Goal: Information Seeking & Learning: Learn about a topic

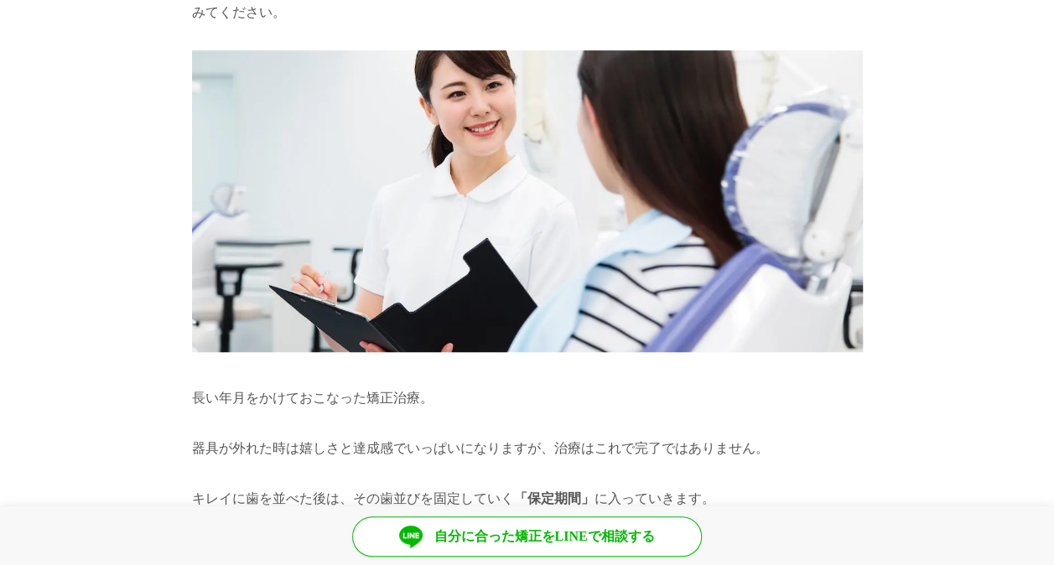
scroll to position [335, 0]
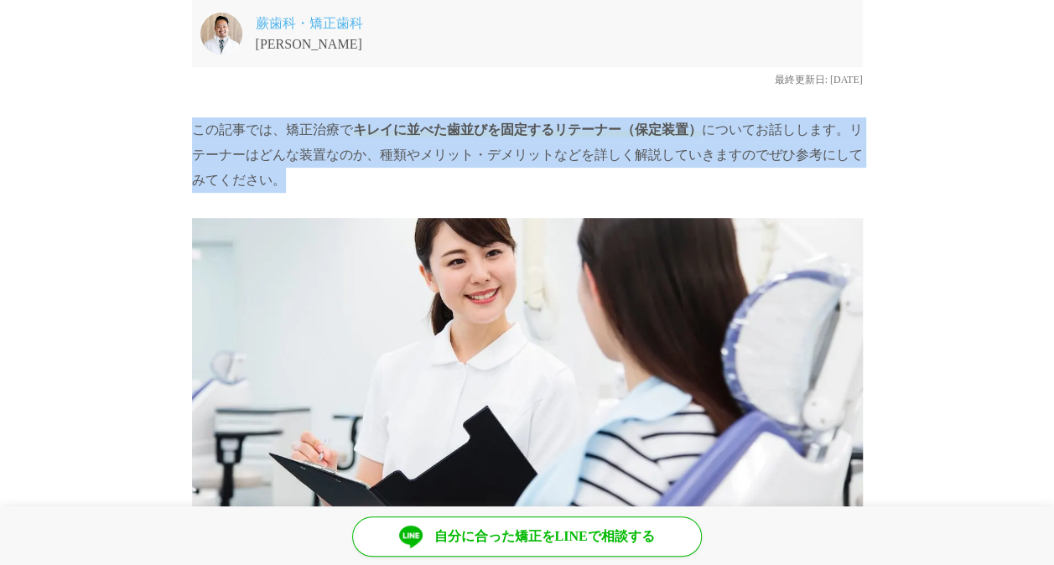
drag, startPoint x: 172, startPoint y: 124, endPoint x: 511, endPoint y: 181, distance: 344.2
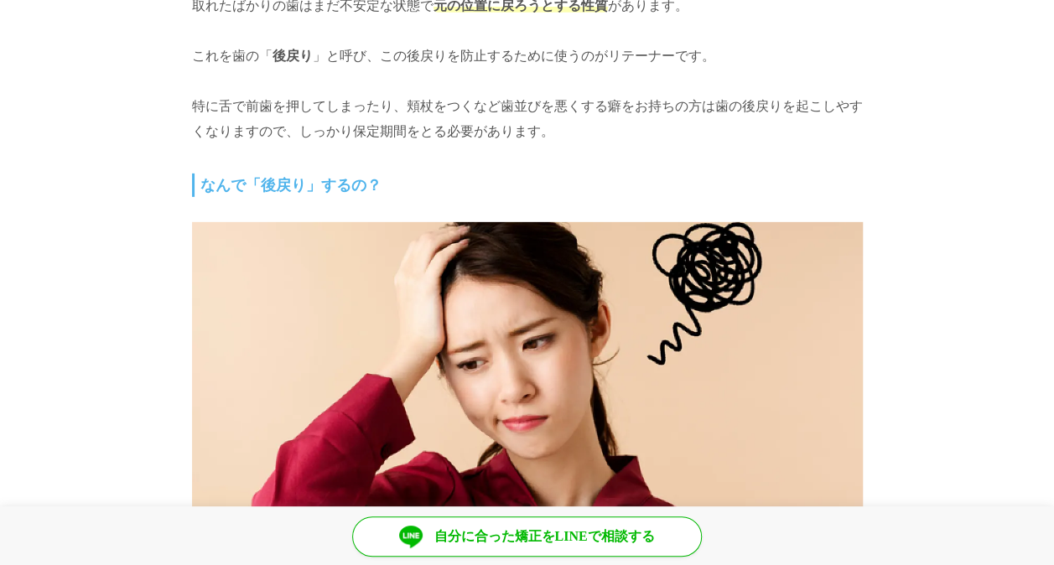
scroll to position [2934, 0]
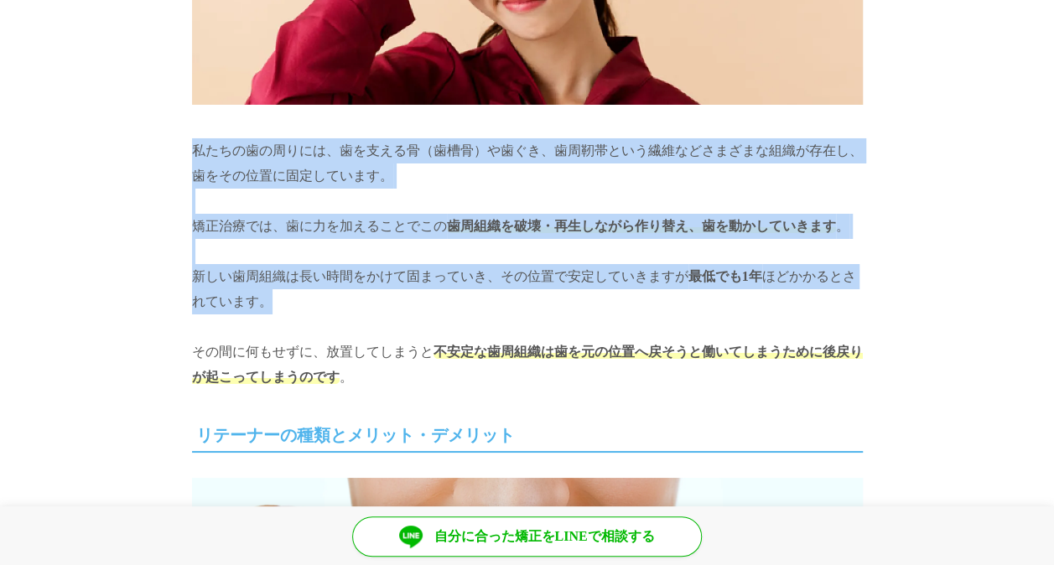
drag, startPoint x: 166, startPoint y: 137, endPoint x: 645, endPoint y: 284, distance: 500.8
drag, startPoint x: 645, startPoint y: 284, endPoint x: 546, endPoint y: 295, distance: 98.7
click at [546, 295] on p "私たちの歯の周りには、歯を支える骨（歯槽骨）や歯ぐき、歯周靭帯という繊維などさまざまな組織が存在し、歯をその位置に固定しています。 矯正治療では、歯に力を加え…" at bounding box center [527, 263] width 671 height 251
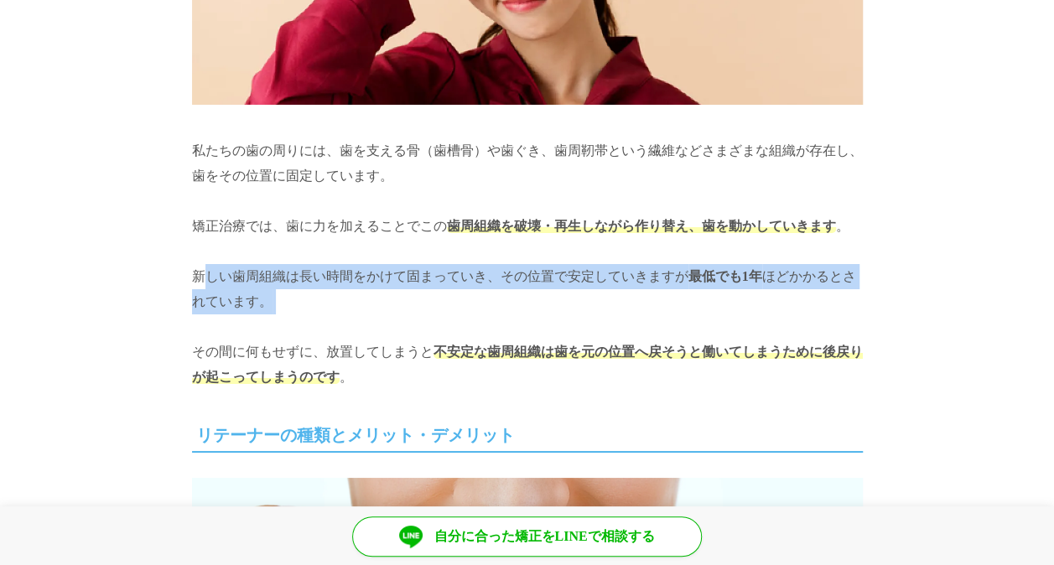
click at [546, 295] on p "私たちの歯の周りには、歯を支える骨（歯槽骨）や歯ぐき、歯周靭帯という繊維などさまざまな組織が存在し、歯をその位置に固定しています。 矯正治療では、歯に力を加え…" at bounding box center [527, 263] width 671 height 251
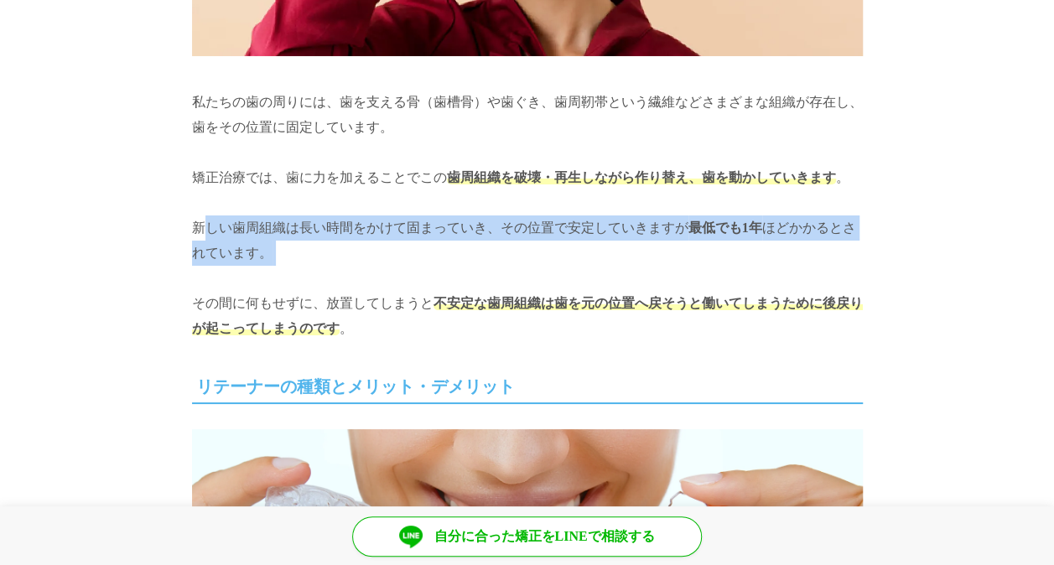
scroll to position [3017, 0]
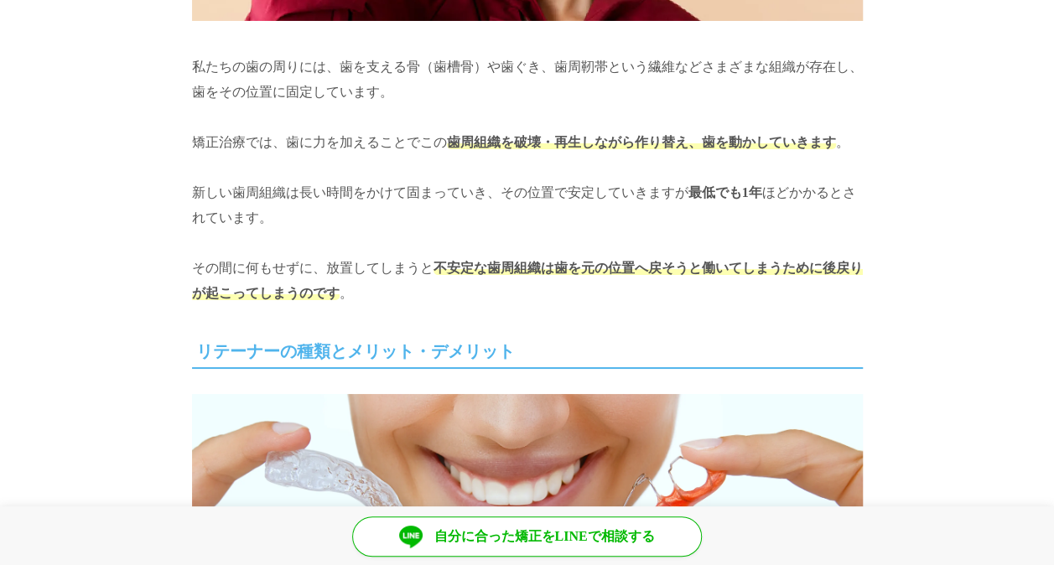
click at [449, 261] on span "不安定な歯周組織は歯を元の位置へ戻そうと働いてしまうために後戻りが起こってしまうのです" at bounding box center [527, 280] width 671 height 39
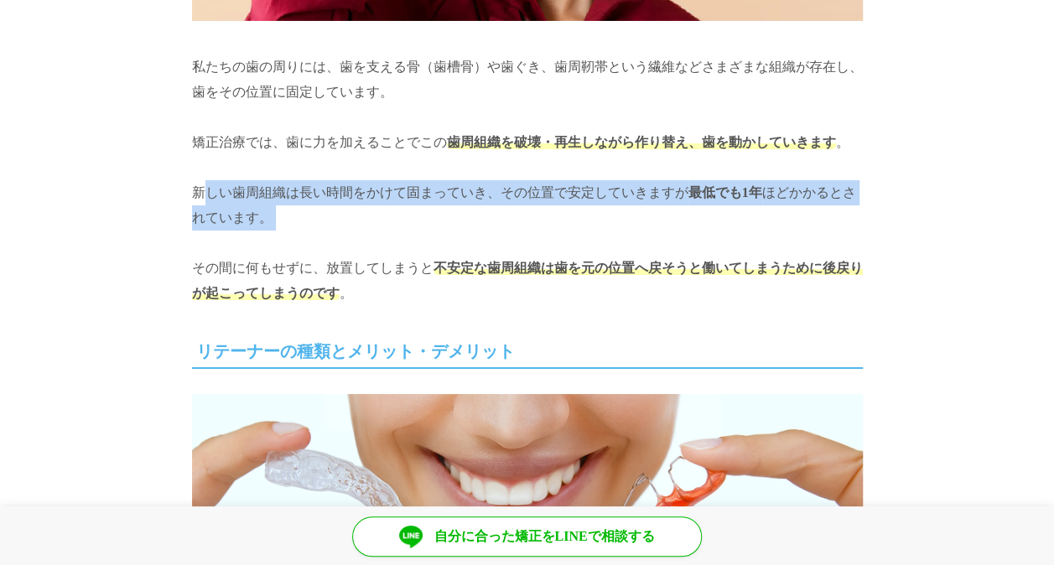
drag, startPoint x: 335, startPoint y: 229, endPoint x: 188, endPoint y: 176, distance: 156.7
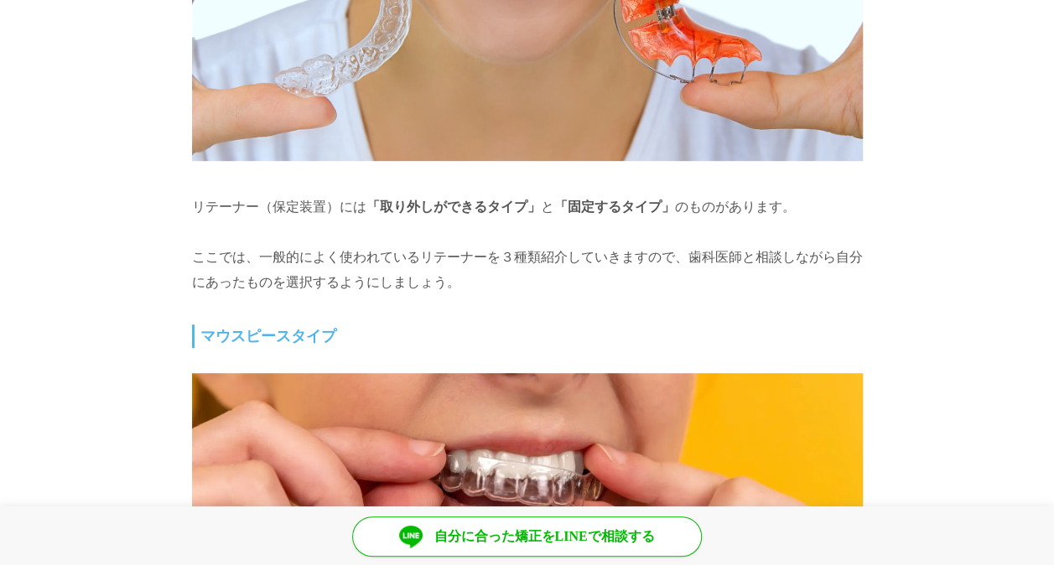
scroll to position [3604, 0]
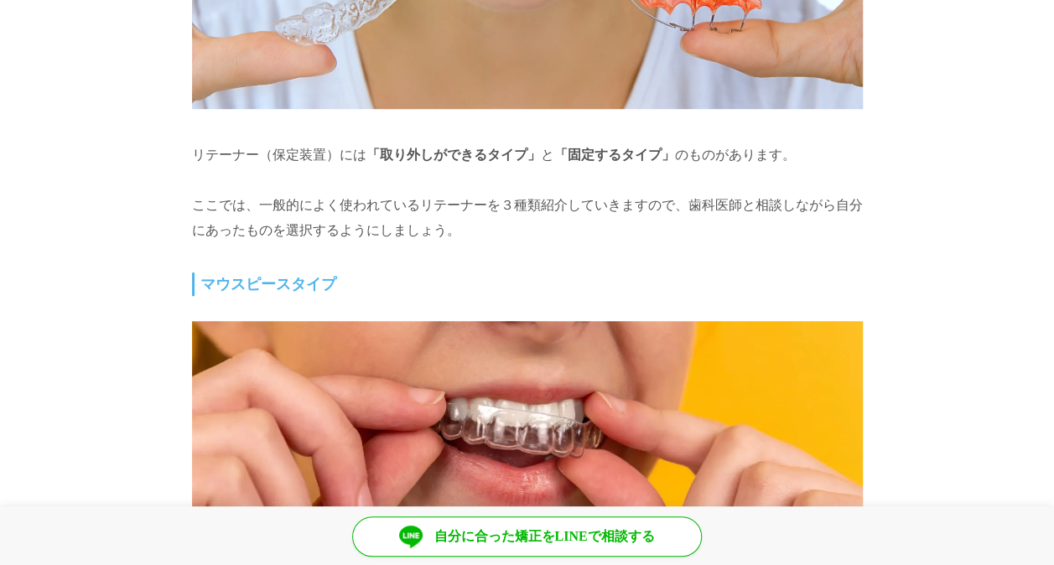
drag, startPoint x: 148, startPoint y: 163, endPoint x: 421, endPoint y: 218, distance: 278.6
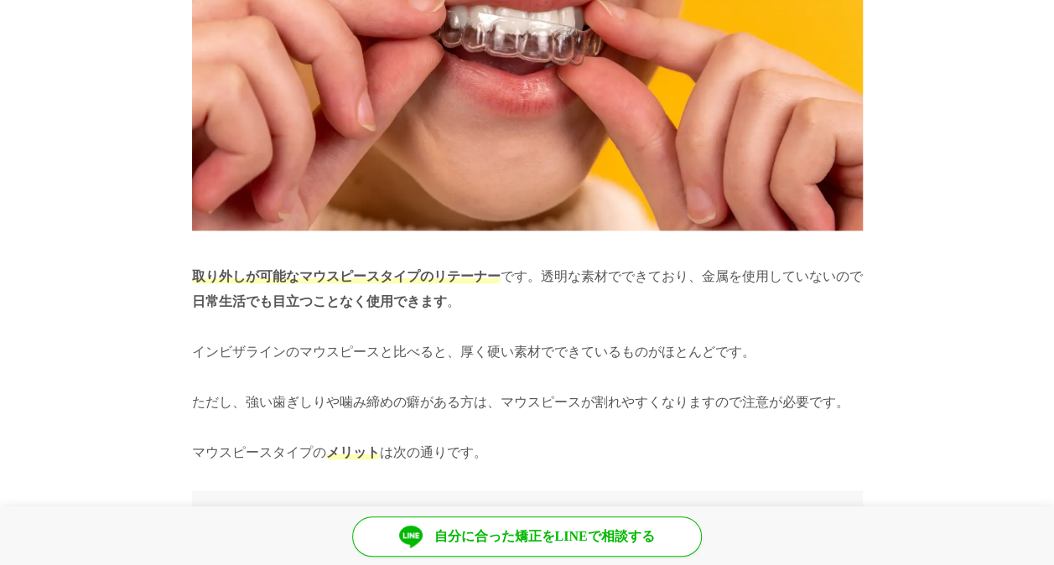
scroll to position [4023, 0]
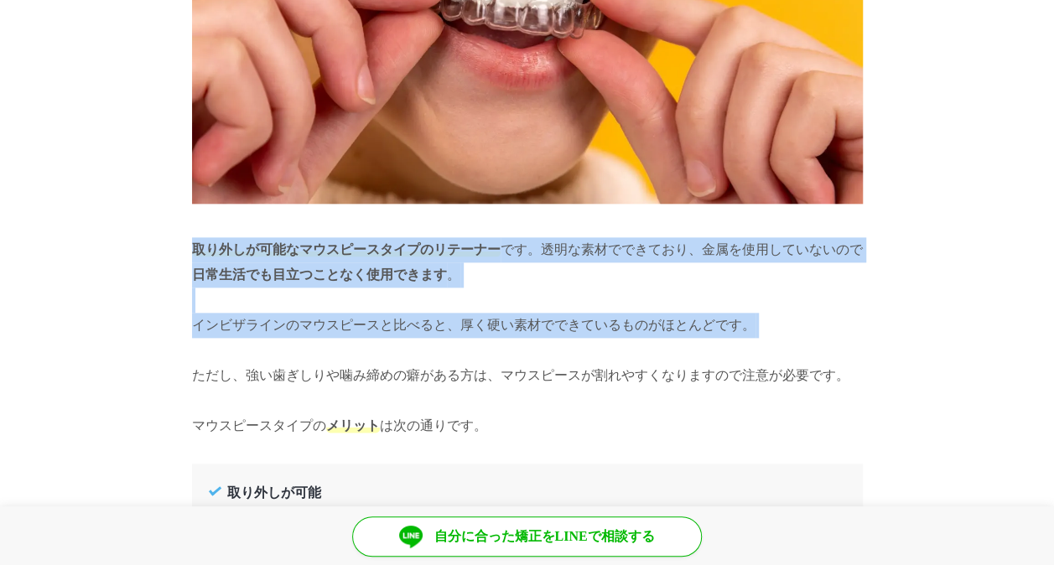
drag, startPoint x: 159, startPoint y: 233, endPoint x: 545, endPoint y: 341, distance: 400.4
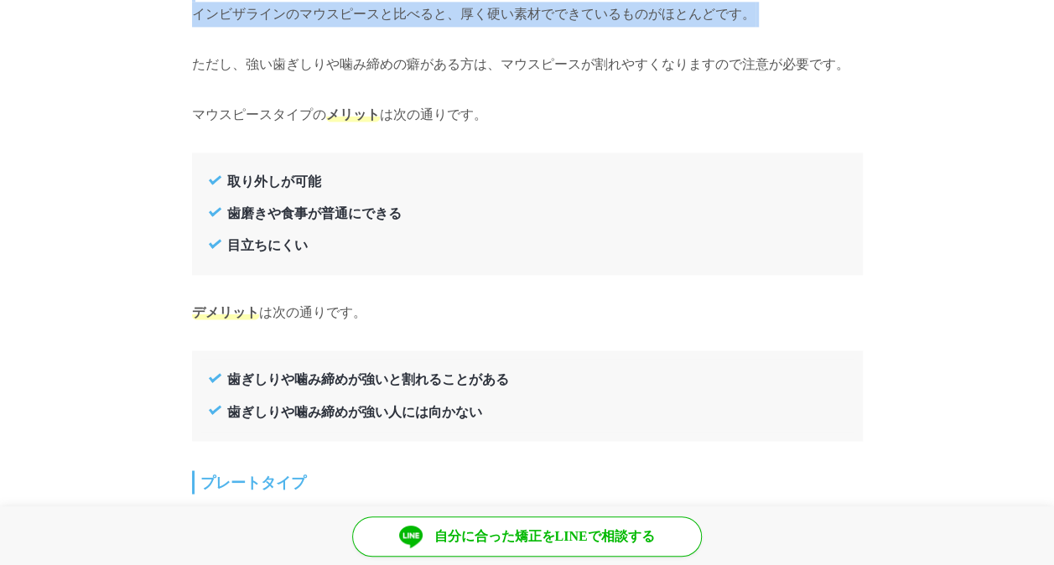
scroll to position [4358, 0]
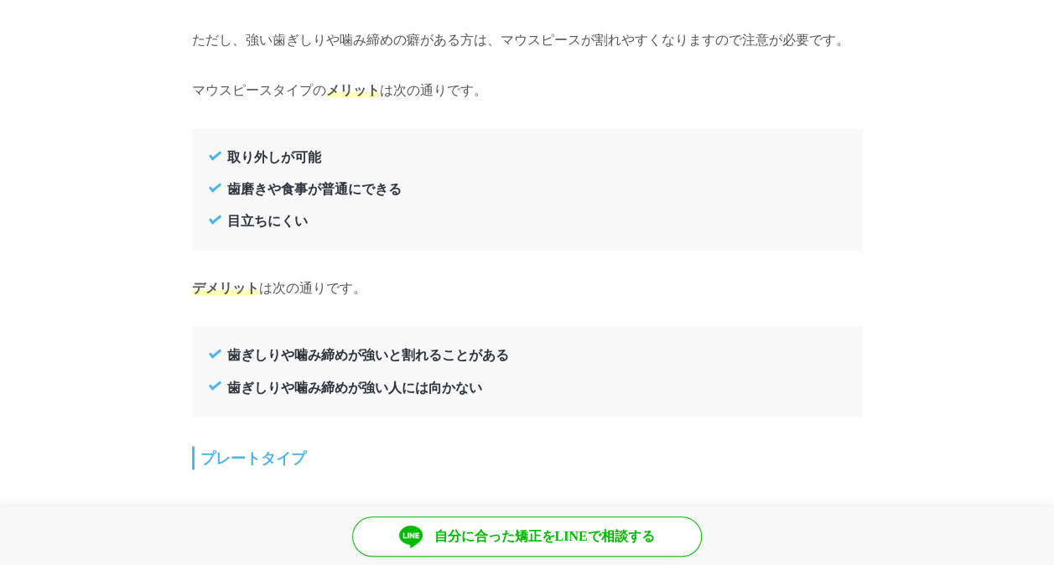
drag, startPoint x: 174, startPoint y: 155, endPoint x: 196, endPoint y: 179, distance: 32.0
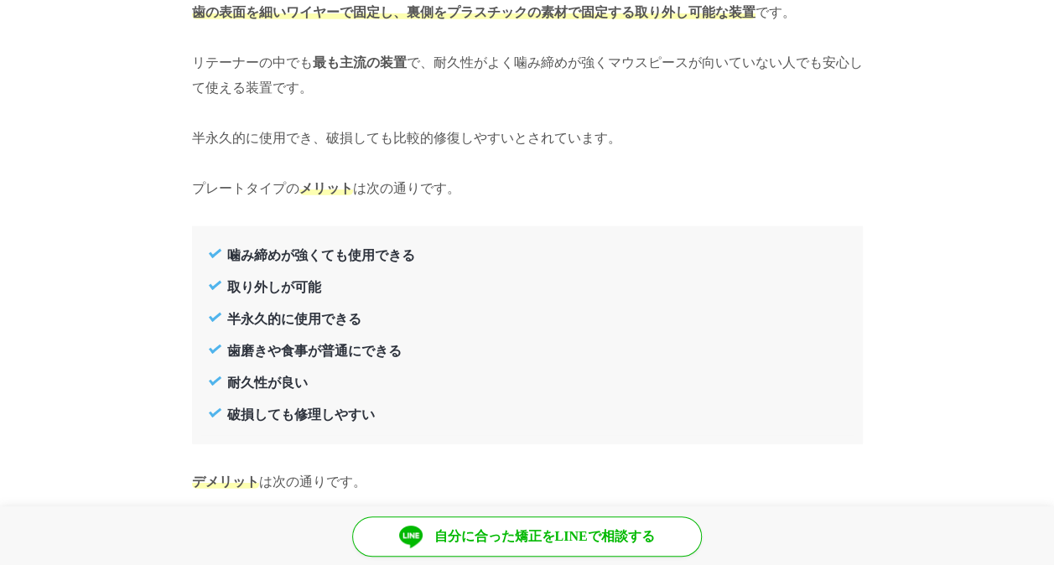
scroll to position [5280, 0]
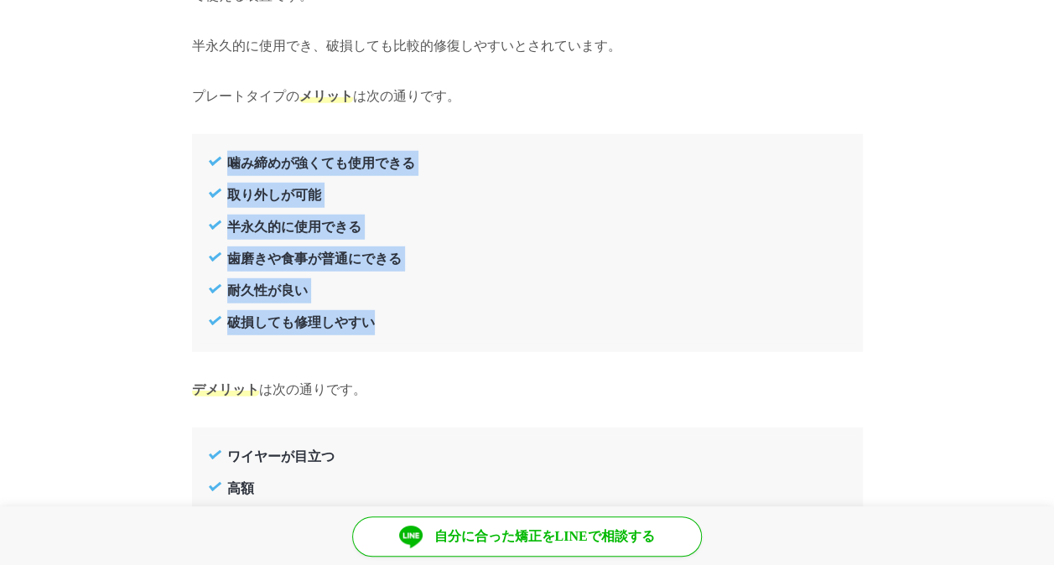
drag, startPoint x: 184, startPoint y: 149, endPoint x: 505, endPoint y: 298, distance: 354.0
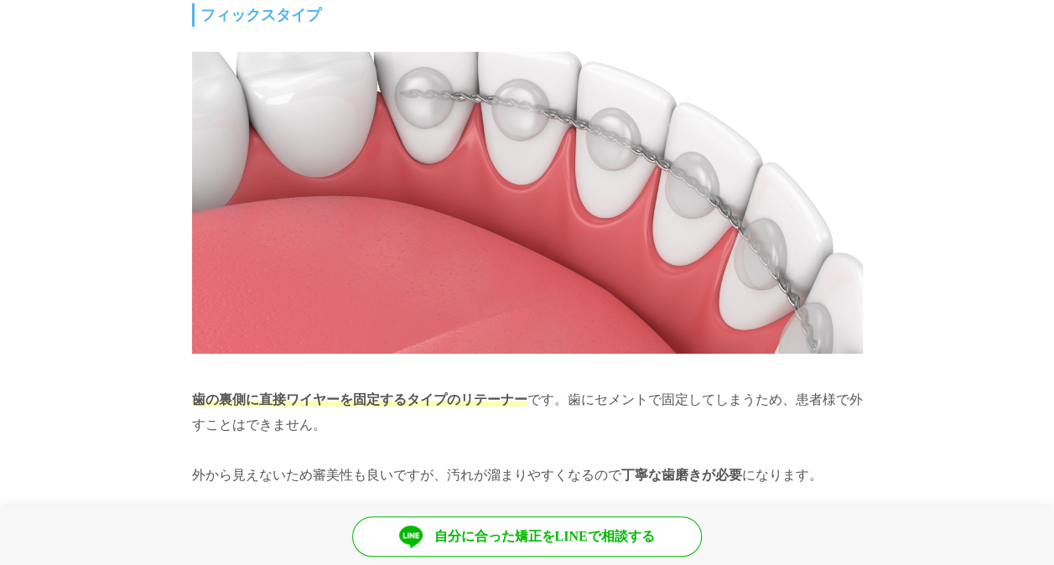
scroll to position [5951, 0]
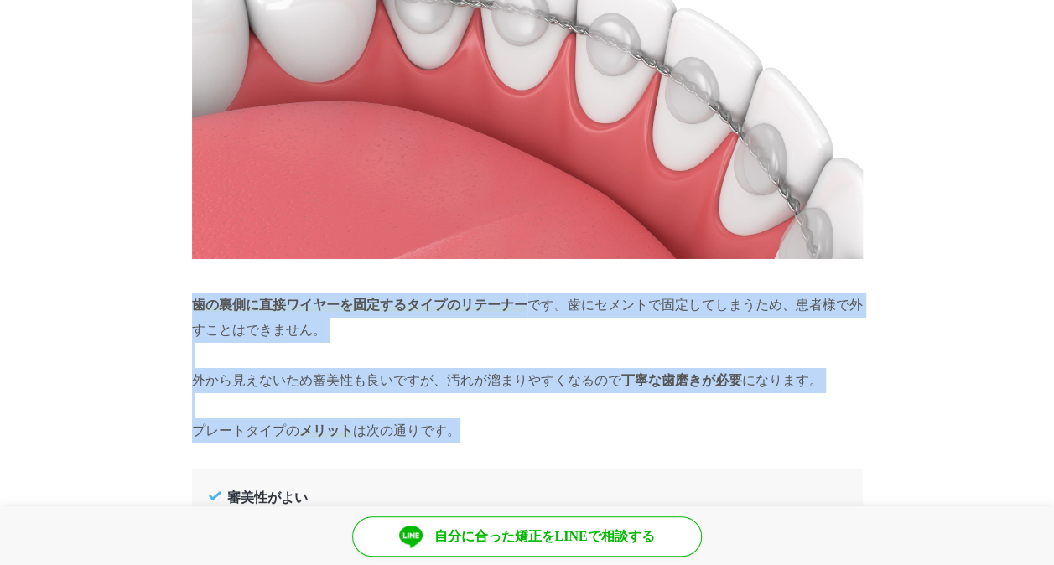
drag, startPoint x: 174, startPoint y: 294, endPoint x: 654, endPoint y: 417, distance: 494.8
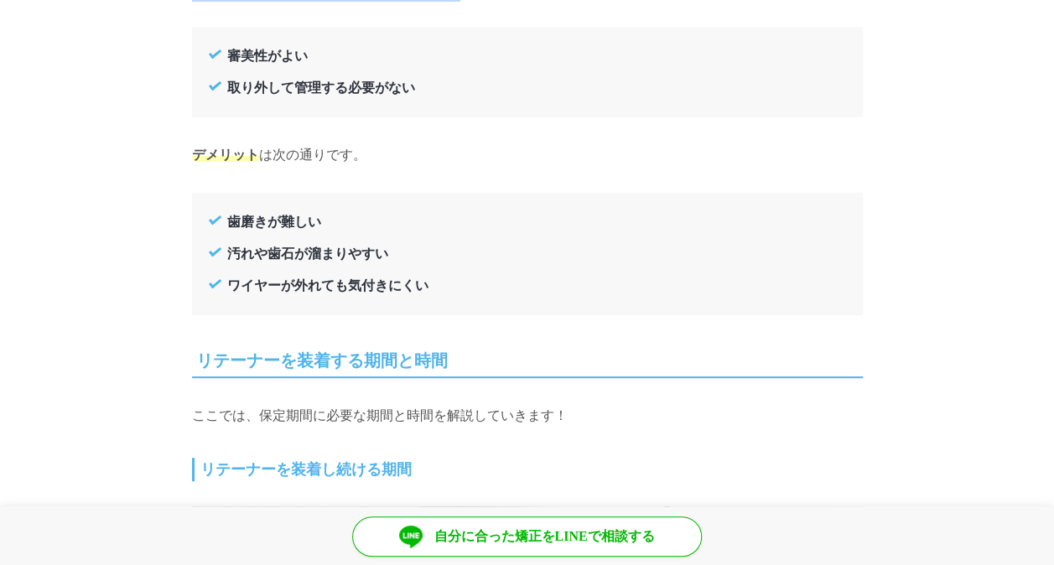
scroll to position [6454, 0]
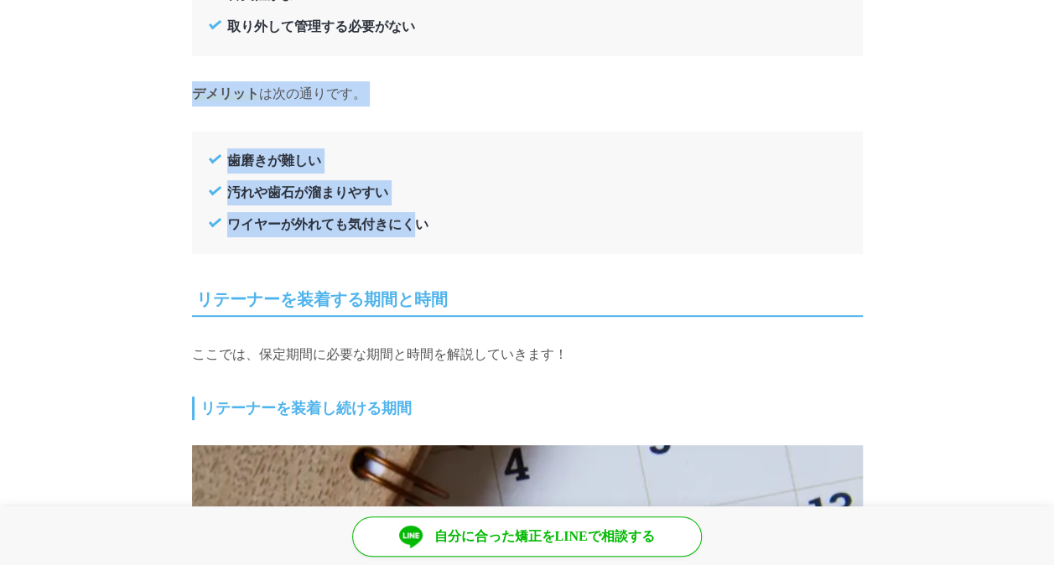
drag, startPoint x: 170, startPoint y: 85, endPoint x: 416, endPoint y: 216, distance: 278.6
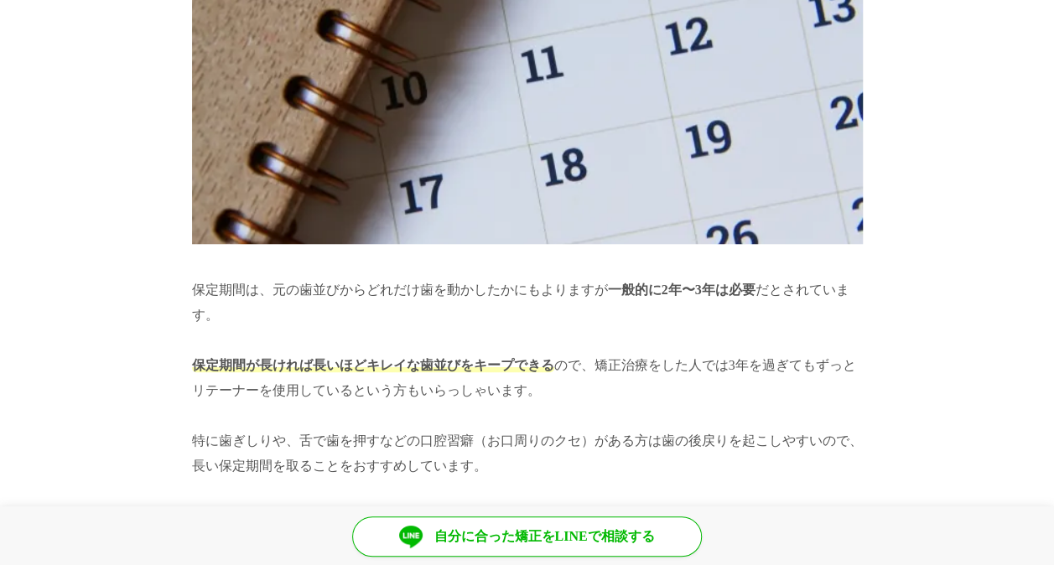
scroll to position [7124, 0]
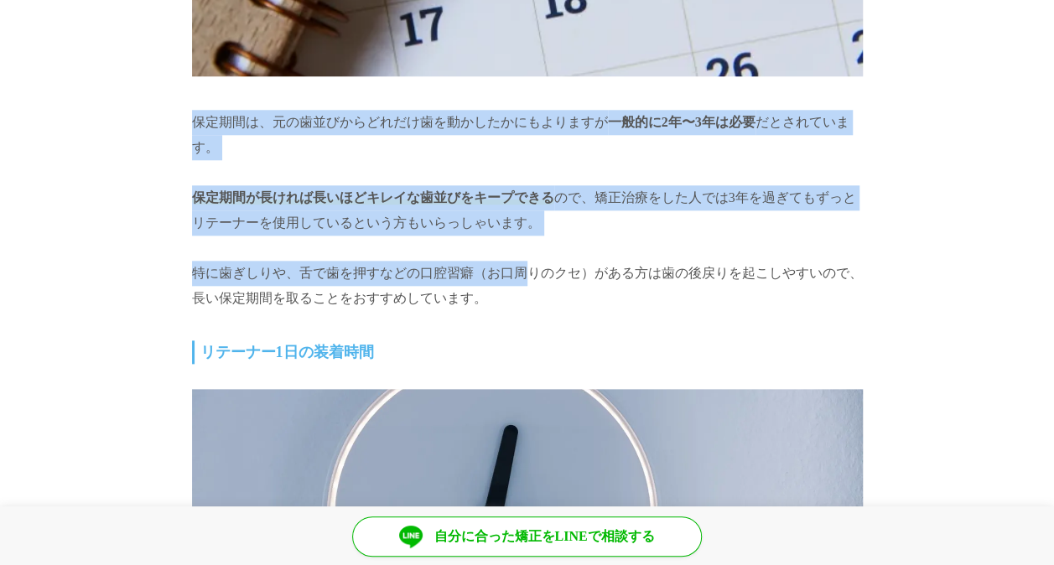
drag, startPoint x: 166, startPoint y: 108, endPoint x: 520, endPoint y: 226, distance: 372.9
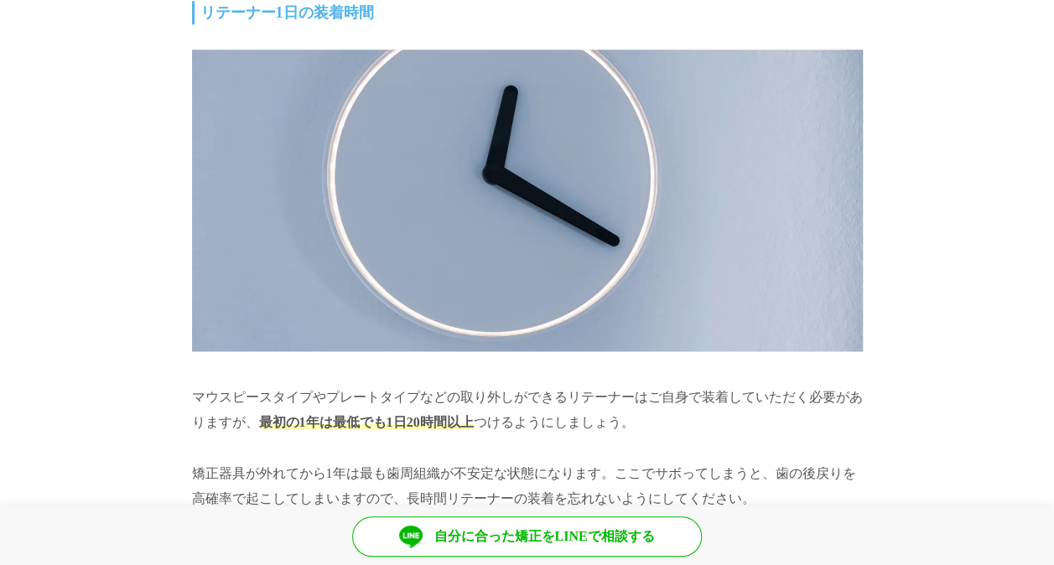
scroll to position [7711, 0]
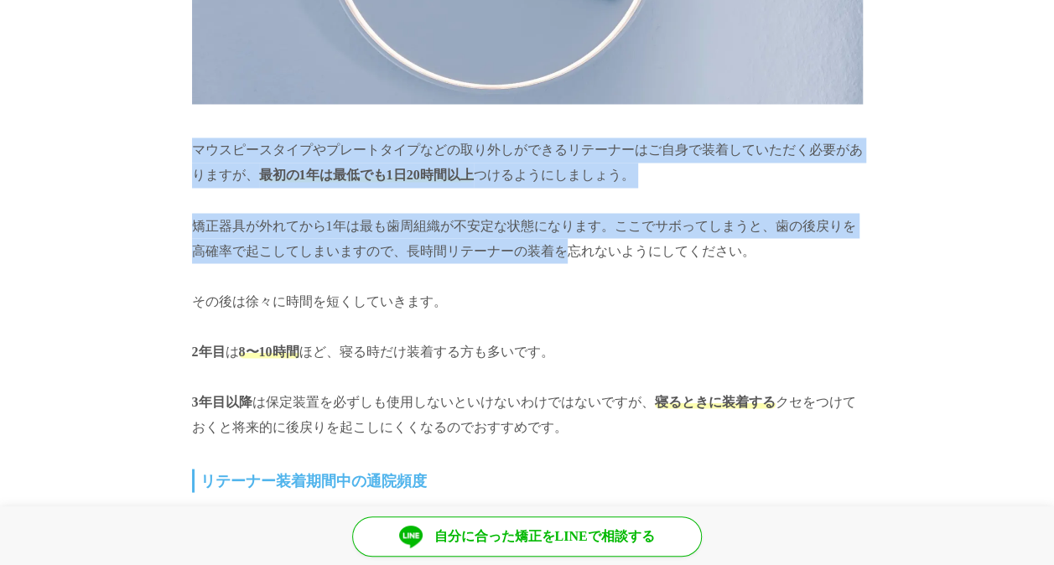
drag, startPoint x: 185, startPoint y: 140, endPoint x: 560, endPoint y: 228, distance: 384.8
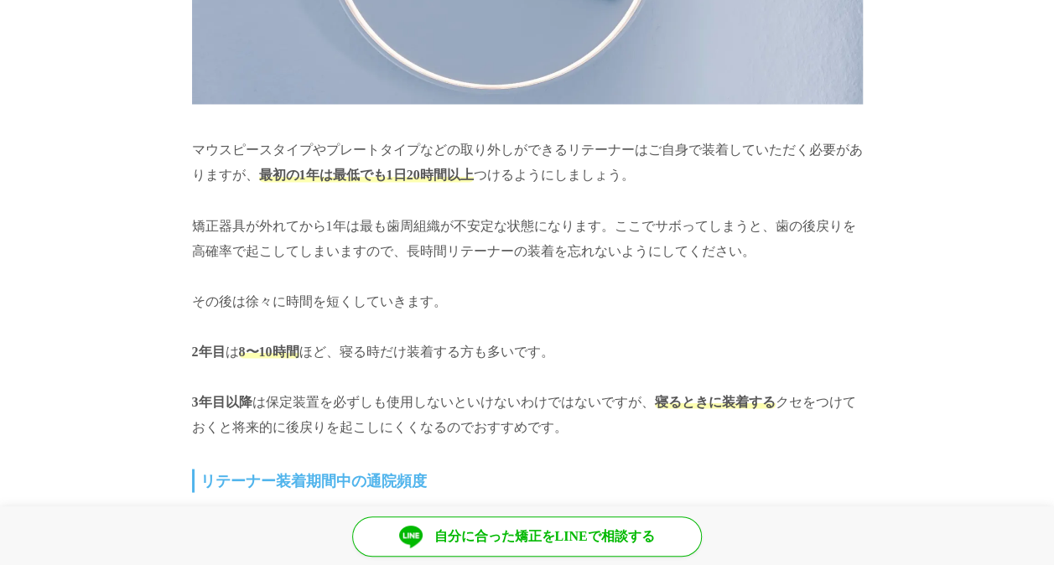
drag, startPoint x: 560, startPoint y: 228, endPoint x: 428, endPoint y: 270, distance: 138.1
click at [428, 288] on p "その後は徐々に時間を短くしていきます。" at bounding box center [527, 300] width 671 height 25
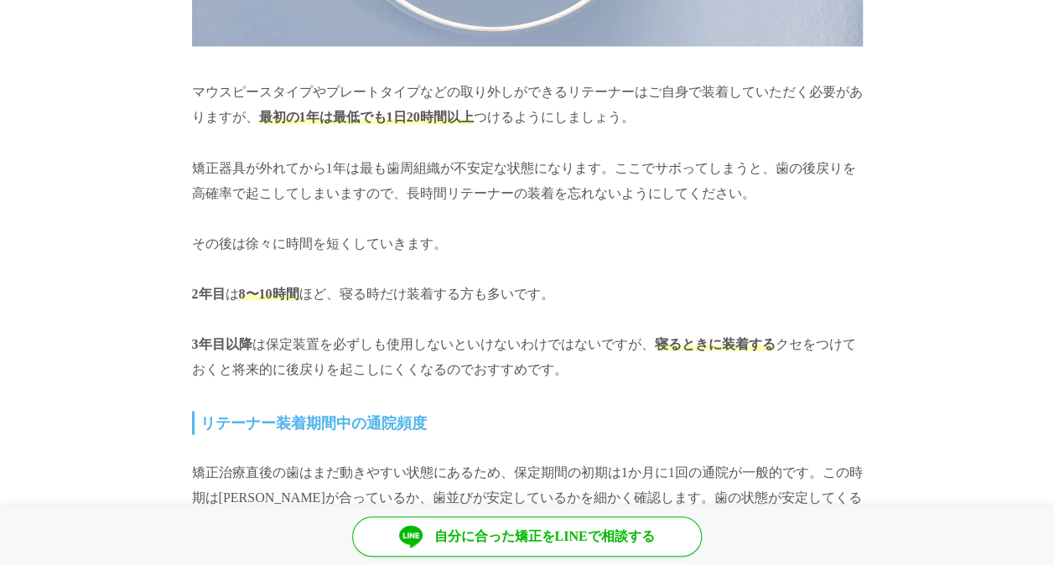
scroll to position [7795, 0]
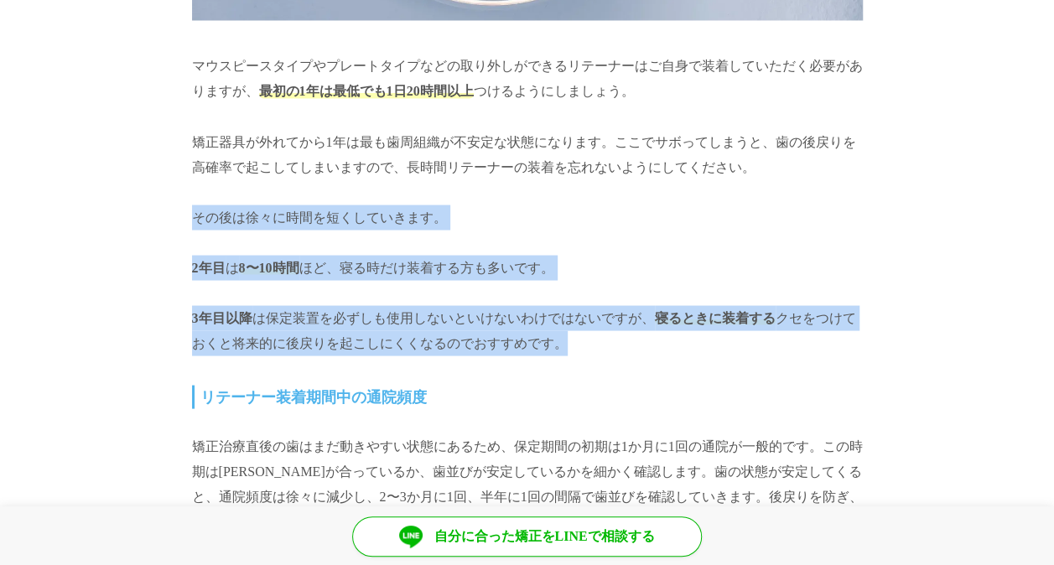
drag, startPoint x: 178, startPoint y: 205, endPoint x: 656, endPoint y: 320, distance: 492.4
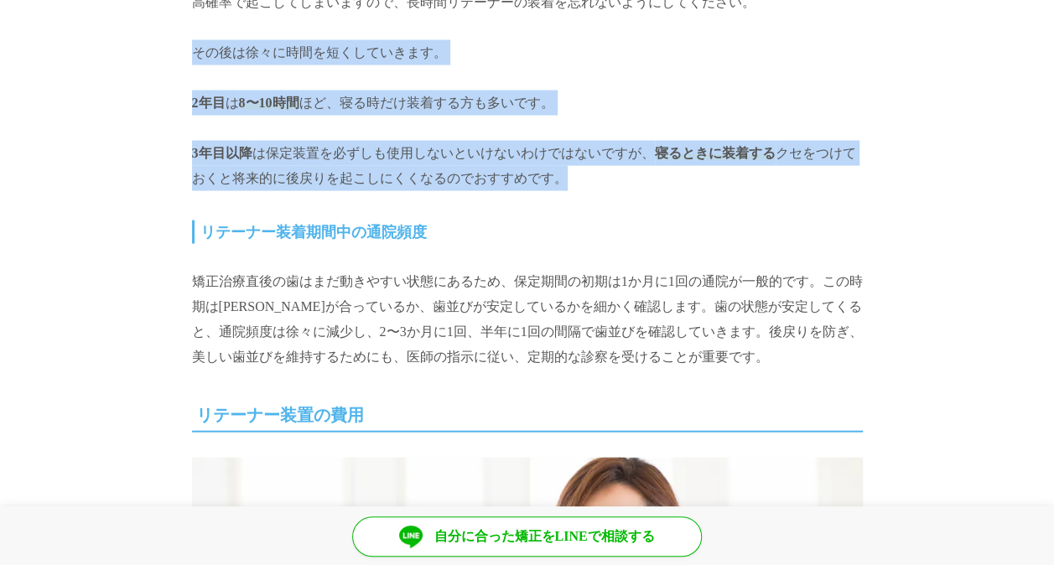
scroll to position [7962, 0]
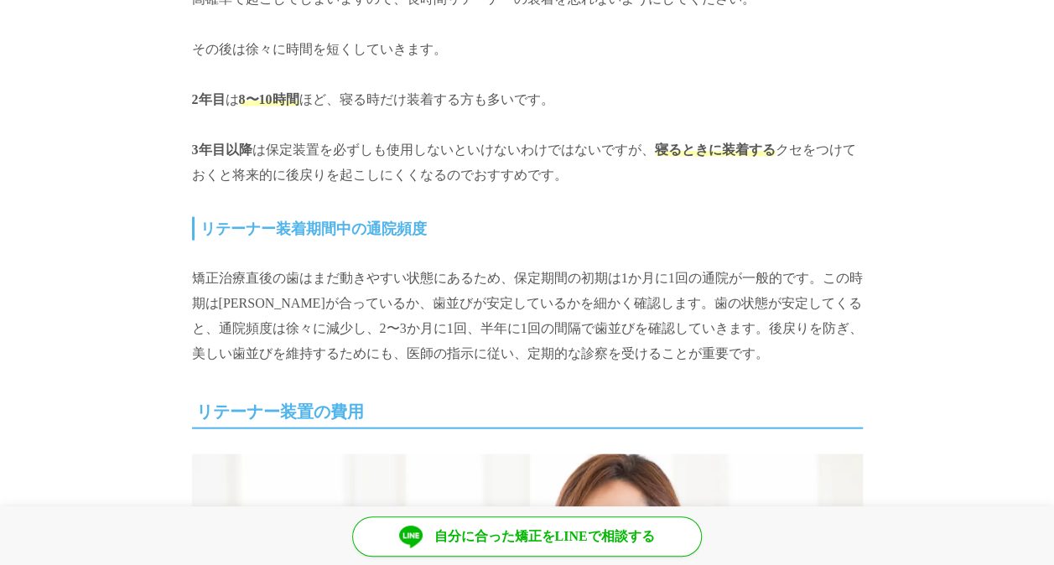
click at [466, 246] on div "リテーナーとは？種類やつける期間、費用や注意点について解説 蕨歯科・矯正歯科 [PERSON_NAME]先生 最終更新日: [DATE] この記事では、矯正治…" at bounding box center [527, 431] width 671 height 16196
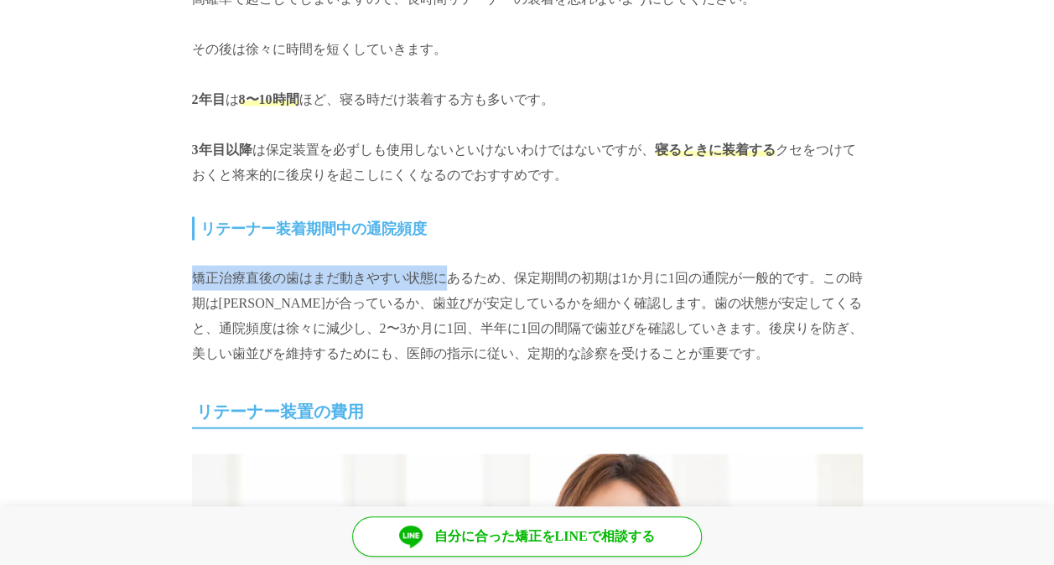
drag, startPoint x: 451, startPoint y: 228, endPoint x: 481, endPoint y: 215, distance: 33.0
click at [481, 215] on div "リテーナーとは？種類やつける期間、費用や注意点について解説 蕨歯科・矯正歯科 [PERSON_NAME]先生 最終更新日: [DATE] この記事では、矯正治…" at bounding box center [527, 431] width 671 height 16196
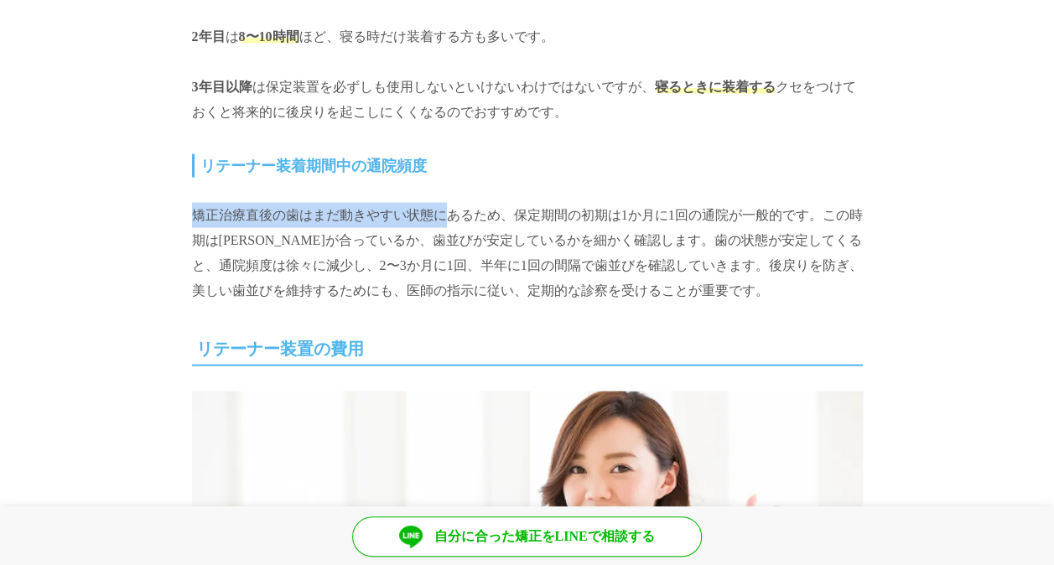
scroll to position [8046, 0]
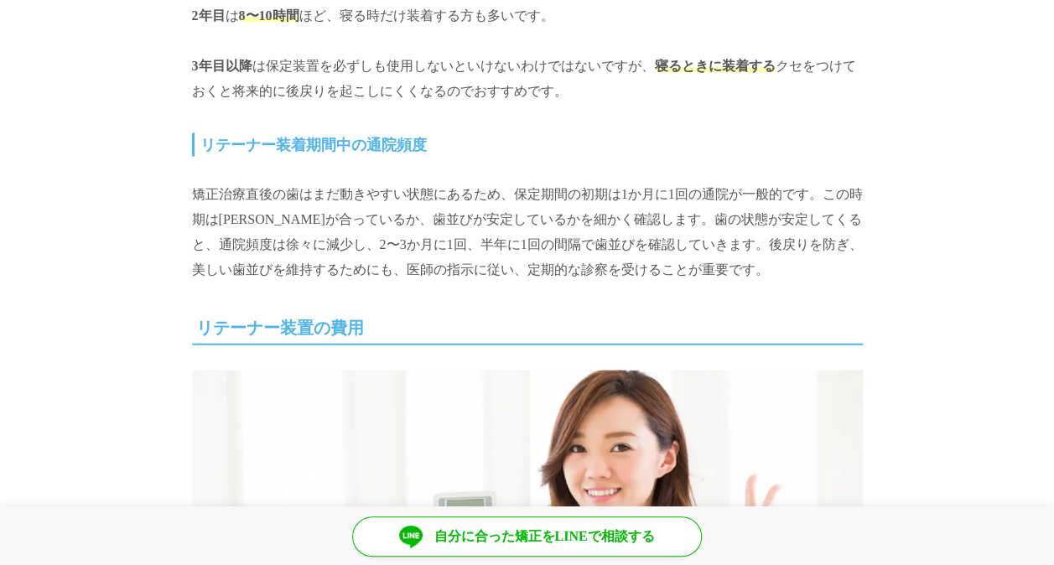
click at [479, 215] on p "矯正治療直後の歯はまだ動きやすい状態にあるため、保定期間の初期は1か月に1回の通院が一般的です。この時期は[PERSON_NAME]が合っているか、歯並びが安…" at bounding box center [527, 232] width 671 height 101
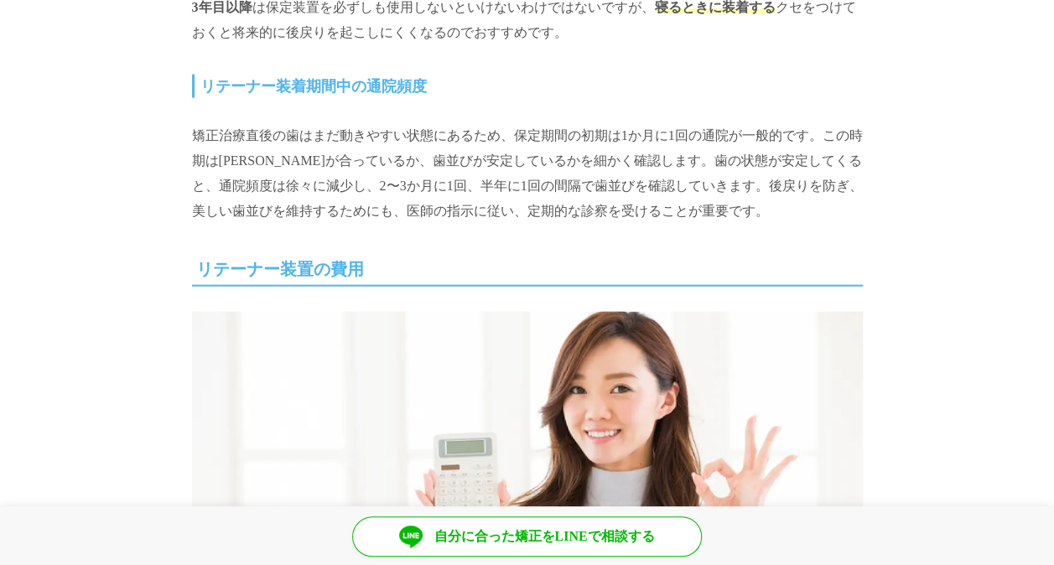
scroll to position [8130, 0]
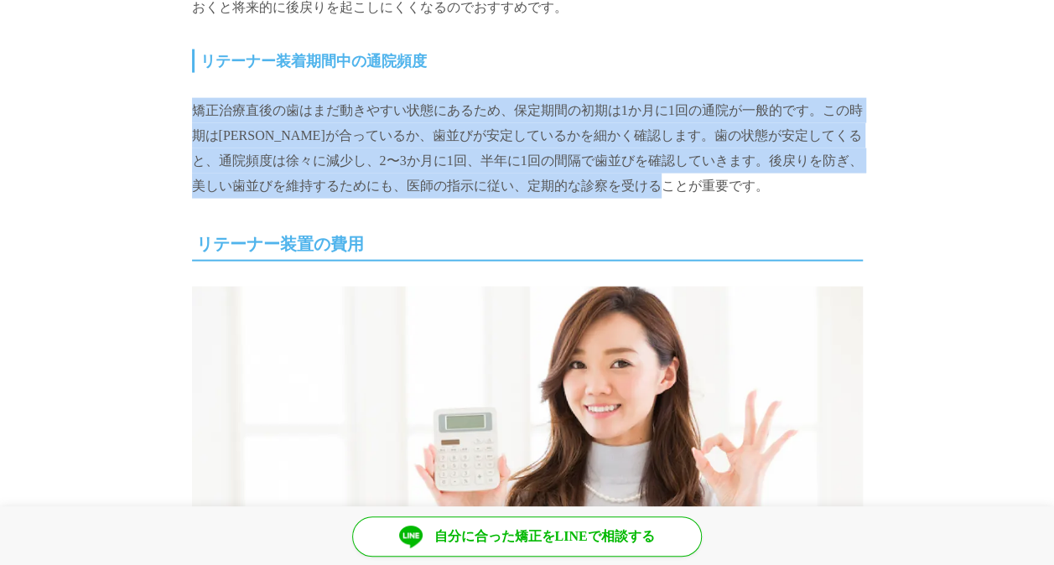
drag, startPoint x: 143, startPoint y: 91, endPoint x: 763, endPoint y: 171, distance: 624.6
click at [763, 171] on section "リテーナーとは？種類やつける期間、費用や注意点について解説 蕨歯科・矯正歯科 [PERSON_NAME]先生 最終更新日: [DATE] この記事では、矯正治…" at bounding box center [527, 296] width 1054 height 16262
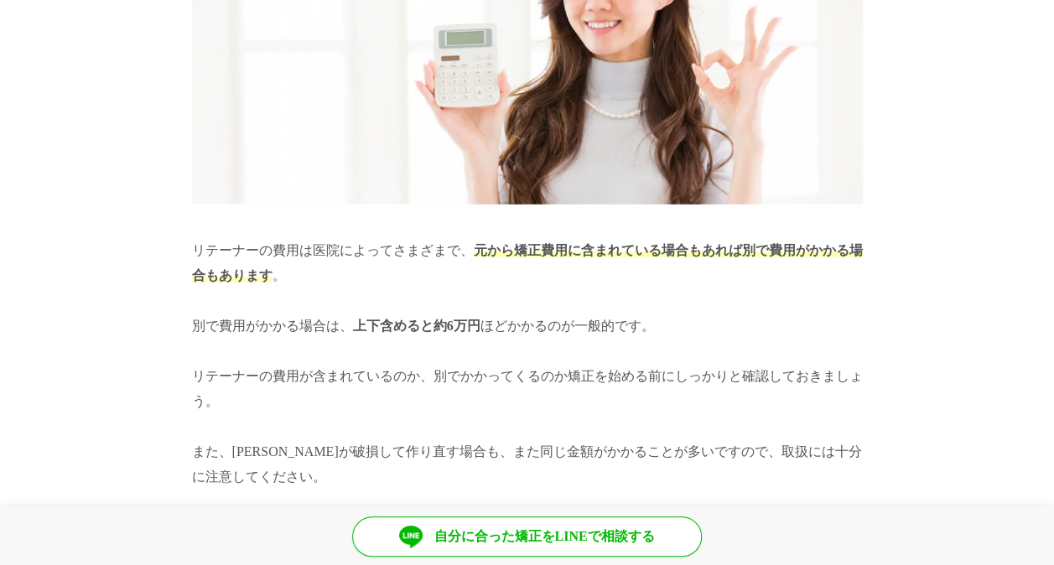
scroll to position [8549, 0]
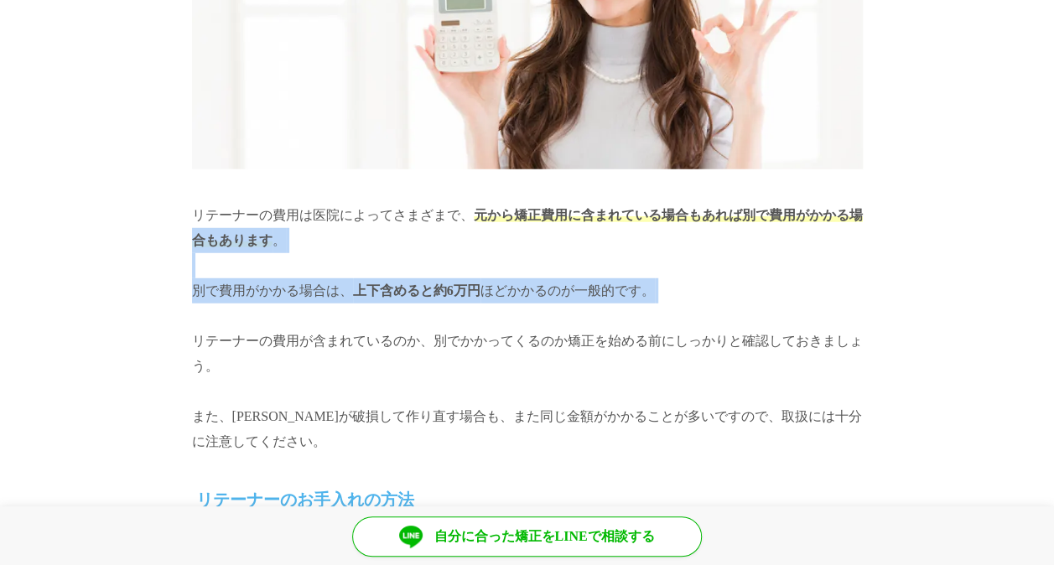
drag, startPoint x: 181, startPoint y: 219, endPoint x: 510, endPoint y: 298, distance: 338.1
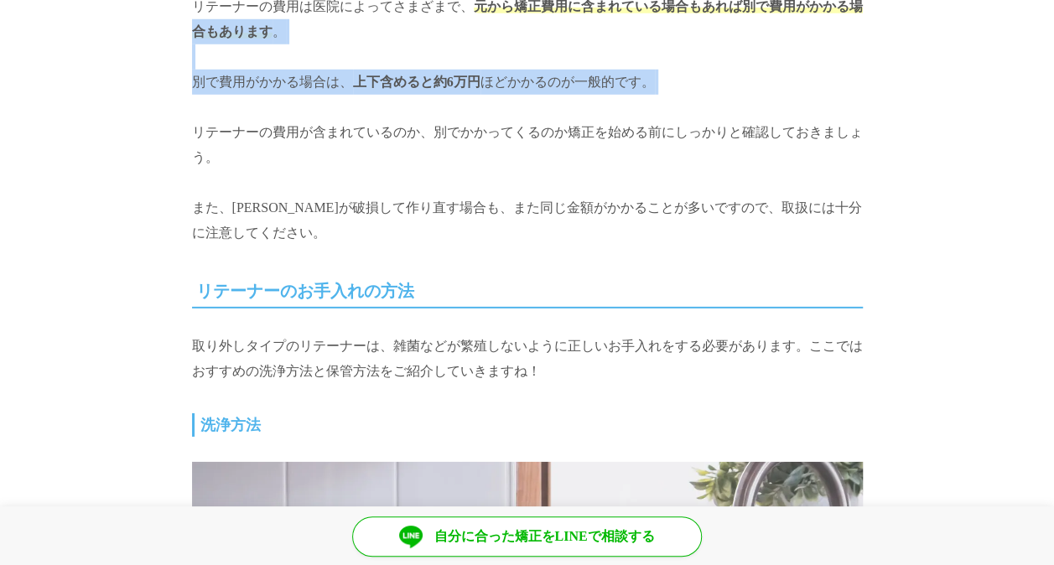
scroll to position [8801, 0]
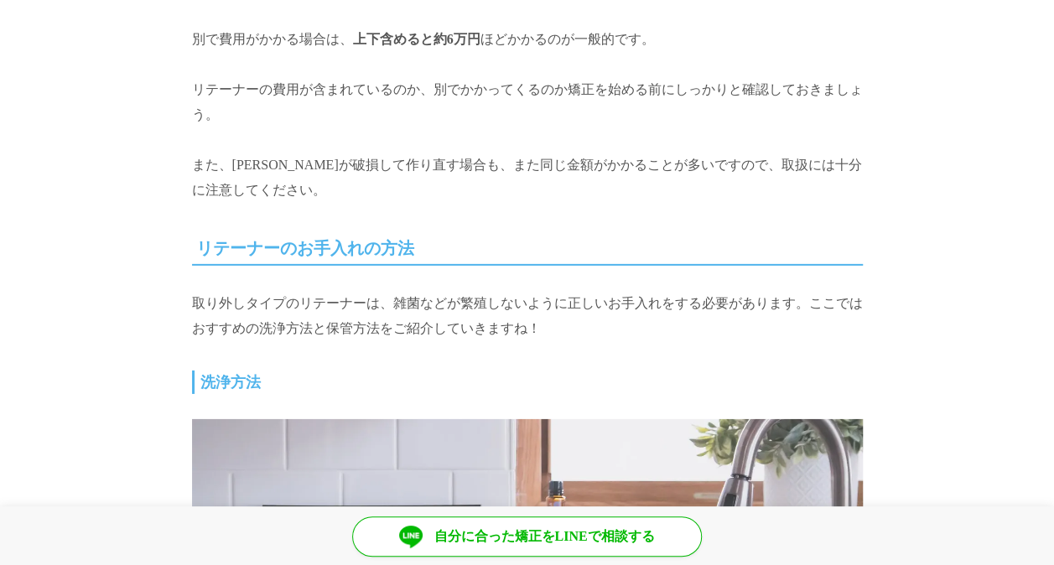
click at [277, 232] on h2 "リテーナーのお手入れの方法" at bounding box center [527, 249] width 671 height 34
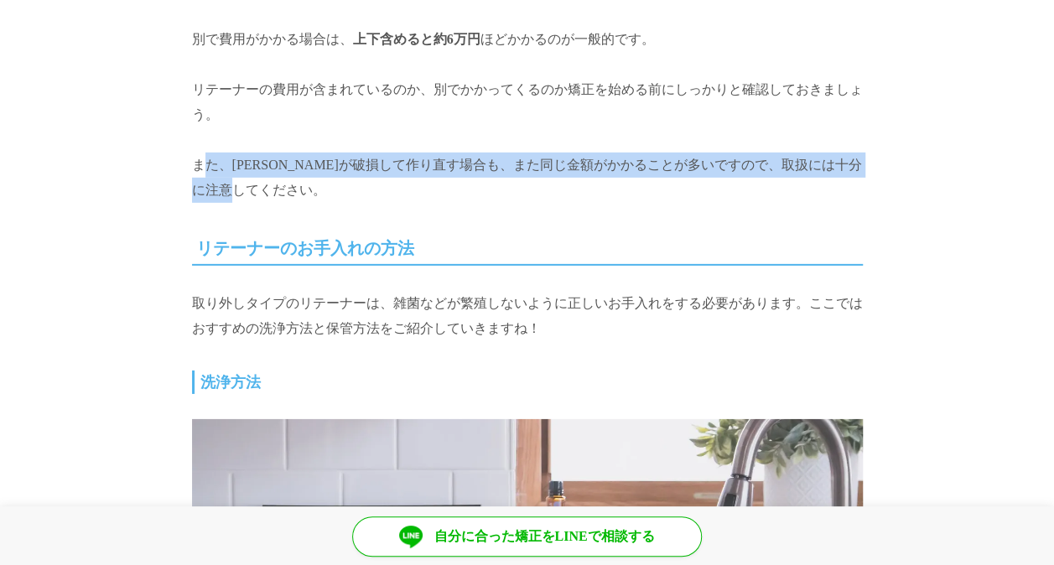
drag, startPoint x: 164, startPoint y: 146, endPoint x: 329, endPoint y: 159, distance: 164.8
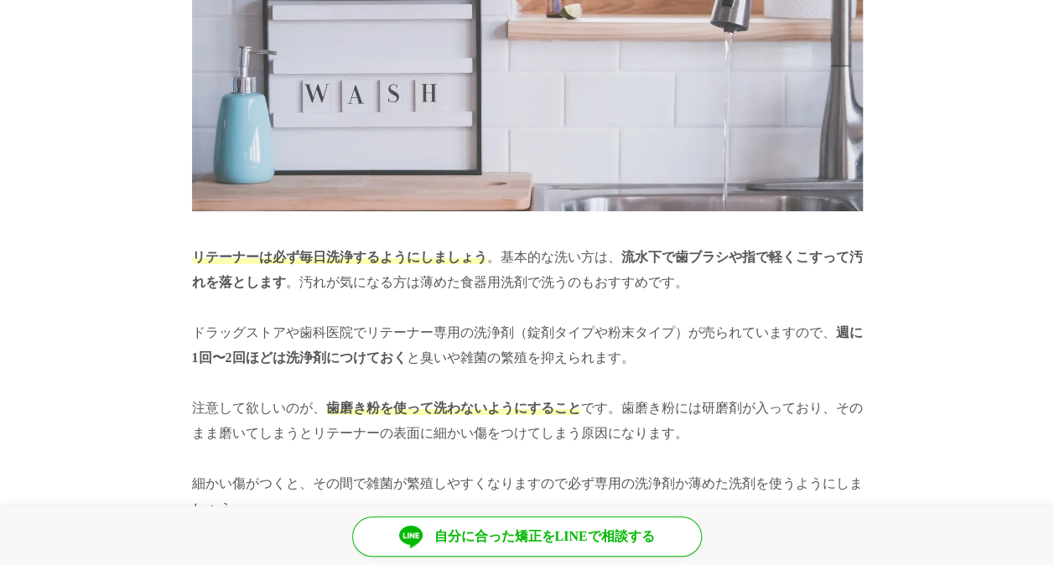
scroll to position [9387, 0]
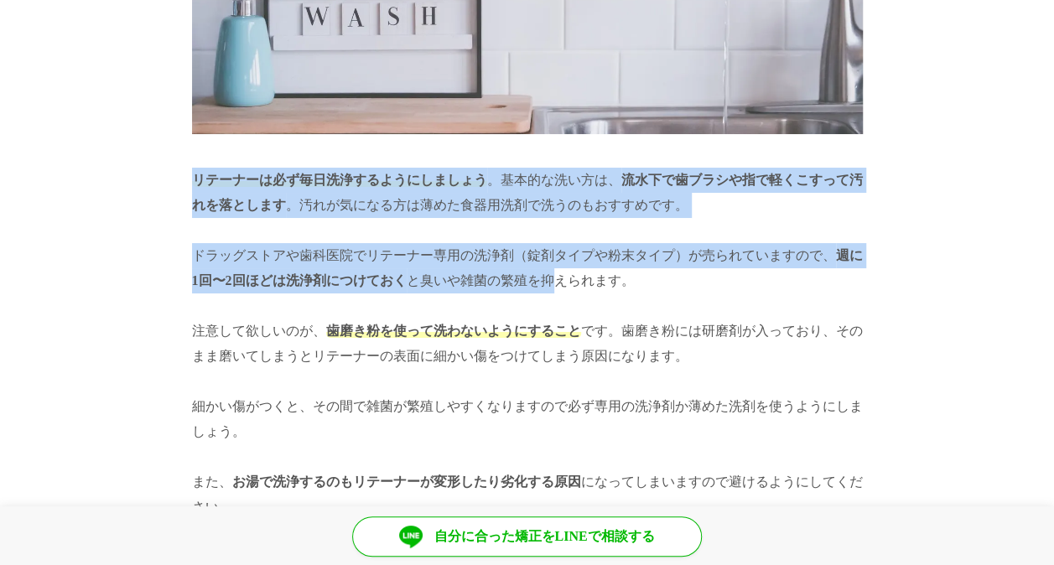
drag, startPoint x: 163, startPoint y: 151, endPoint x: 560, endPoint y: 253, distance: 410.2
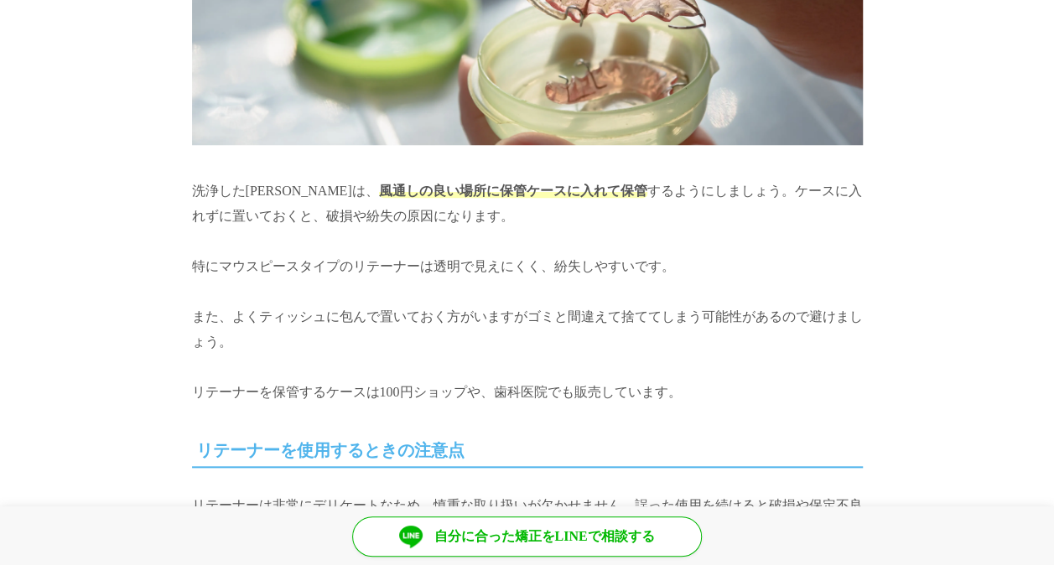
scroll to position [10225, 0]
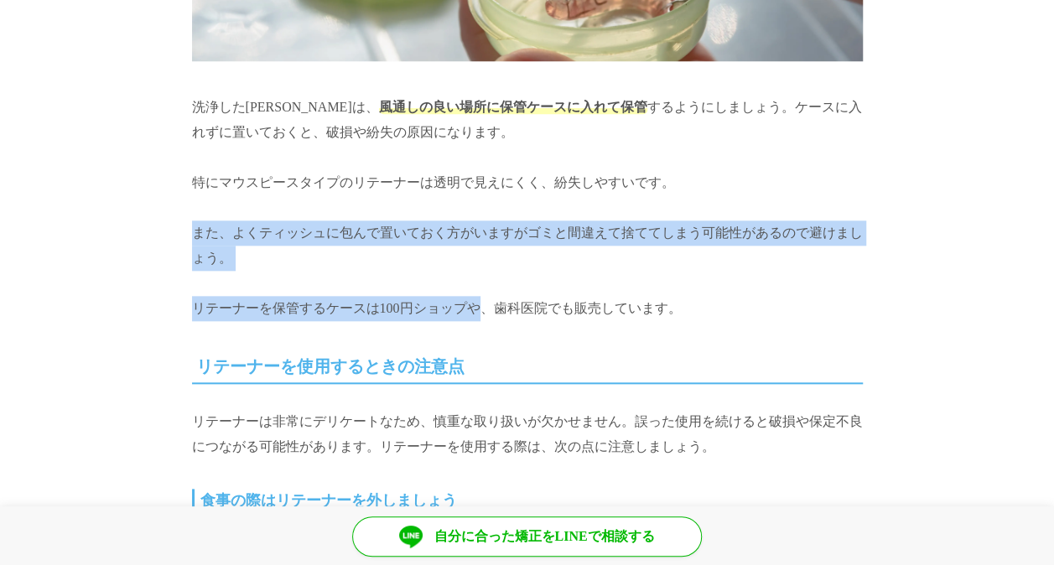
drag, startPoint x: 262, startPoint y: 215, endPoint x: 485, endPoint y: 267, distance: 229.9
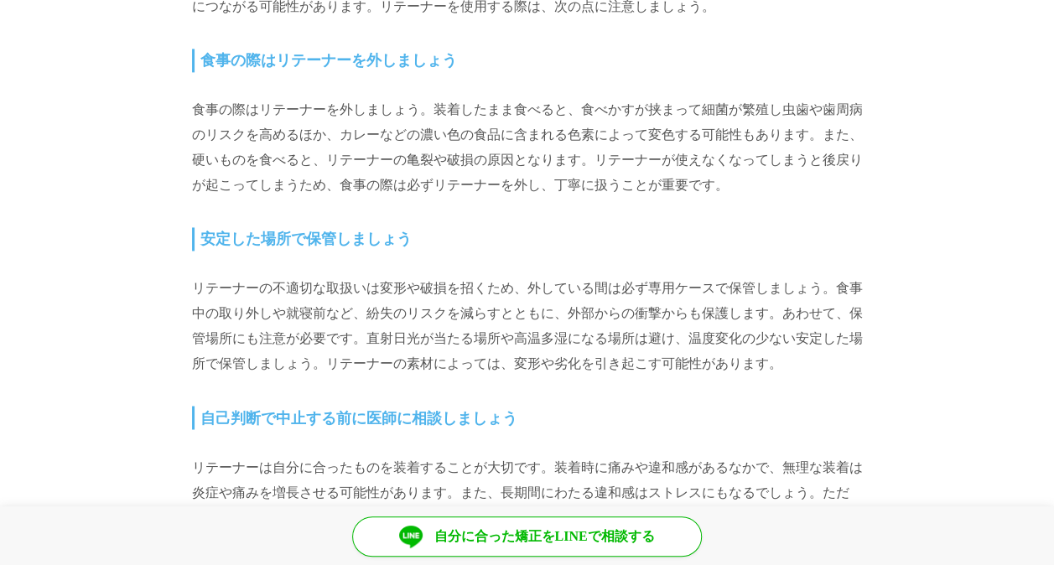
scroll to position [10644, 0]
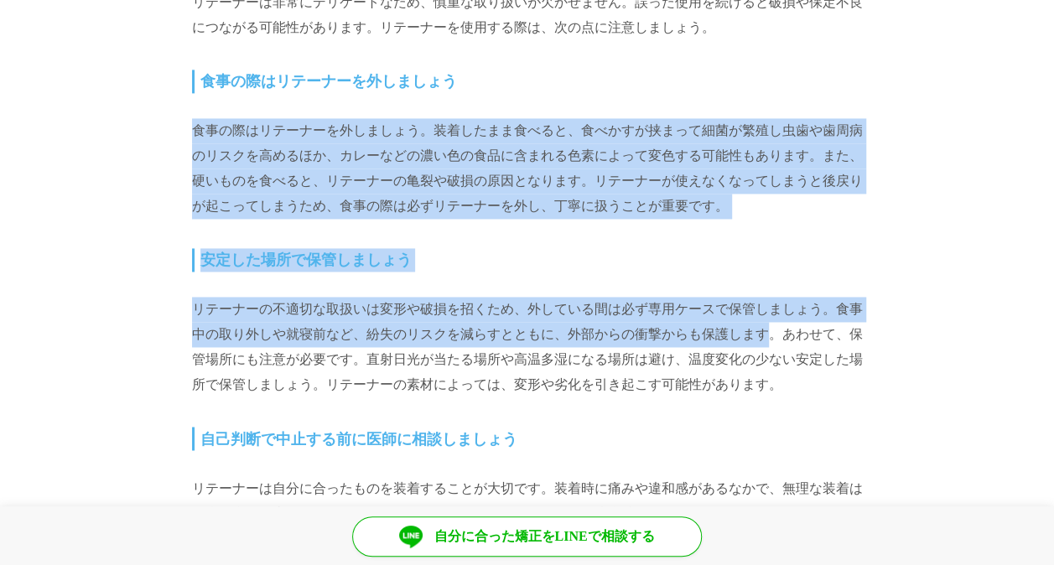
drag, startPoint x: 196, startPoint y: 95, endPoint x: 760, endPoint y: 302, distance: 600.9
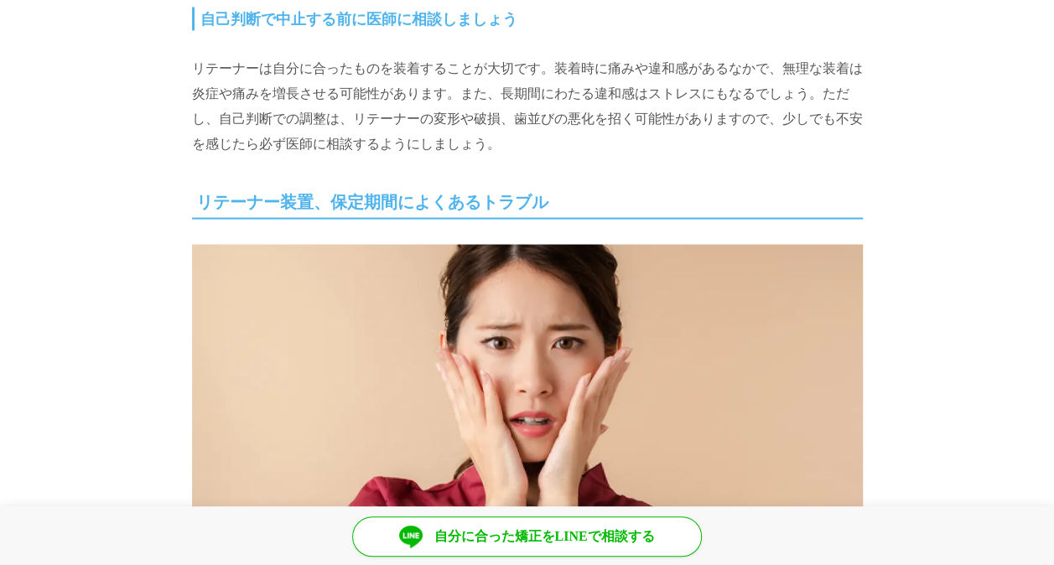
scroll to position [10980, 0]
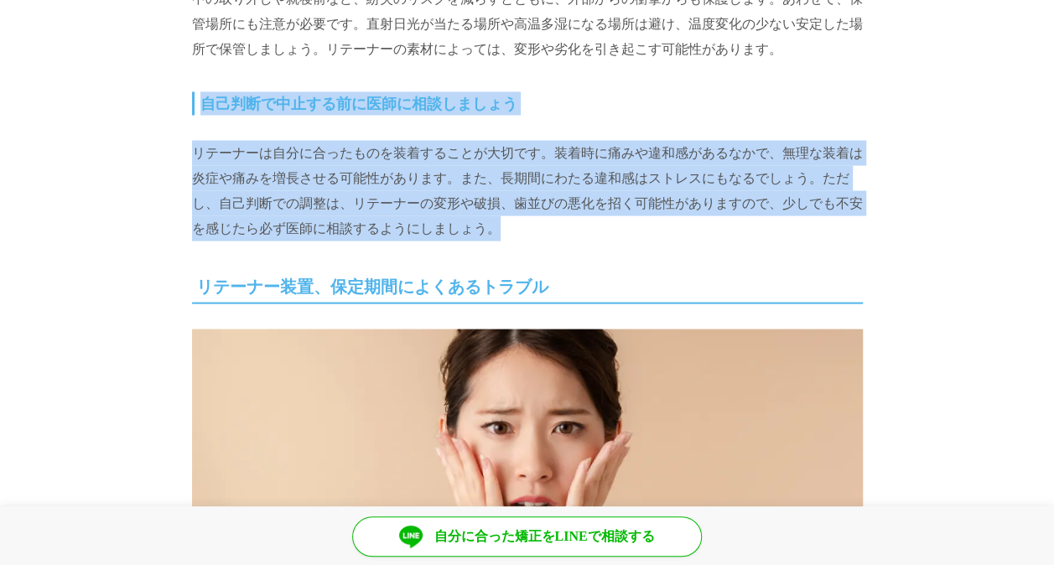
drag, startPoint x: 191, startPoint y: 80, endPoint x: 676, endPoint y: 203, distance: 499.7
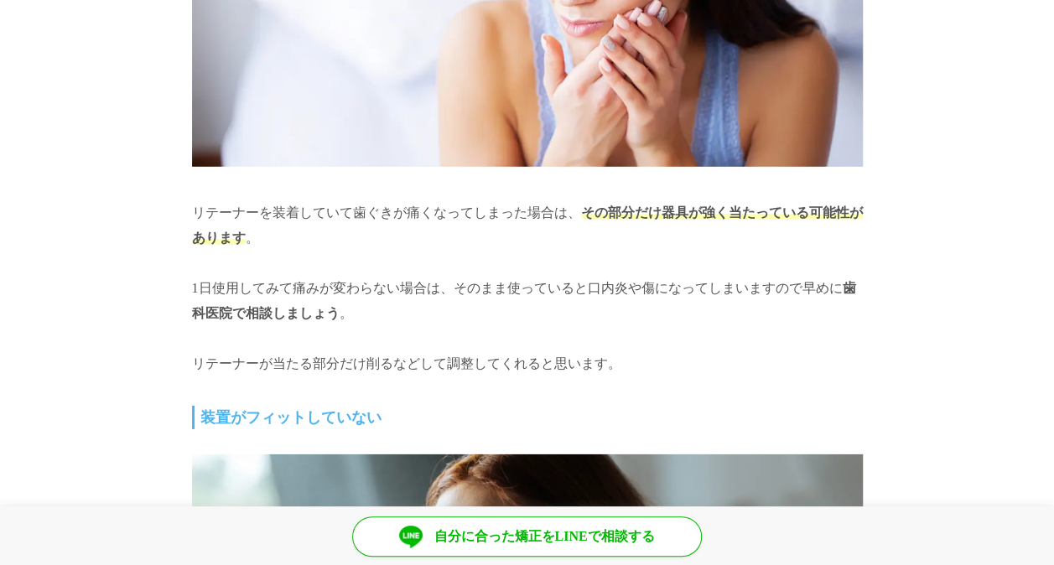
scroll to position [11986, 0]
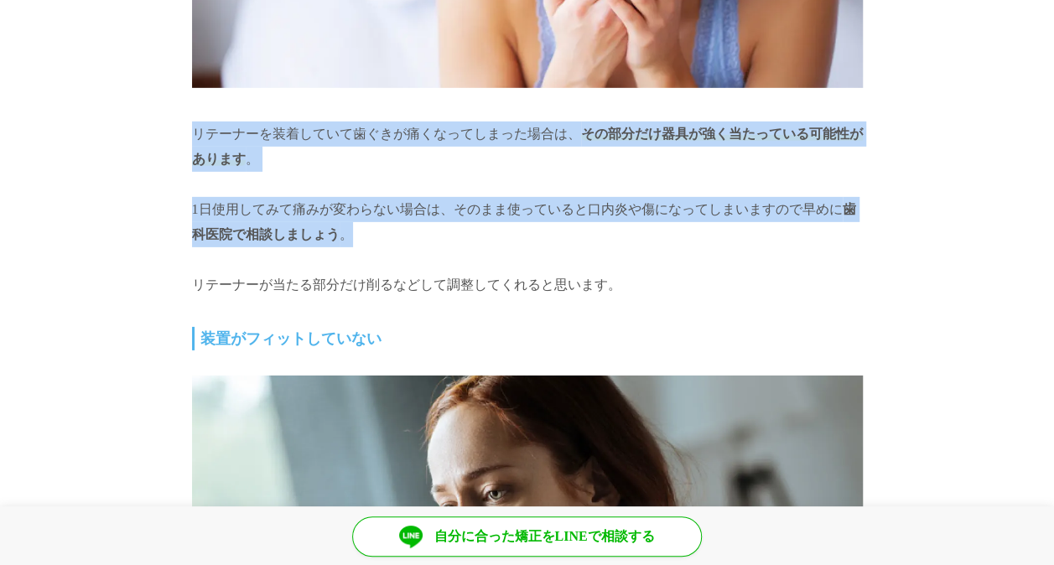
drag, startPoint x: 385, startPoint y: 153, endPoint x: 575, endPoint y: 218, distance: 200.9
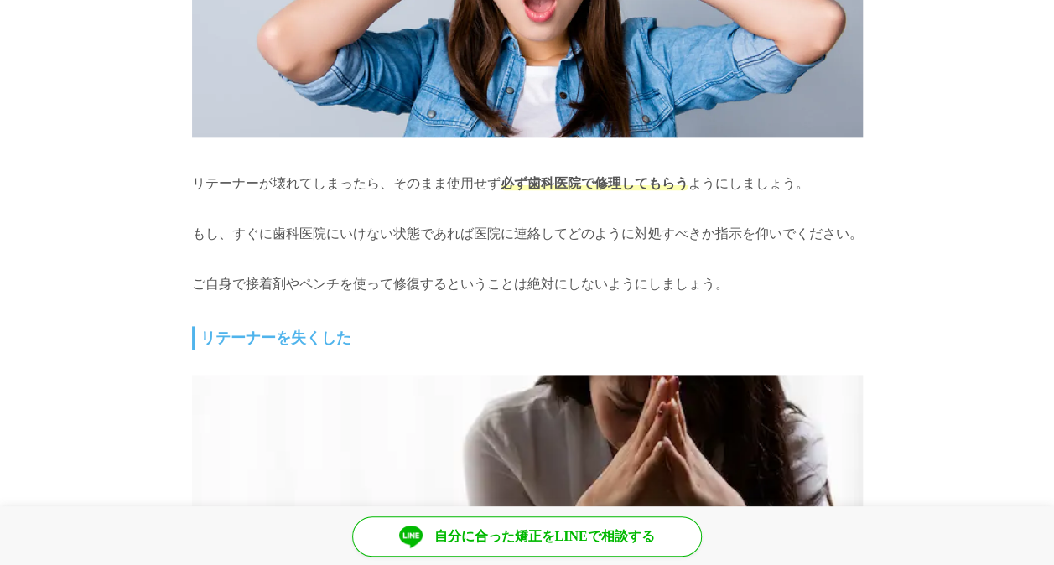
scroll to position [13662, 0]
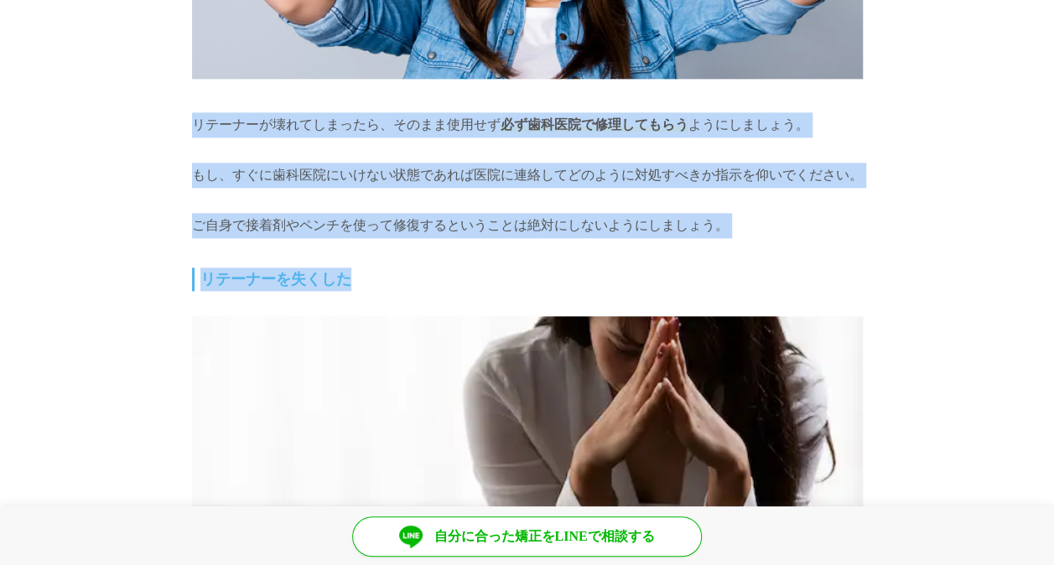
drag, startPoint x: 171, startPoint y: 99, endPoint x: 556, endPoint y: 205, distance: 399.2
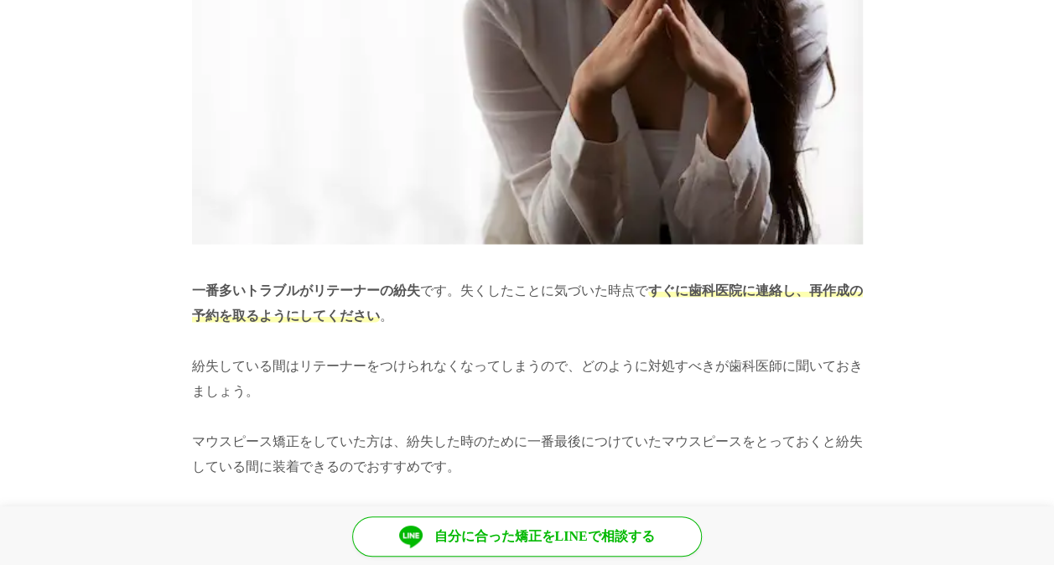
scroll to position [14081, 0]
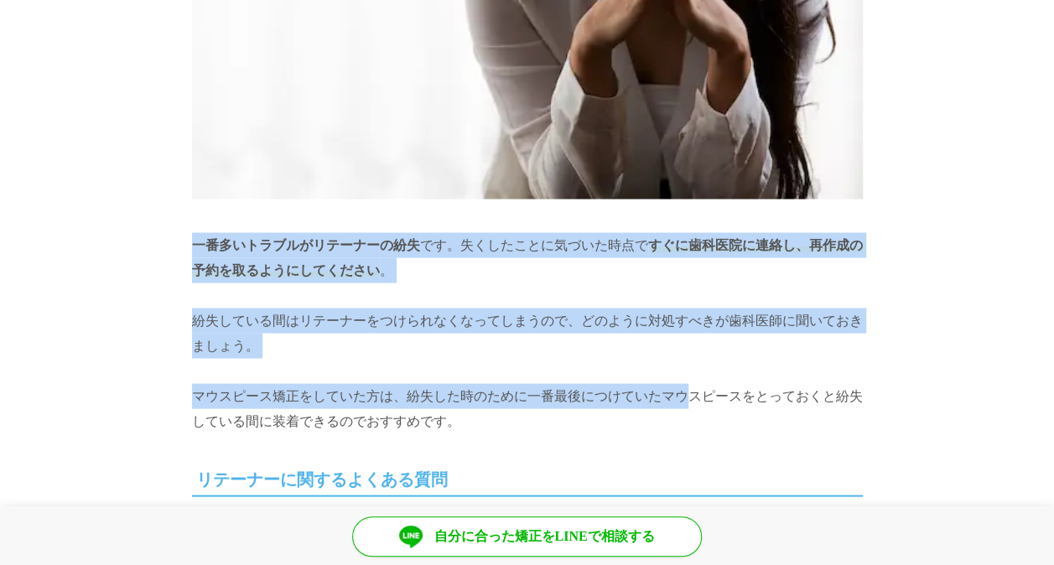
drag, startPoint x: 179, startPoint y: 218, endPoint x: 681, endPoint y: 367, distance: 522.9
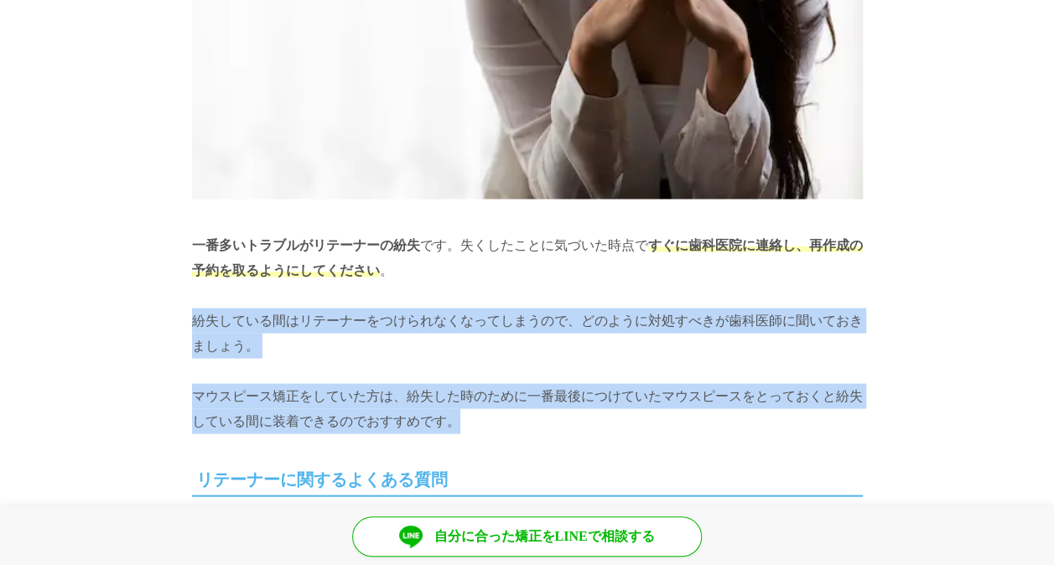
drag, startPoint x: 681, startPoint y: 367, endPoint x: 179, endPoint y: 296, distance: 507.1
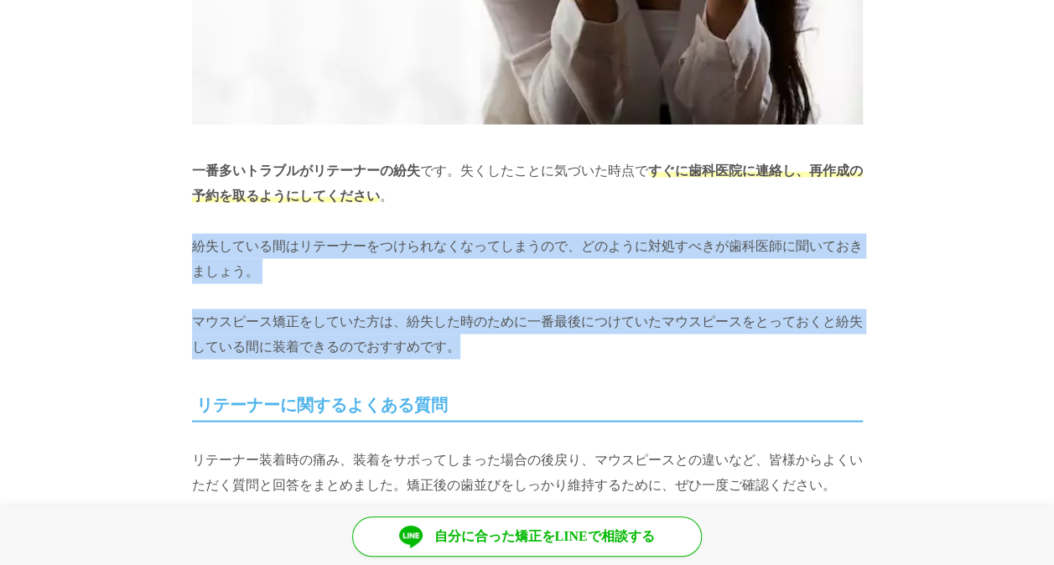
scroll to position [14249, 0]
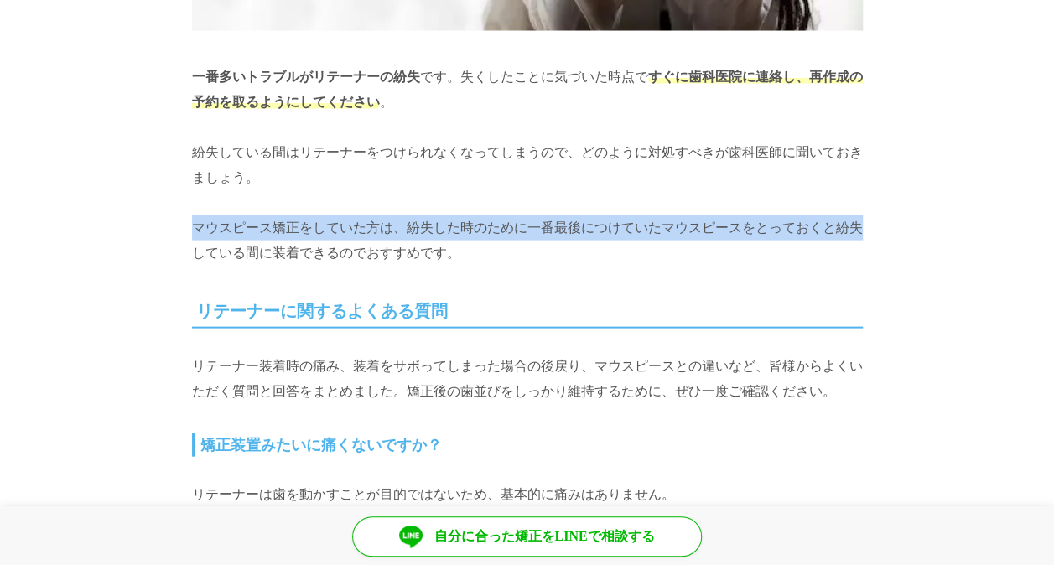
drag, startPoint x: 169, startPoint y: 206, endPoint x: 179, endPoint y: 188, distance: 20.6
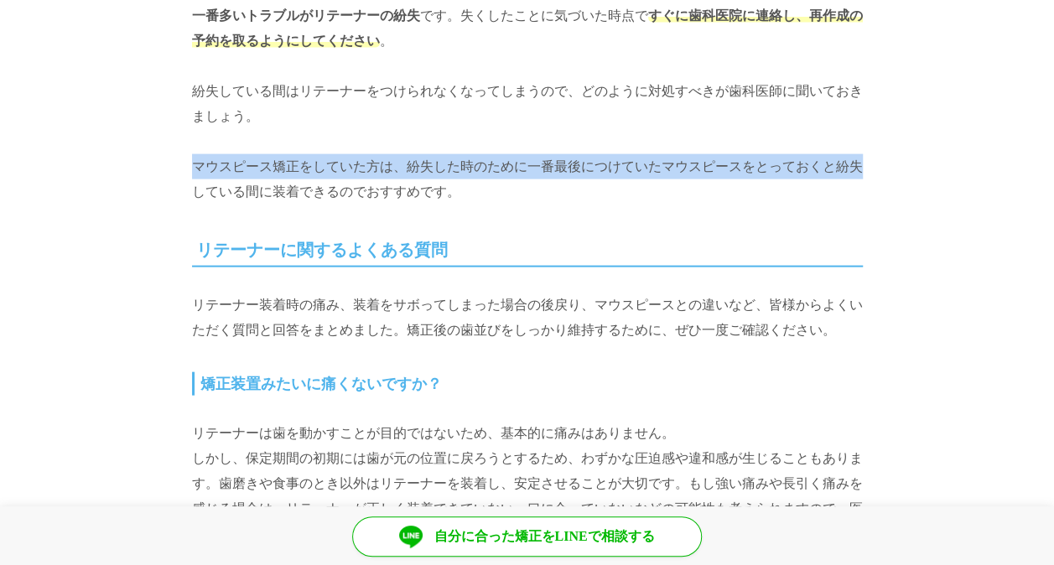
scroll to position [14332, 0]
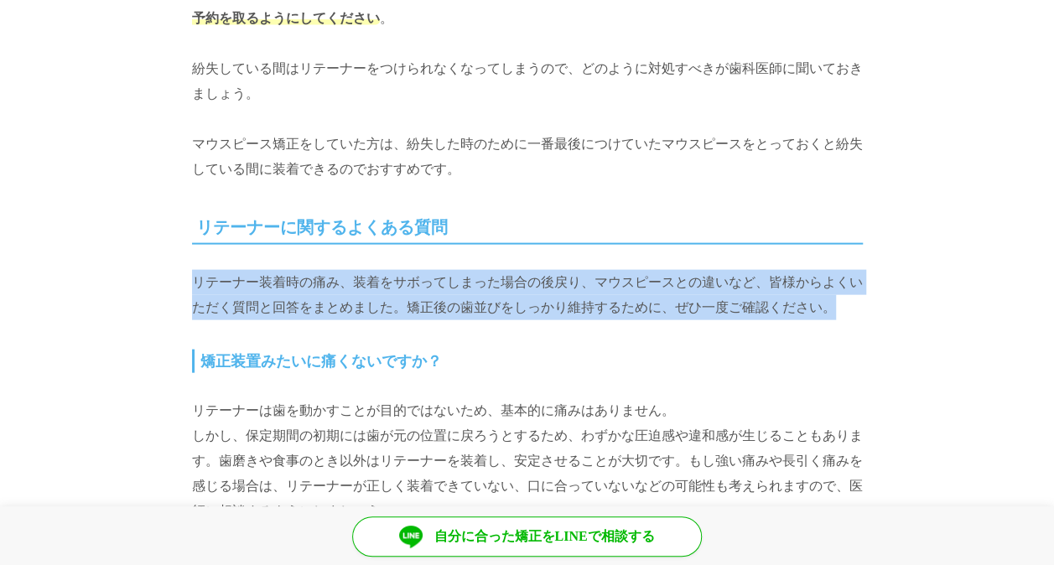
drag, startPoint x: 176, startPoint y: 215, endPoint x: 843, endPoint y: 283, distance: 670.7
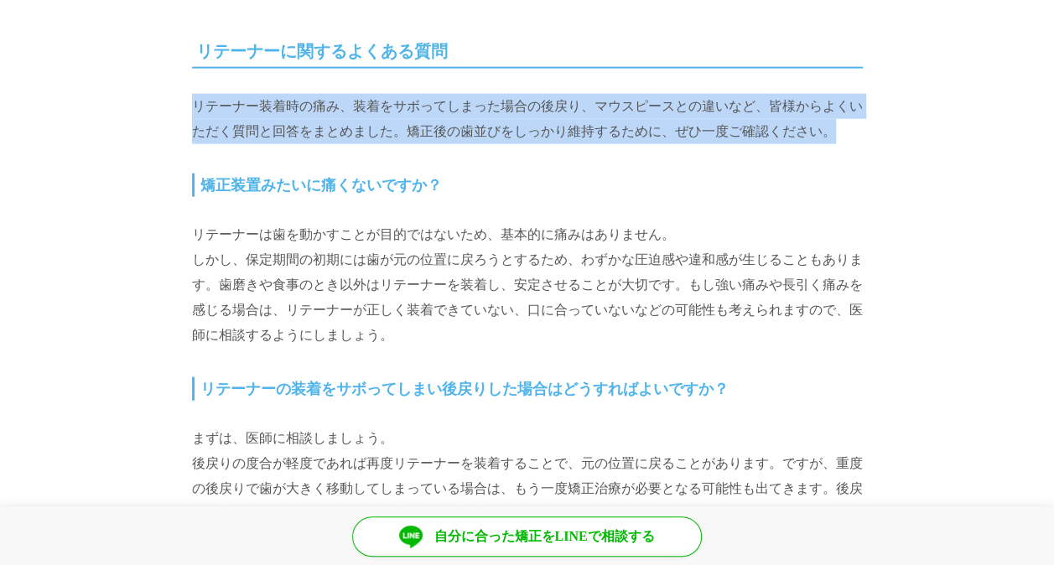
scroll to position [14584, 0]
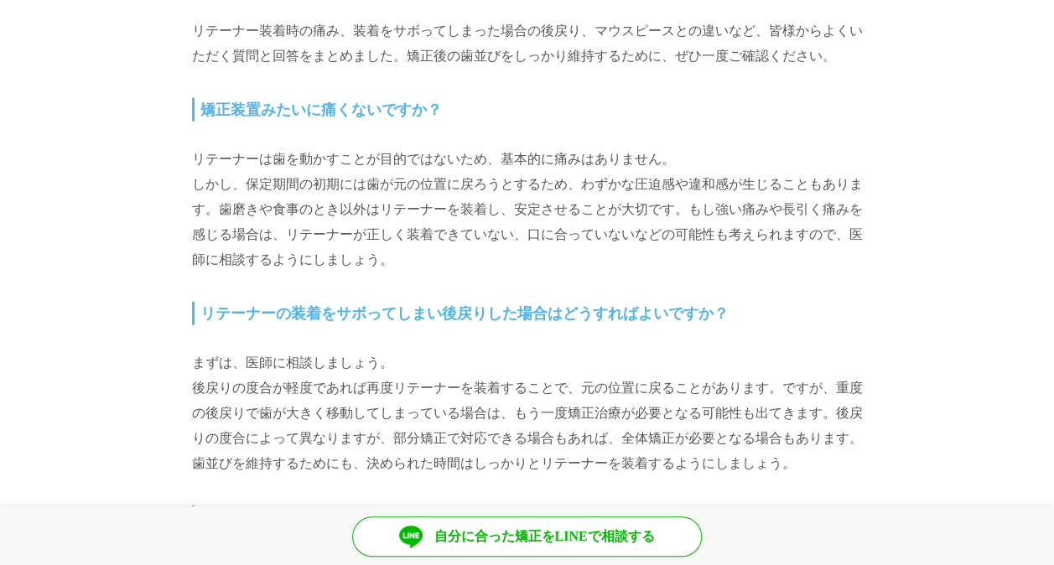
drag, startPoint x: 150, startPoint y: 120, endPoint x: 607, endPoint y: 220, distance: 467.6
drag, startPoint x: 607, startPoint y: 220, endPoint x: 402, endPoint y: 199, distance: 205.5
click at [402, 199] on p "リテーナーは歯を動かすことが目的ではないため、基本的に痛みはありません。 しかし、保定期間の初期には歯が元の位置に戻ろうとするため、わずかな圧迫感や違和感が生…" at bounding box center [527, 210] width 671 height 126
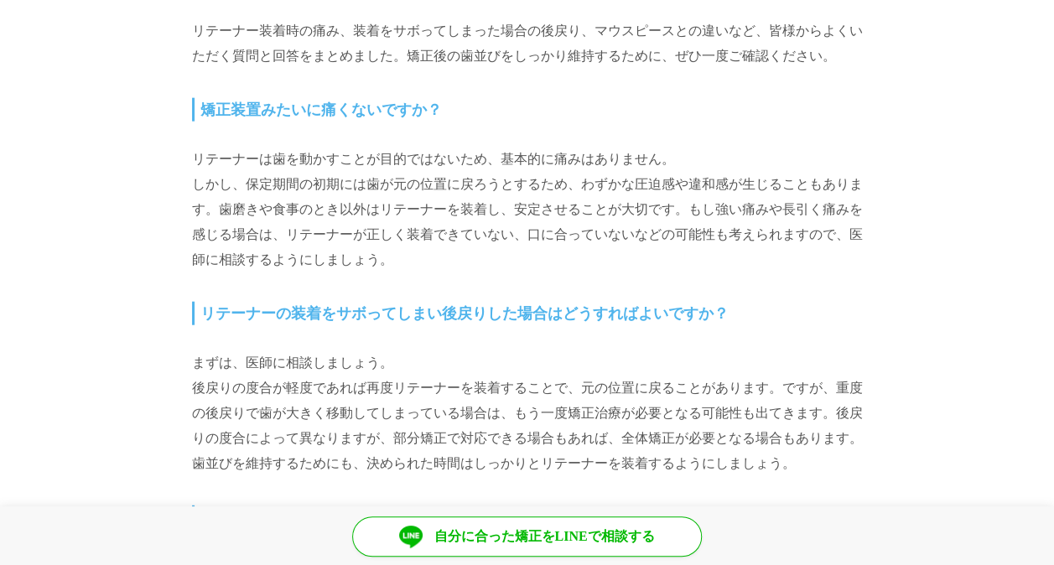
click at [318, 178] on p "リテーナーは歯を動かすことが目的ではないため、基本的に痛みはありません。 しかし、保定期間の初期には歯が元の位置に戻ろうとするため、わずかな圧迫感や違和感が生…" at bounding box center [527, 210] width 671 height 126
click at [241, 151] on p "リテーナーは歯を動かすことが目的ではないため、基本的に痛みはありません。 しかし、保定期間の初期には歯が元の位置に戻ろうとするため、わずかな圧迫感や違和感が生…" at bounding box center [527, 210] width 671 height 126
drag, startPoint x: 191, startPoint y: 137, endPoint x: 598, endPoint y: 218, distance: 415.2
click at [598, 218] on p "リテーナーは歯を動かすことが目的ではないため、基本的に痛みはありません。 しかし、保定期間の初期には歯が元の位置に戻ろうとするため、わずかな圧迫感や違和感が生…" at bounding box center [527, 210] width 671 height 126
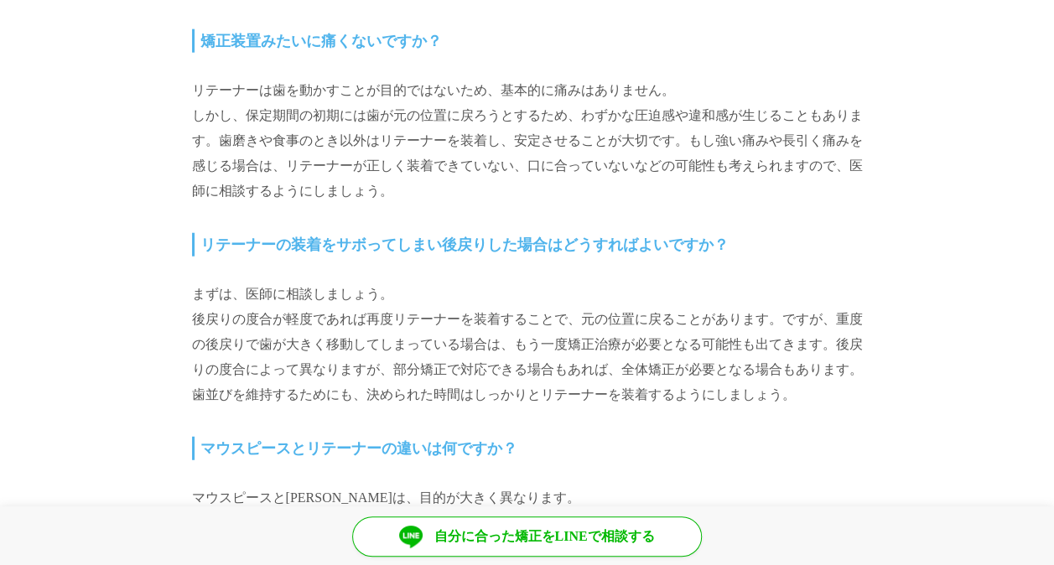
scroll to position [14751, 0]
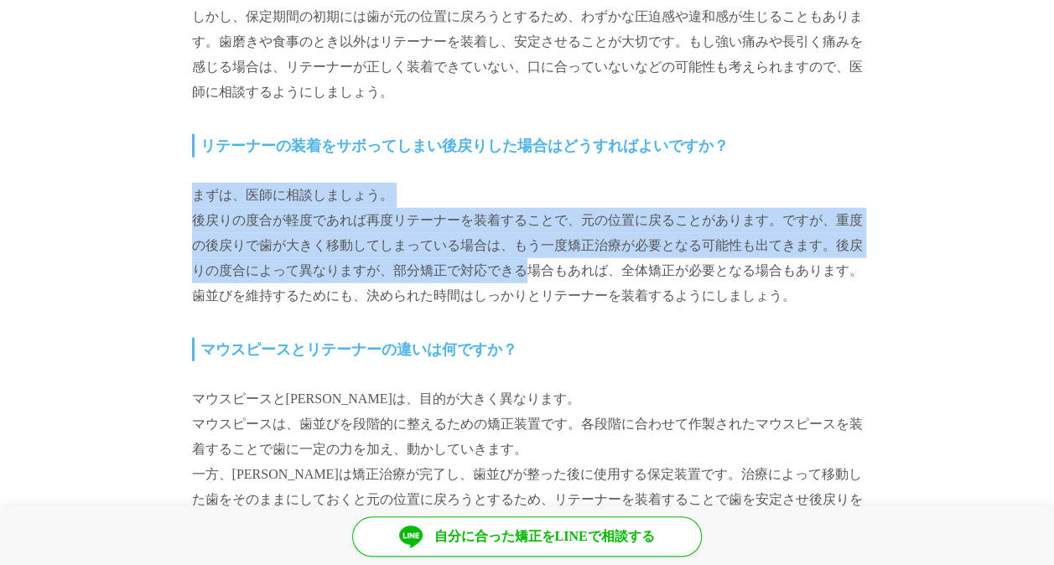
drag, startPoint x: 170, startPoint y: 170, endPoint x: 510, endPoint y: 231, distance: 344.9
drag, startPoint x: 510, startPoint y: 231, endPoint x: 474, endPoint y: 249, distance: 39.4
click at [474, 249] on p "まずは、医師に相談しましょう。 後戻りの度合が軽度であれば再度リテーナーを装着することで、元の位置に戻ることがあります。ですが、重度の後戻りで歯が大きく移動し…" at bounding box center [527, 246] width 671 height 126
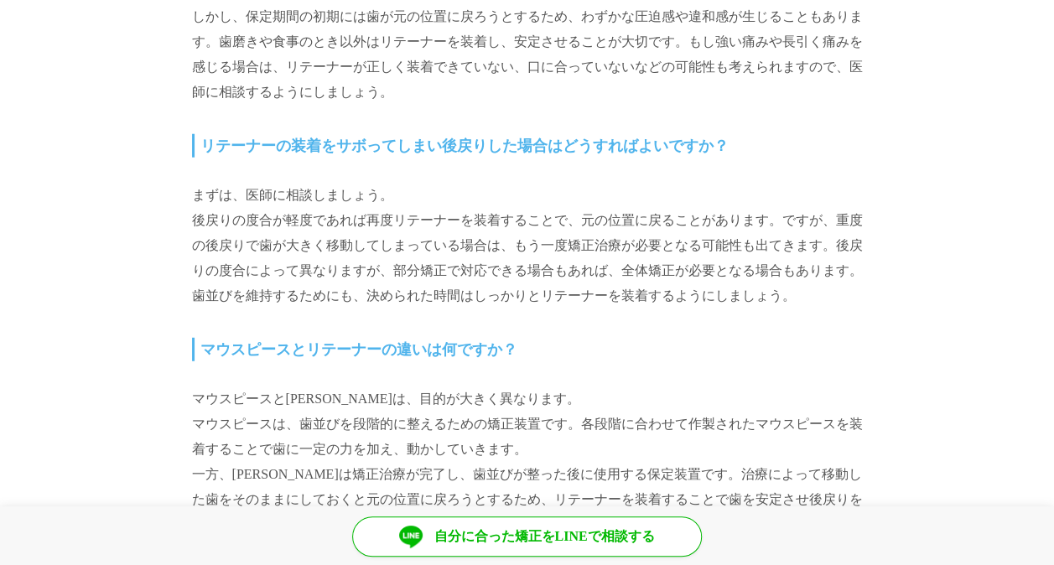
click at [466, 263] on p "まずは、医師に相談しましょう。 後戻りの度合が軽度であれば再度リテーナーを装着することで、元の位置に戻ることがあります。ですが、重度の後戻りで歯が大きく移動し…" at bounding box center [527, 246] width 671 height 126
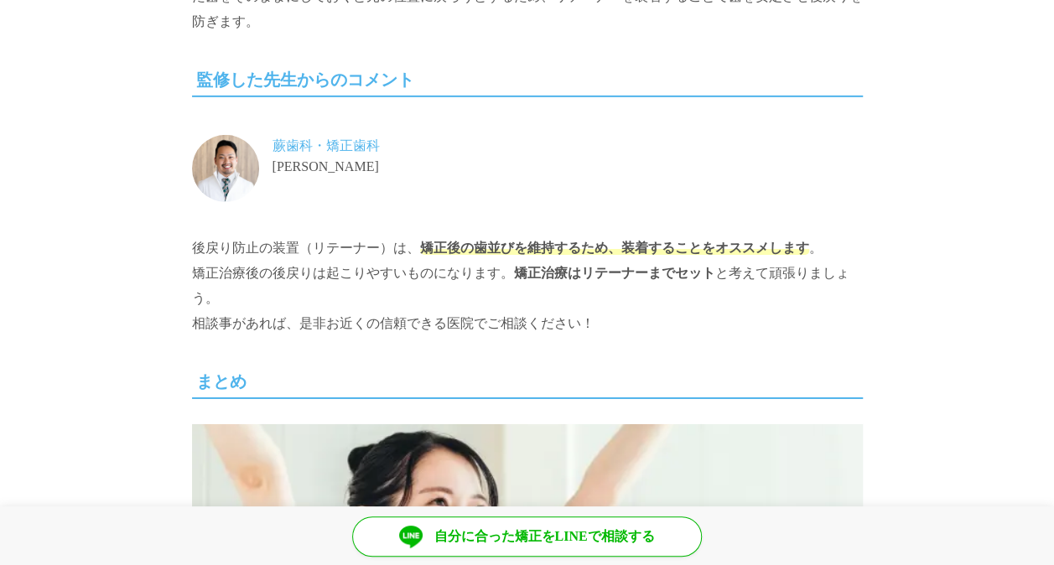
scroll to position [15673, 0]
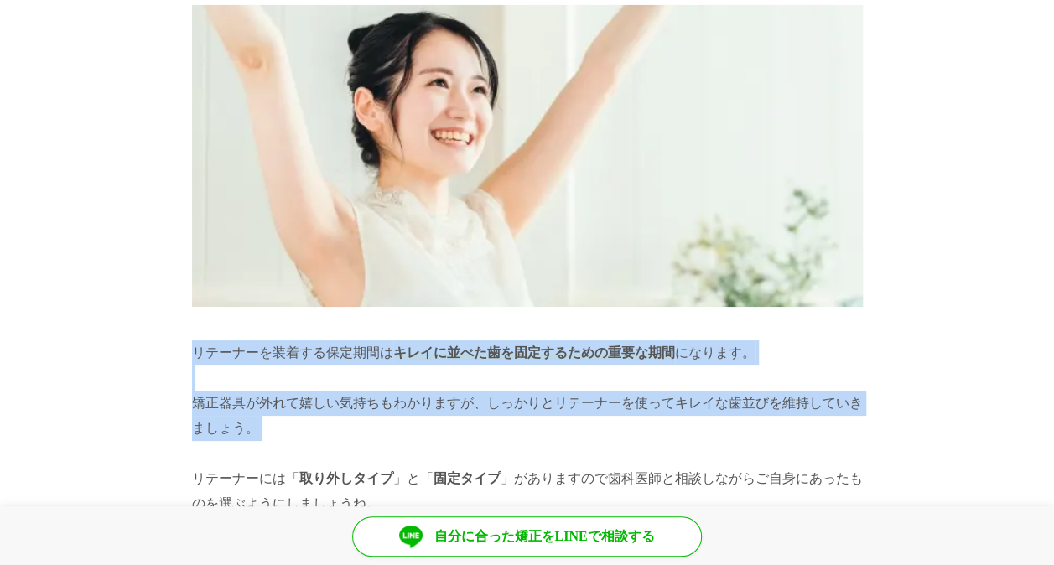
drag, startPoint x: 173, startPoint y: 310, endPoint x: 686, endPoint y: 407, distance: 522.1
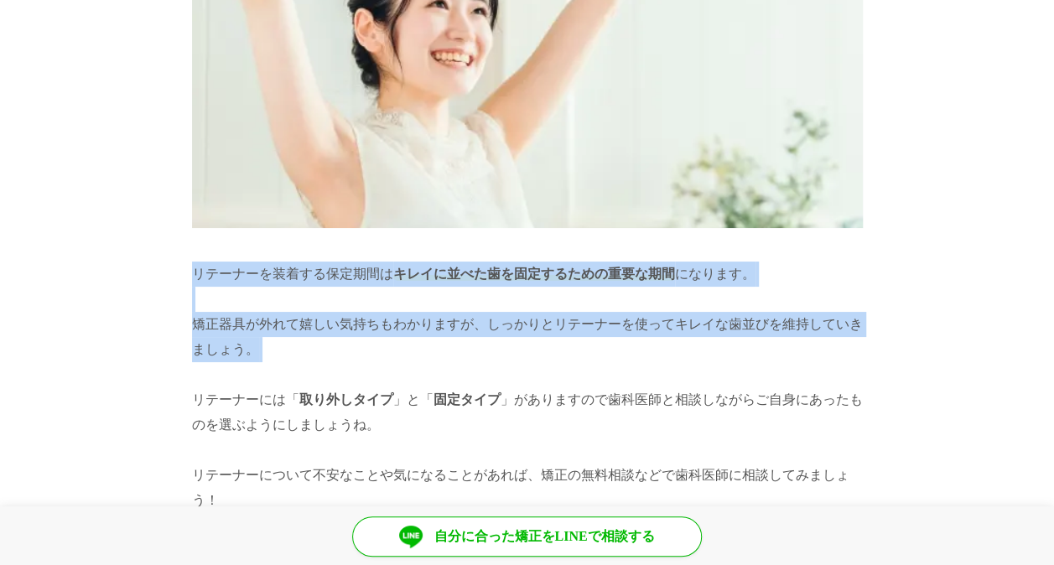
scroll to position [15841, 0]
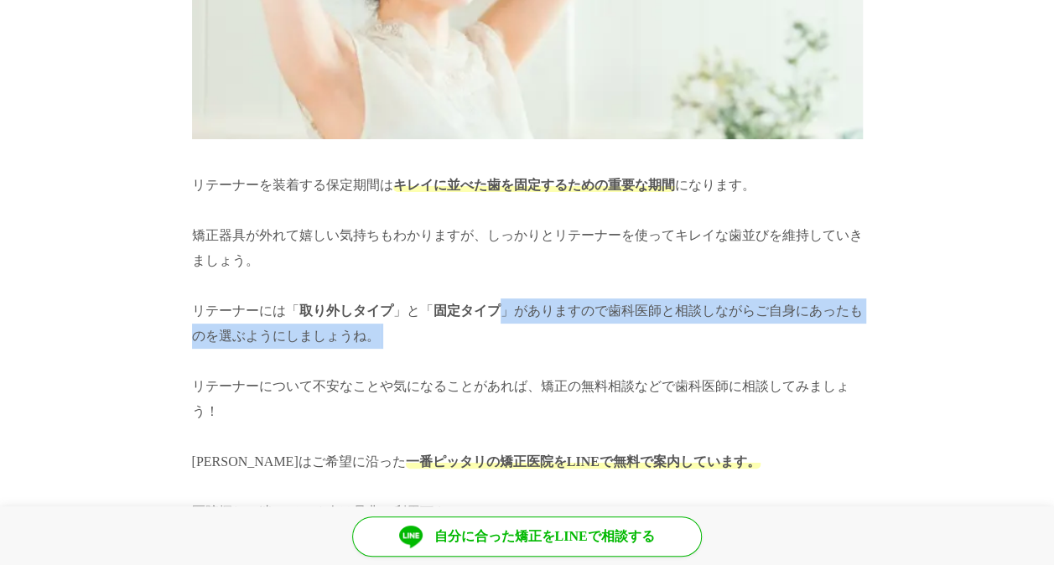
drag, startPoint x: 400, startPoint y: 307, endPoint x: 228, endPoint y: 337, distance: 174.4
click at [228, 337] on p "リテーナーを装着する保定期間は キレイに並べた歯を固定するための重要な期間 になります。 矯正器具が外れて嬉しい気持ちもわかりますが、しっかりとリテーナーを使…" at bounding box center [527, 298] width 671 height 251
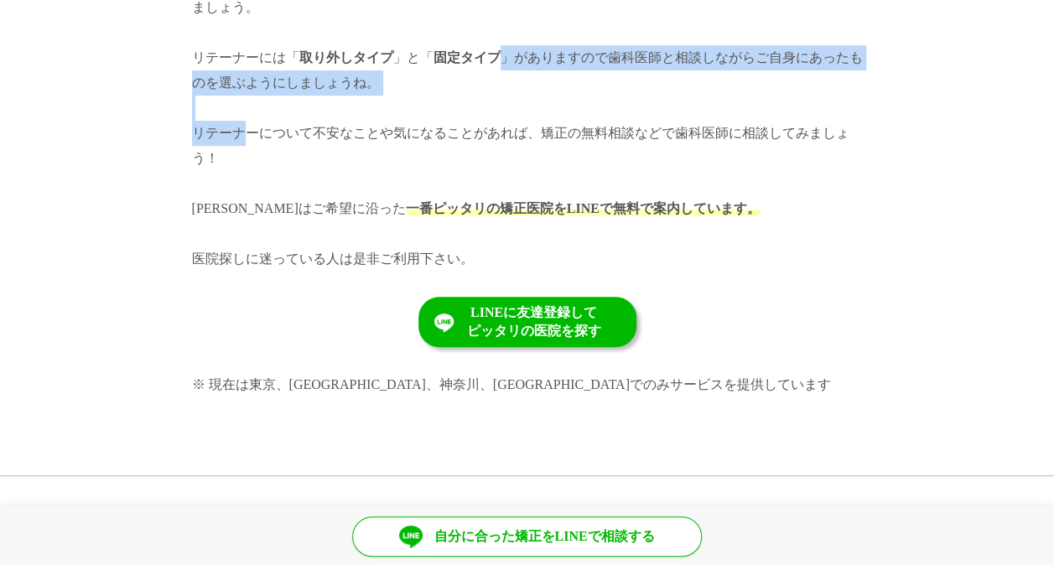
scroll to position [16147, 0]
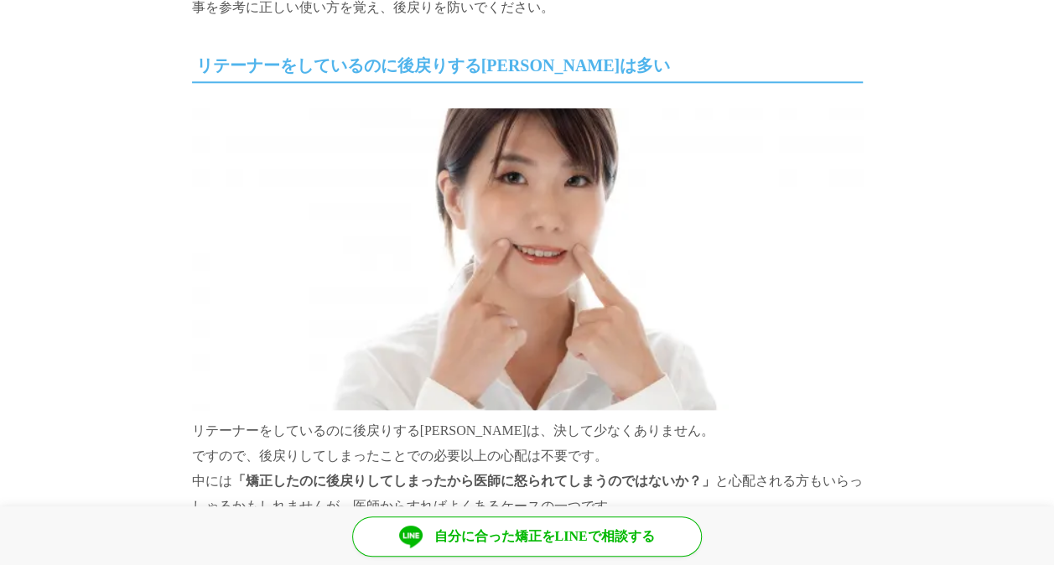
scroll to position [922, 0]
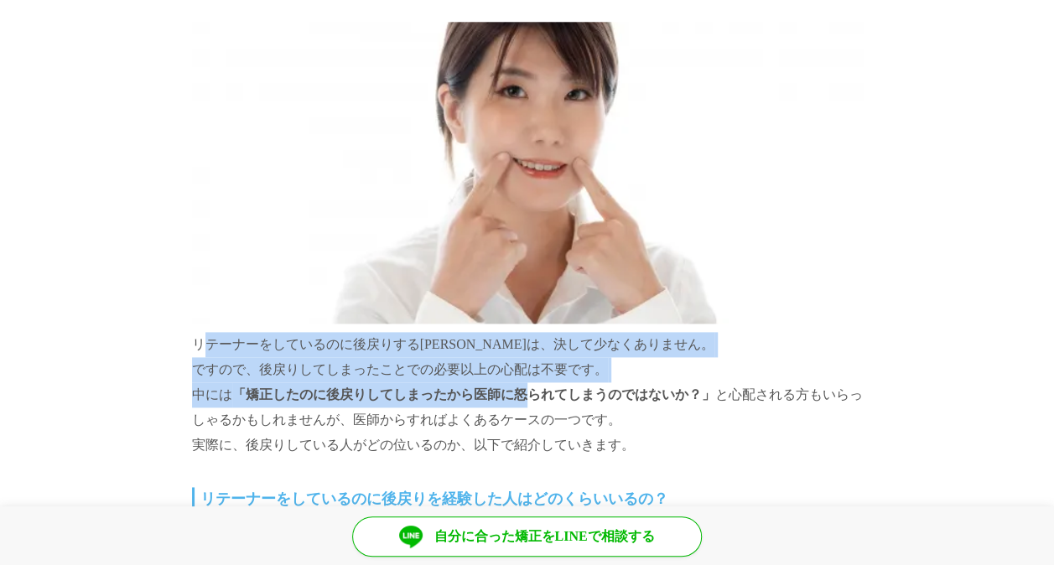
drag, startPoint x: 193, startPoint y: 344, endPoint x: 528, endPoint y: 390, distance: 338.4
click at [528, 390] on p "リテーナーをしているのに後戻りする[PERSON_NAME]は、決して少なくありません。 ですので、後戻りしてしまったことでの必要以上の心配は不要です。 中に…" at bounding box center [527, 240] width 671 height 436
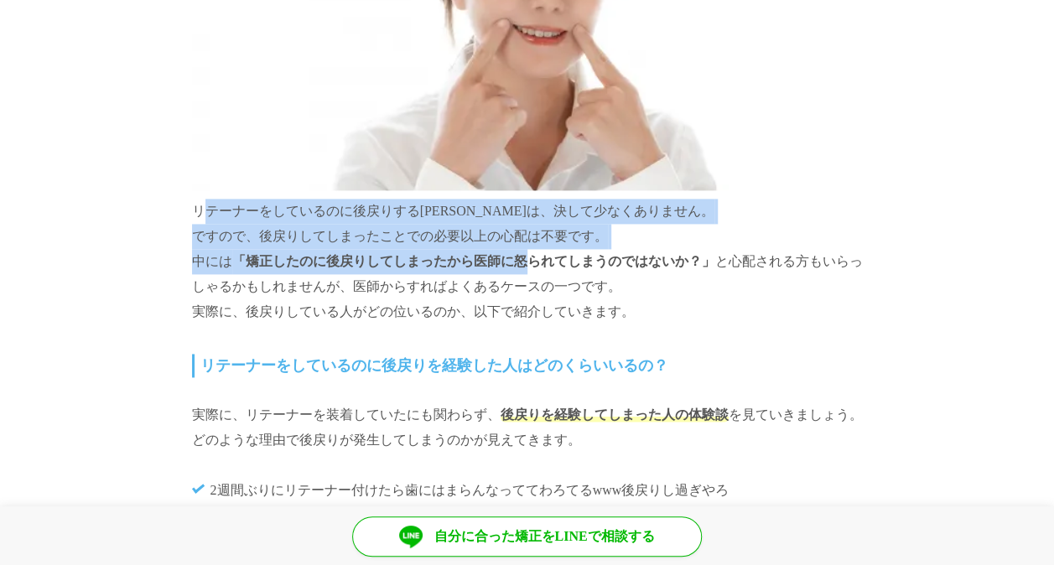
scroll to position [1090, 0]
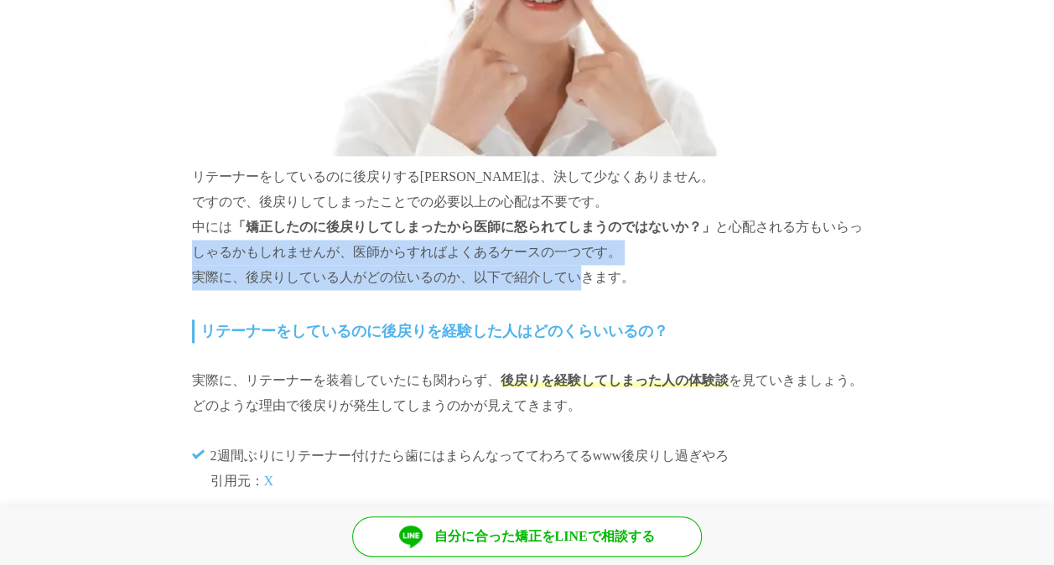
drag, startPoint x: 153, startPoint y: 243, endPoint x: 561, endPoint y: 267, distance: 408.0
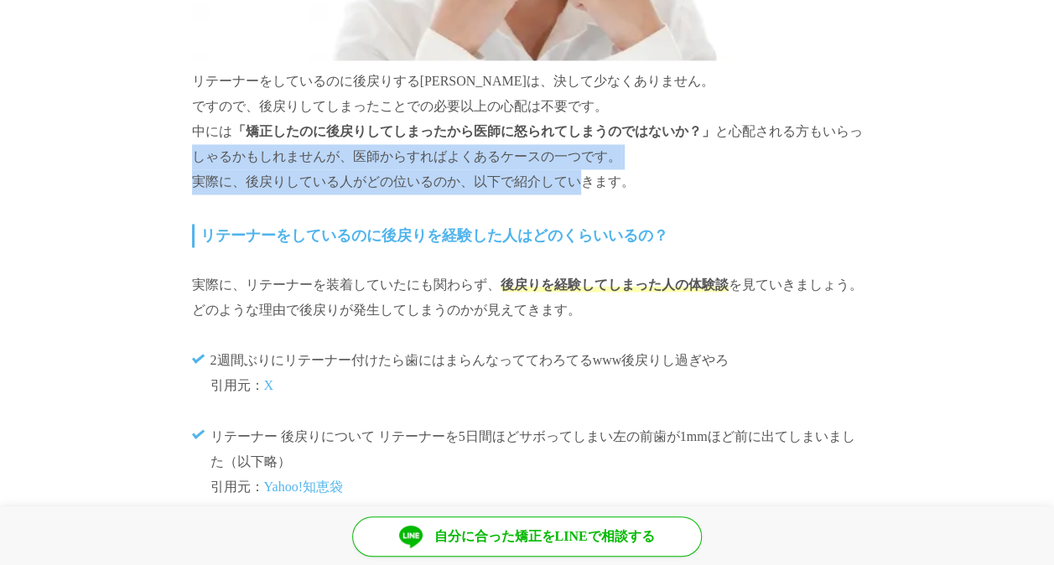
scroll to position [1257, 0]
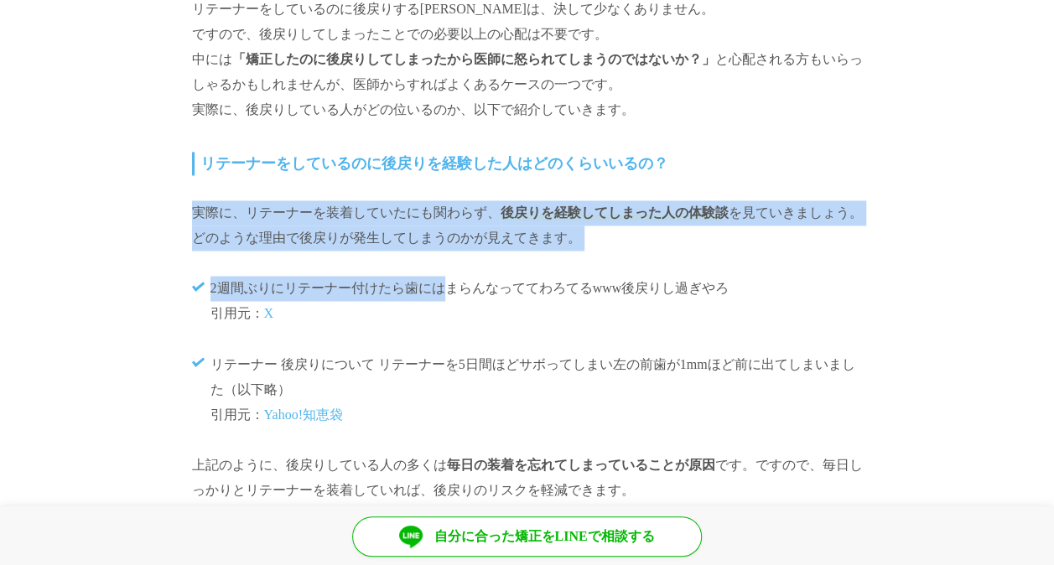
drag, startPoint x: 150, startPoint y: 208, endPoint x: 444, endPoint y: 258, distance: 298.5
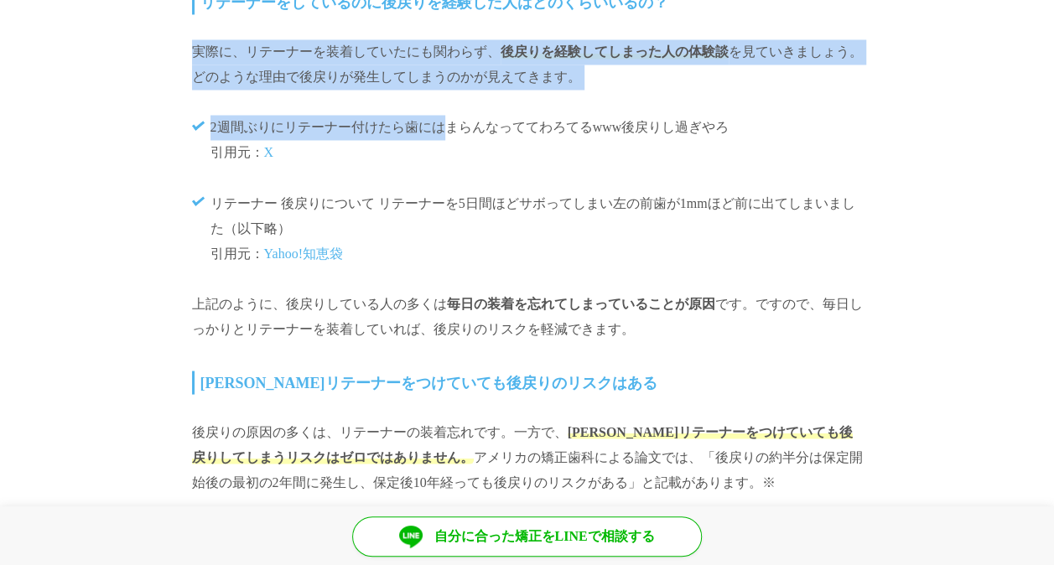
scroll to position [1425, 0]
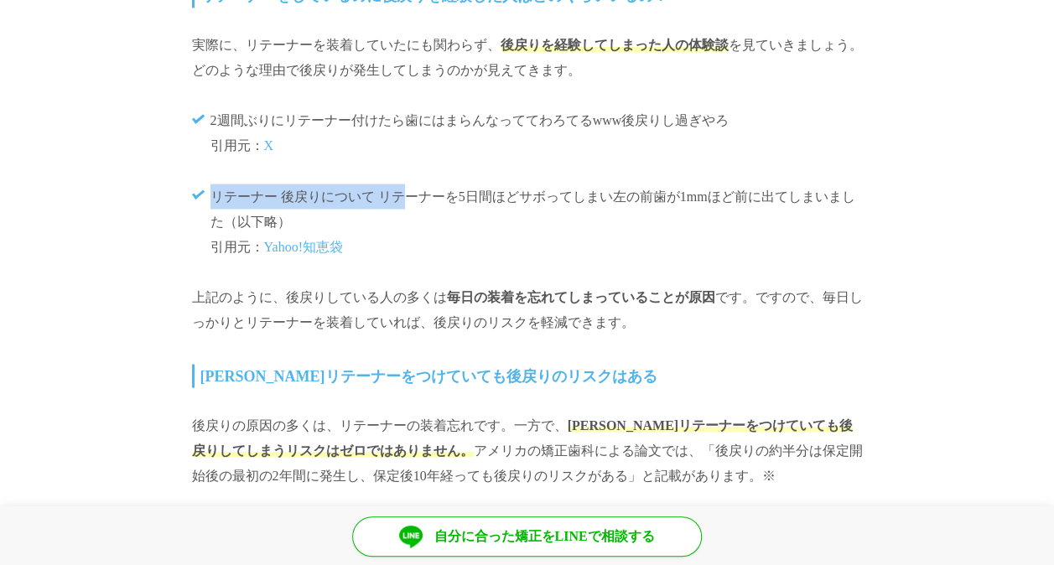
drag, startPoint x: 179, startPoint y: 179, endPoint x: 399, endPoint y: 186, distance: 220.5
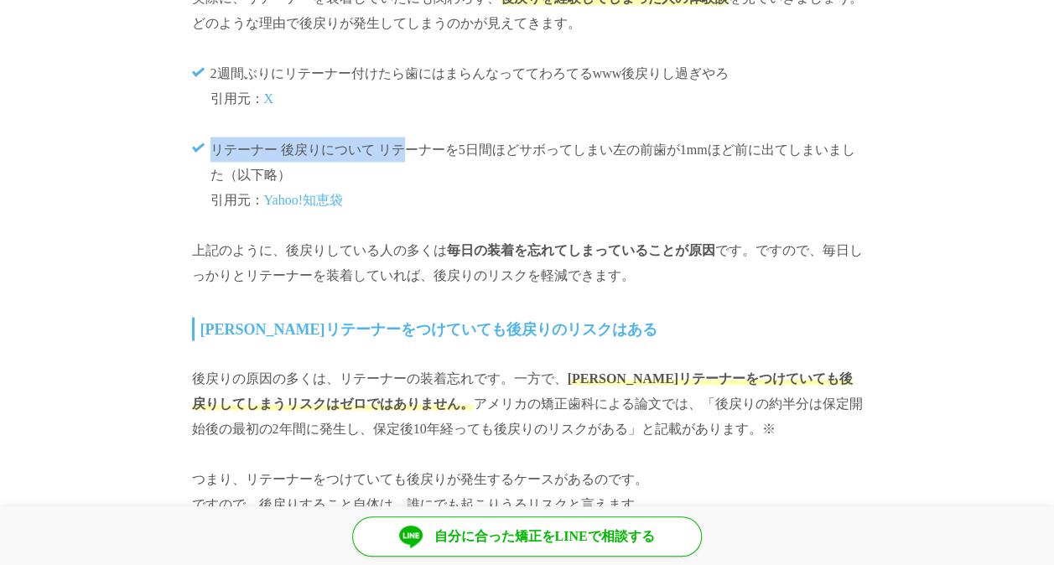
scroll to position [1509, 0]
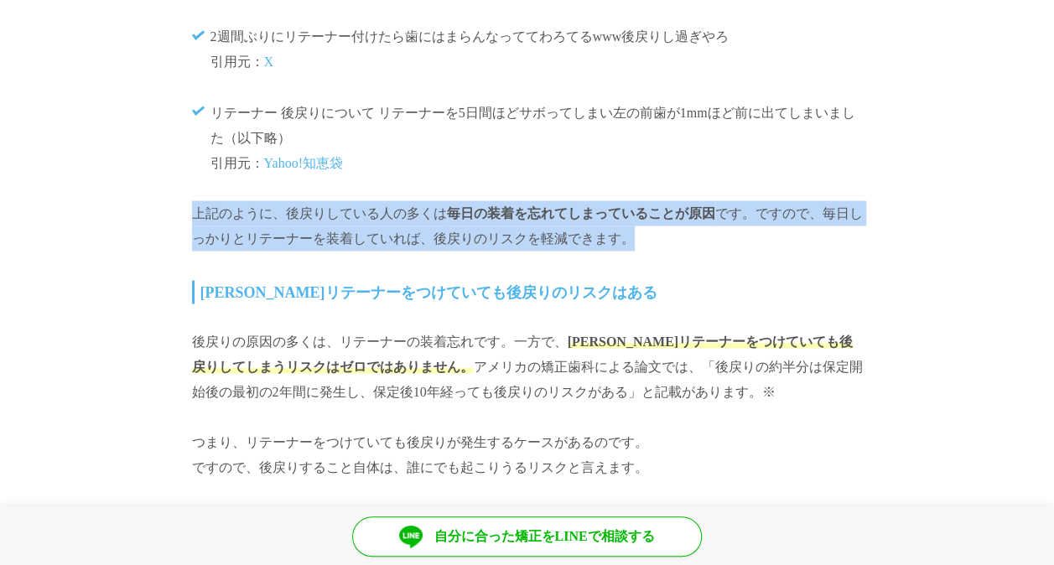
drag, startPoint x: 153, startPoint y: 212, endPoint x: 641, endPoint y: 240, distance: 488.6
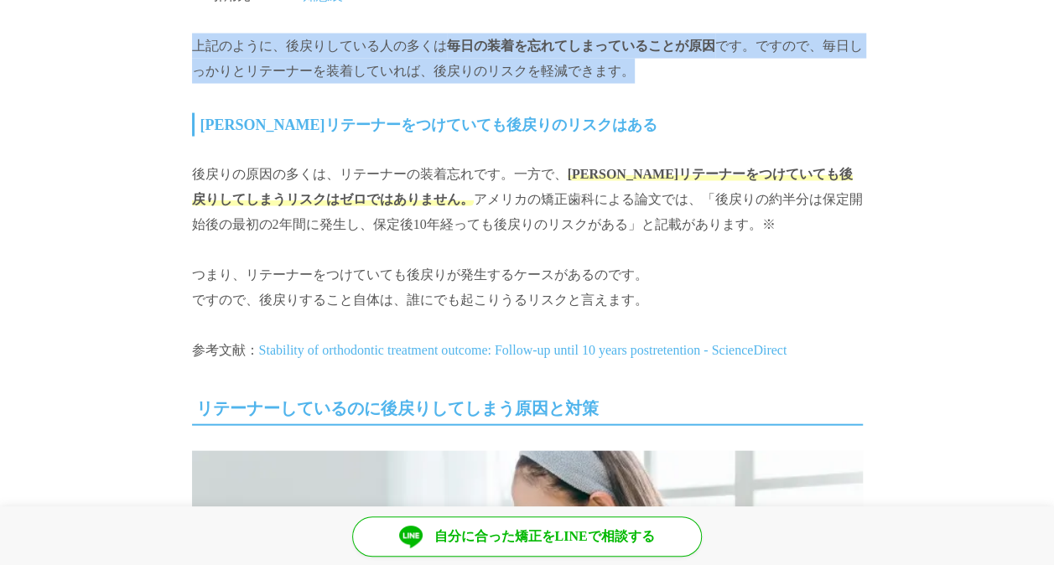
scroll to position [1676, 0]
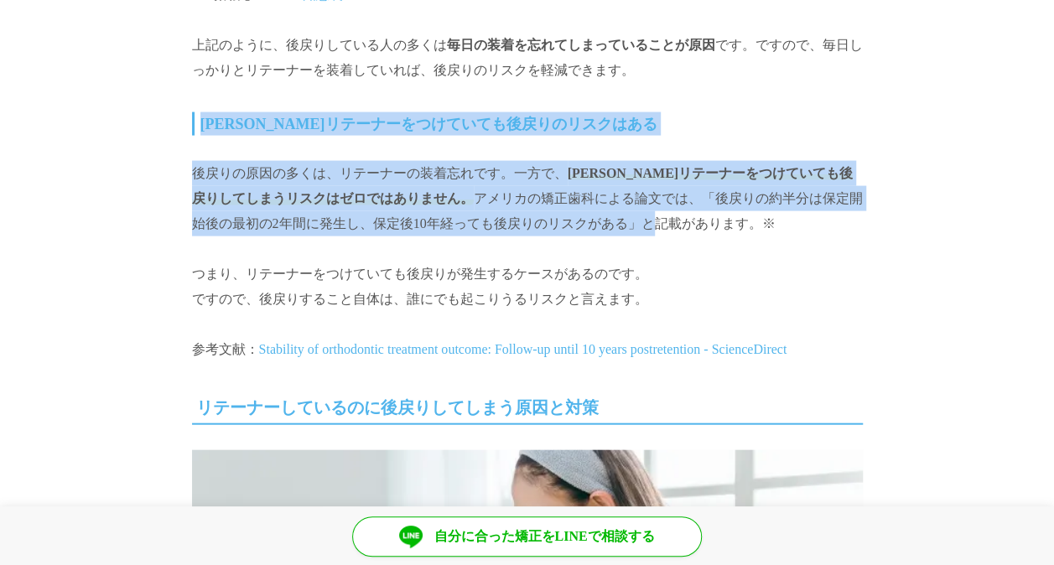
drag, startPoint x: 153, startPoint y: 124, endPoint x: 560, endPoint y: 215, distance: 417.5
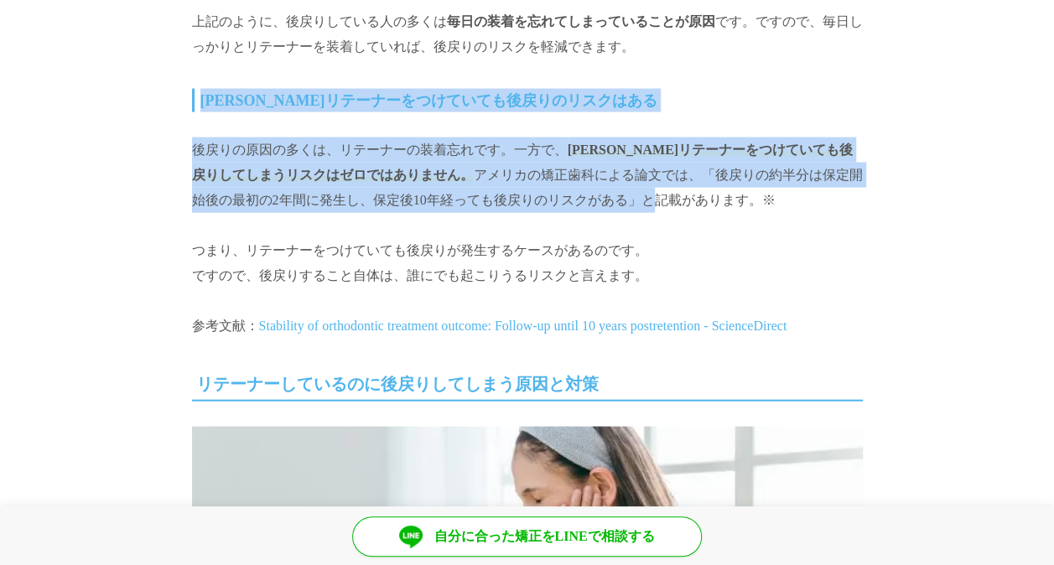
scroll to position [1760, 0]
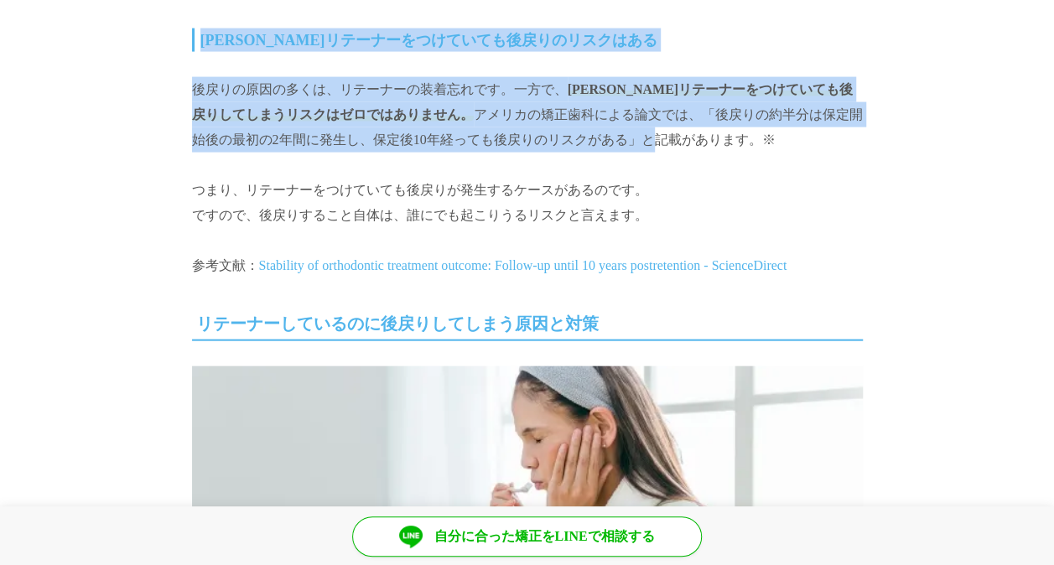
click at [282, 138] on p "後戻りの原因の多くは、リテーナーの装着忘れです。一方で、 長年リテーナーをつけていても後戻りしてしまうリスクはゼロではありません。 アメリカの矯正歯科による論…" at bounding box center [527, 114] width 671 height 75
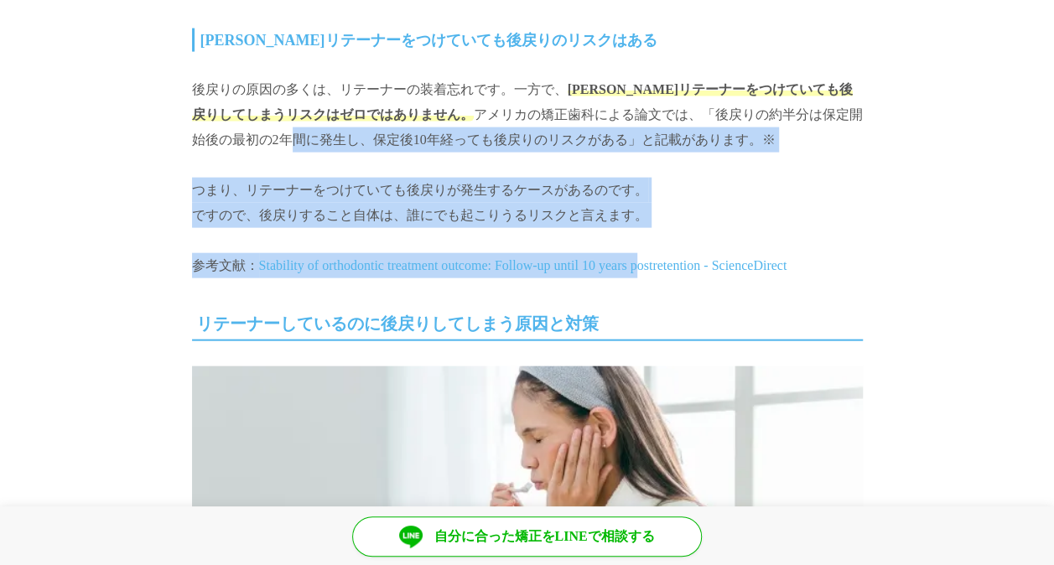
drag, startPoint x: 126, startPoint y: 126, endPoint x: 691, endPoint y: 246, distance: 577.7
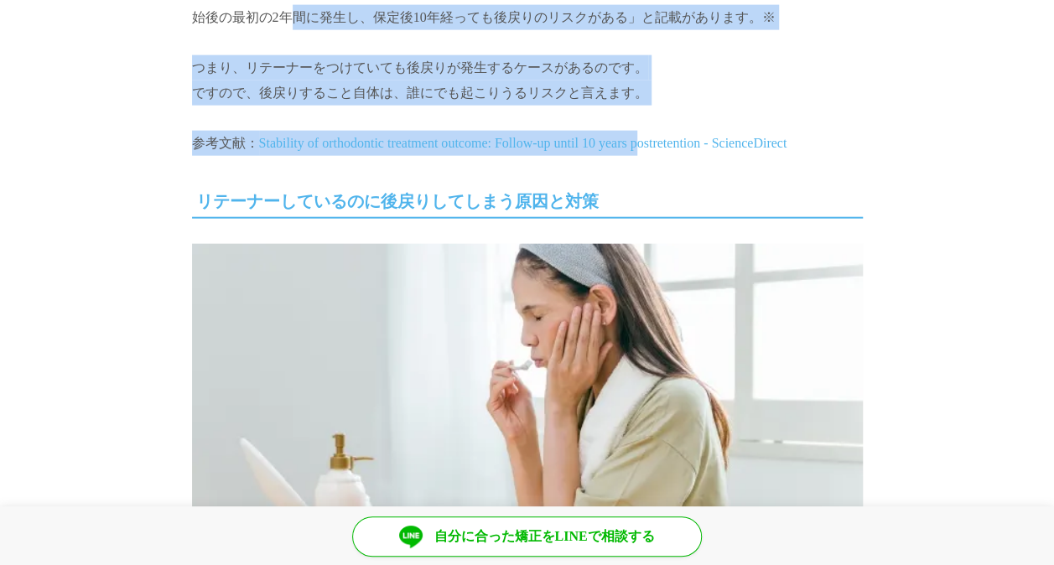
scroll to position [2012, 0]
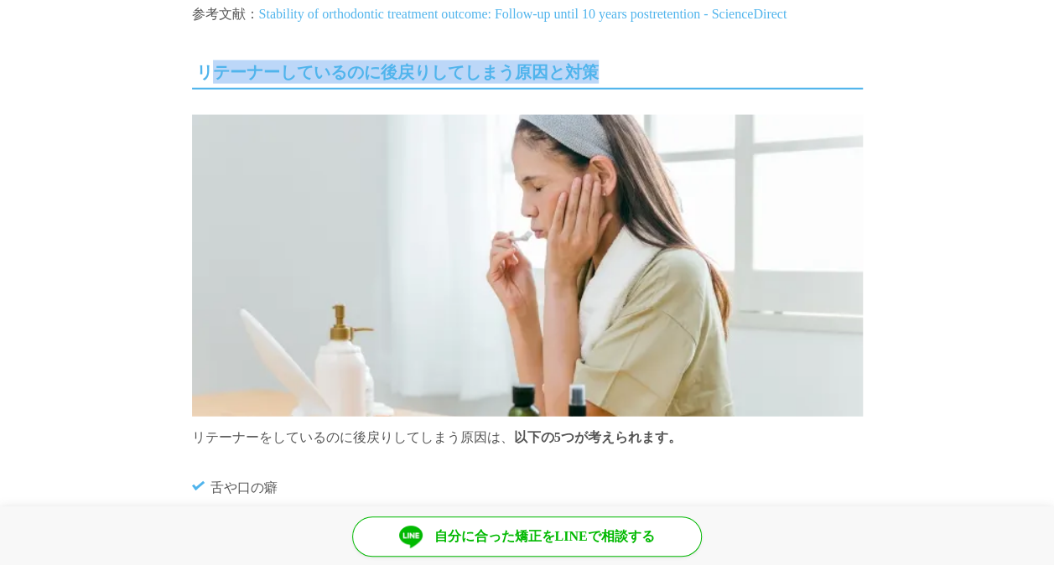
drag, startPoint x: 210, startPoint y: 99, endPoint x: 479, endPoint y: 138, distance: 271.1
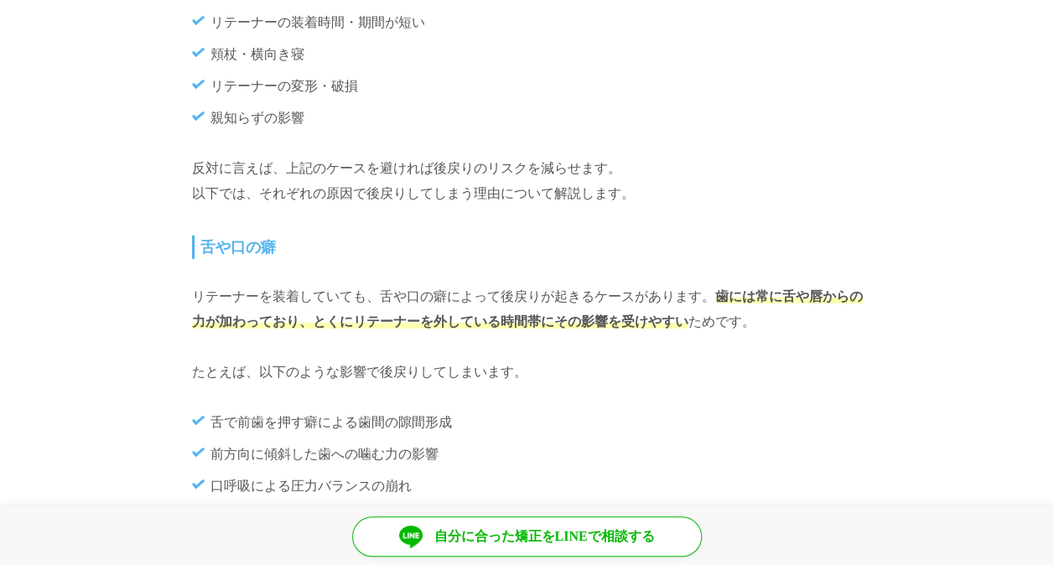
scroll to position [2431, 0]
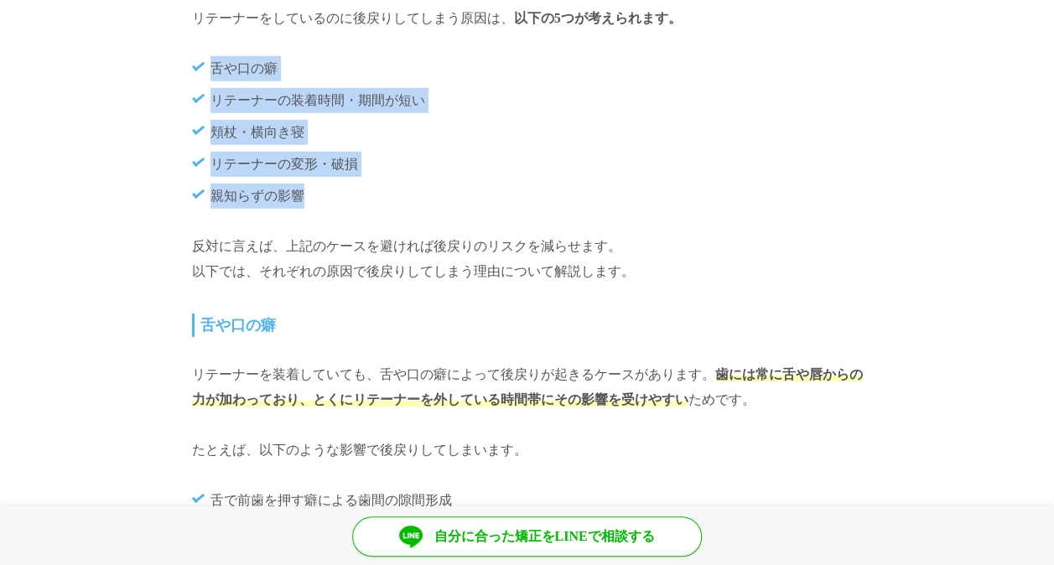
drag, startPoint x: 169, startPoint y: 66, endPoint x: 439, endPoint y: 213, distance: 307.2
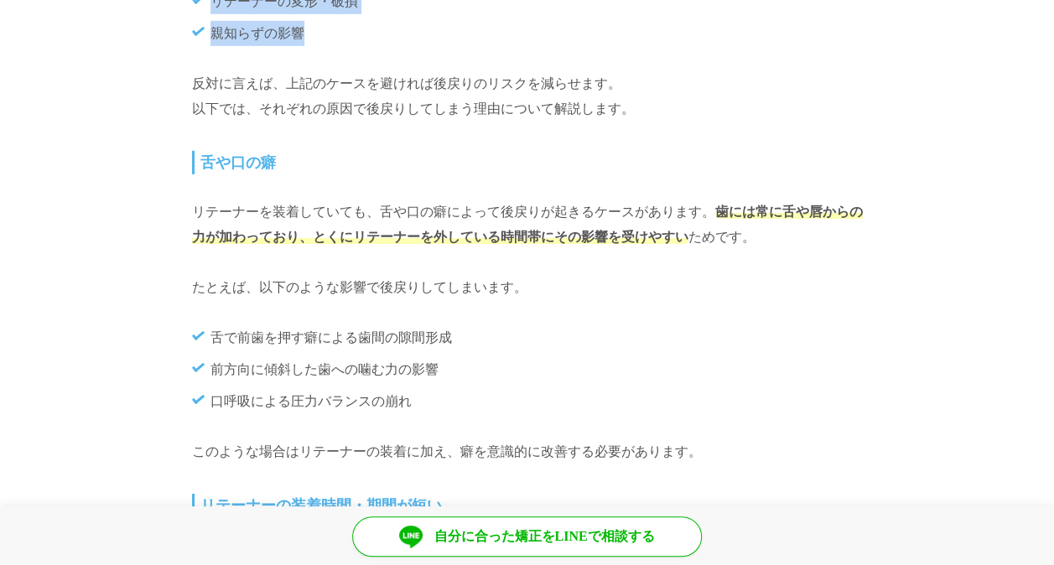
scroll to position [2598, 0]
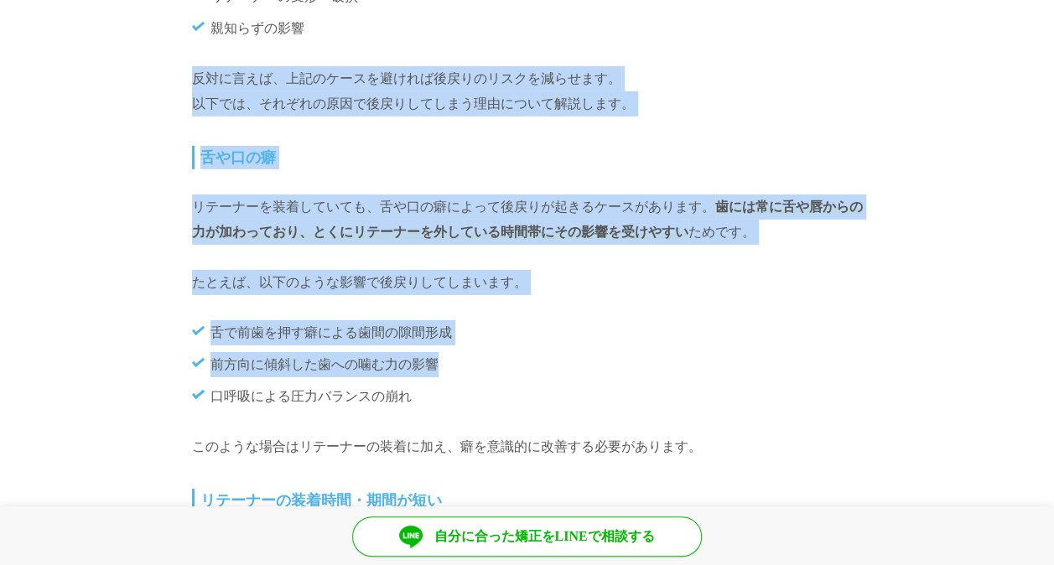
drag, startPoint x: 188, startPoint y: 109, endPoint x: 595, endPoint y: 396, distance: 498.1
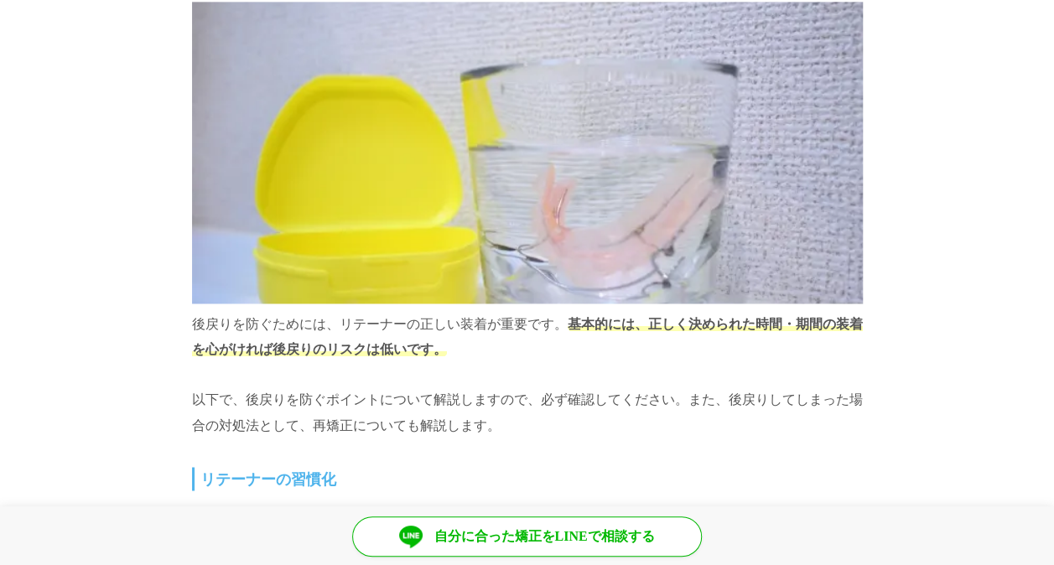
scroll to position [4442, 0]
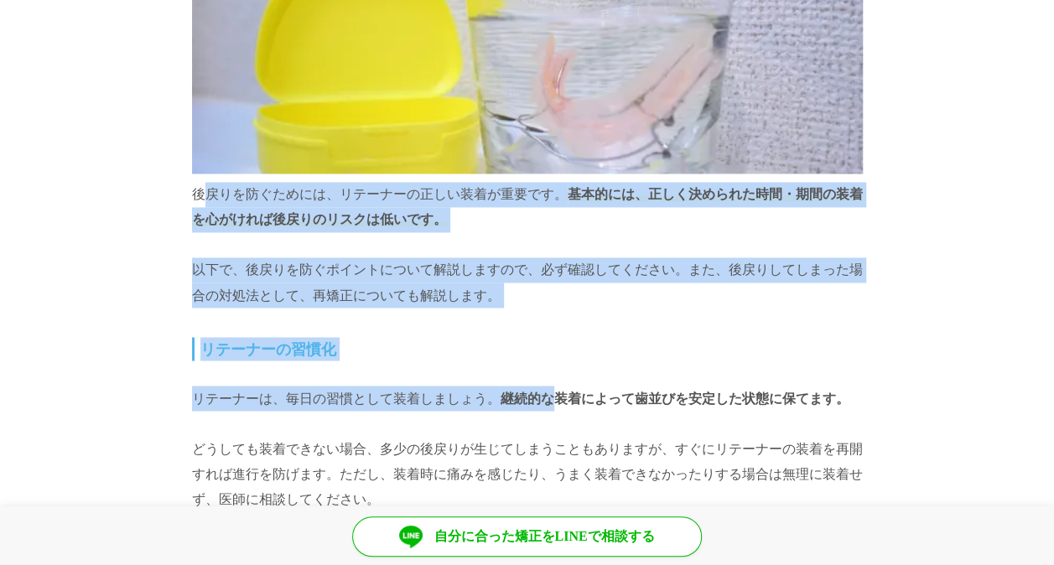
drag, startPoint x: 190, startPoint y: 220, endPoint x: 552, endPoint y: 427, distance: 416.8
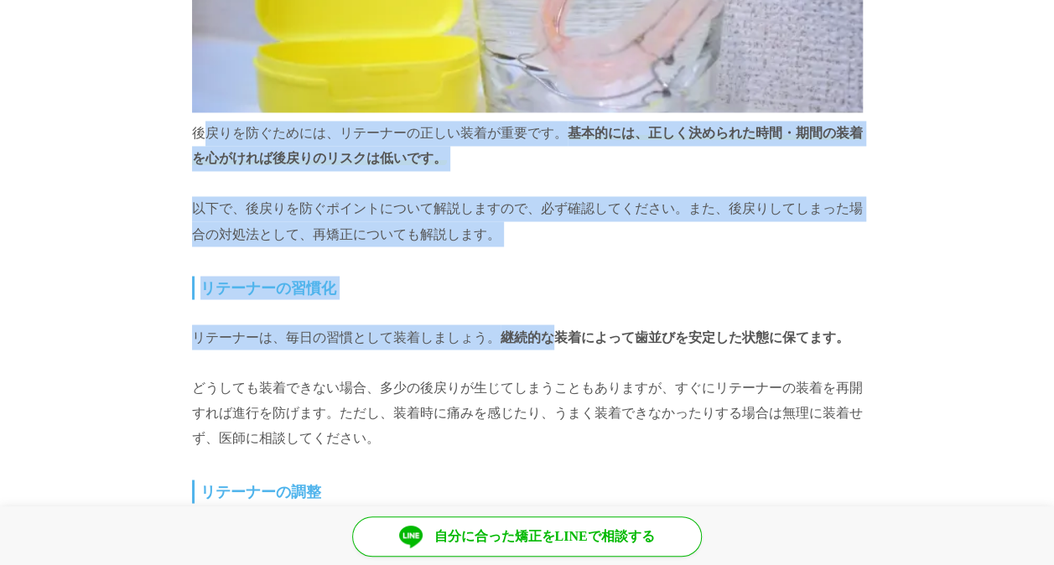
scroll to position [4610, 0]
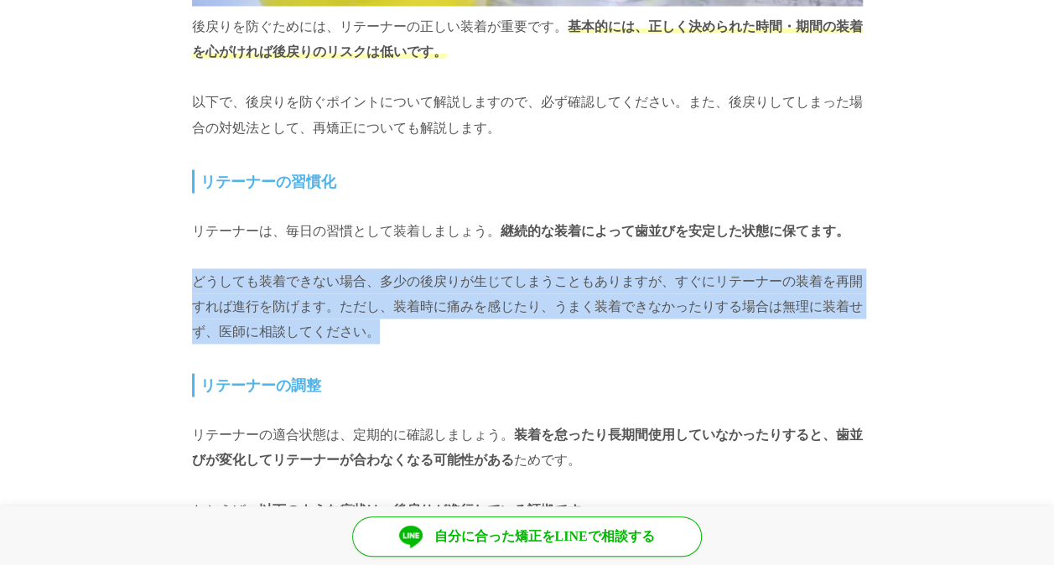
drag, startPoint x: 173, startPoint y: 288, endPoint x: 457, endPoint y: 350, distance: 290.8
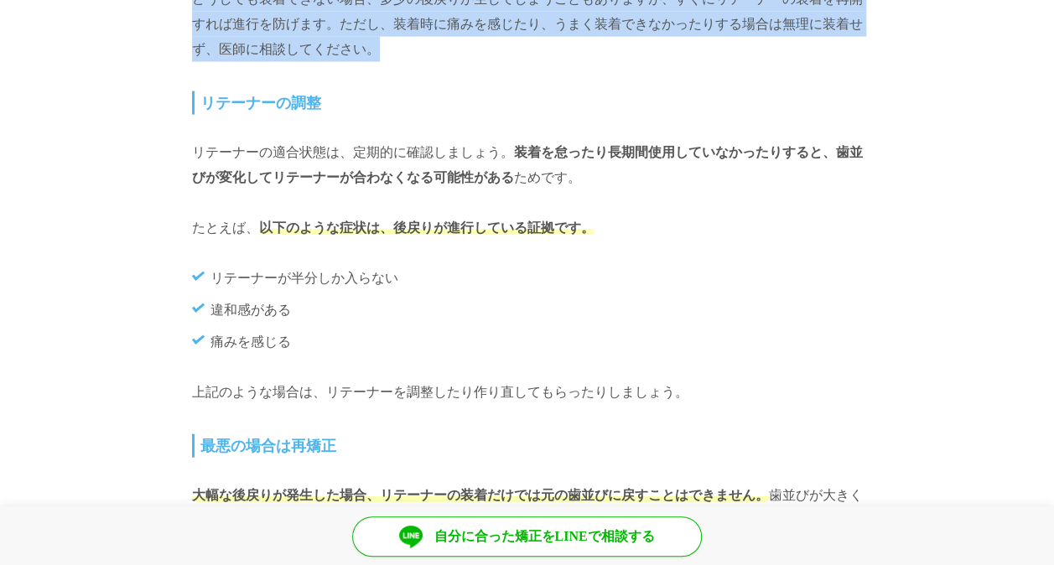
scroll to position [4945, 0]
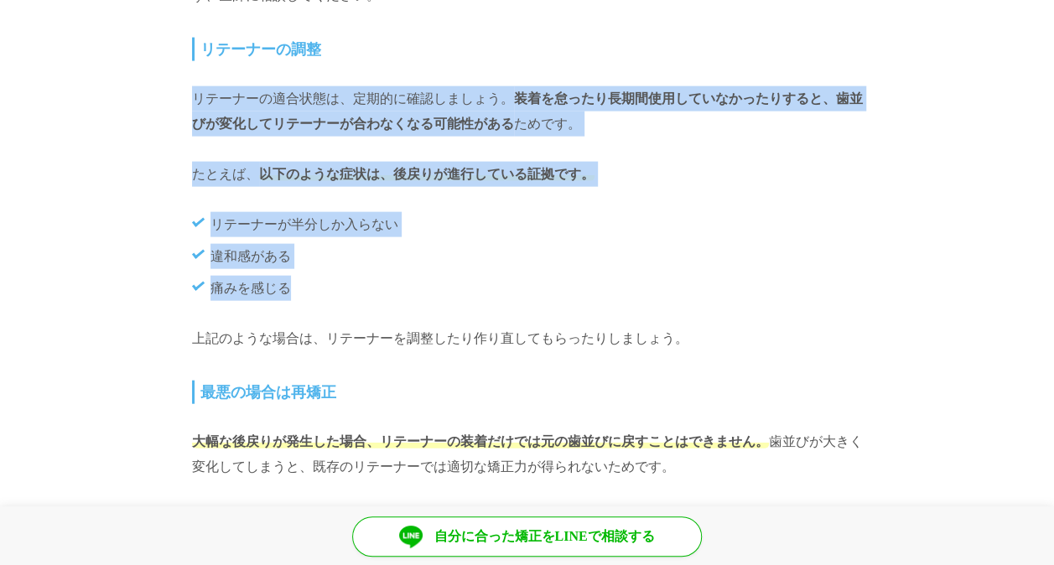
drag, startPoint x: 173, startPoint y: 90, endPoint x: 360, endPoint y: 299, distance: 281.3
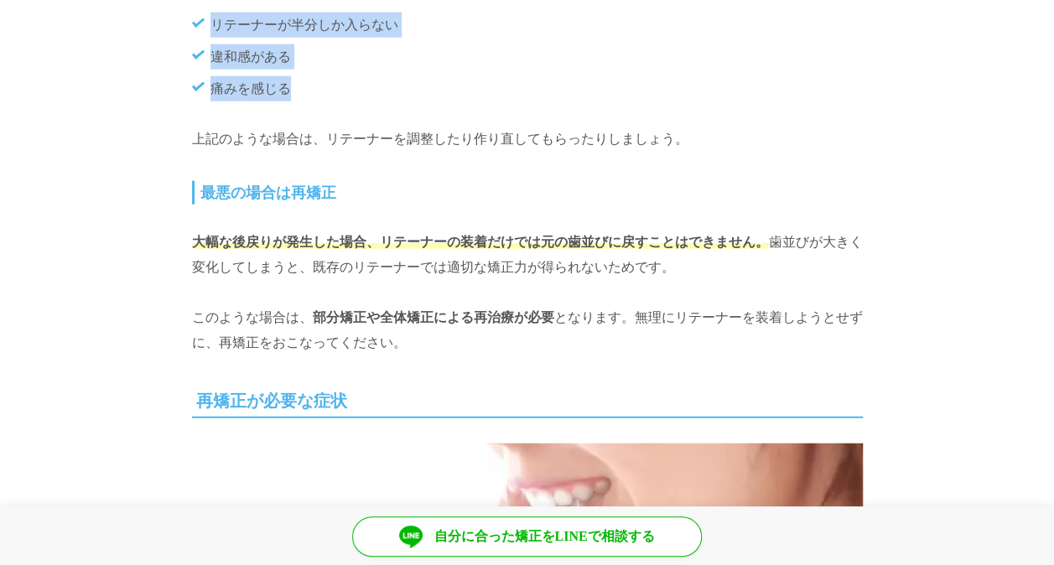
scroll to position [5197, 0]
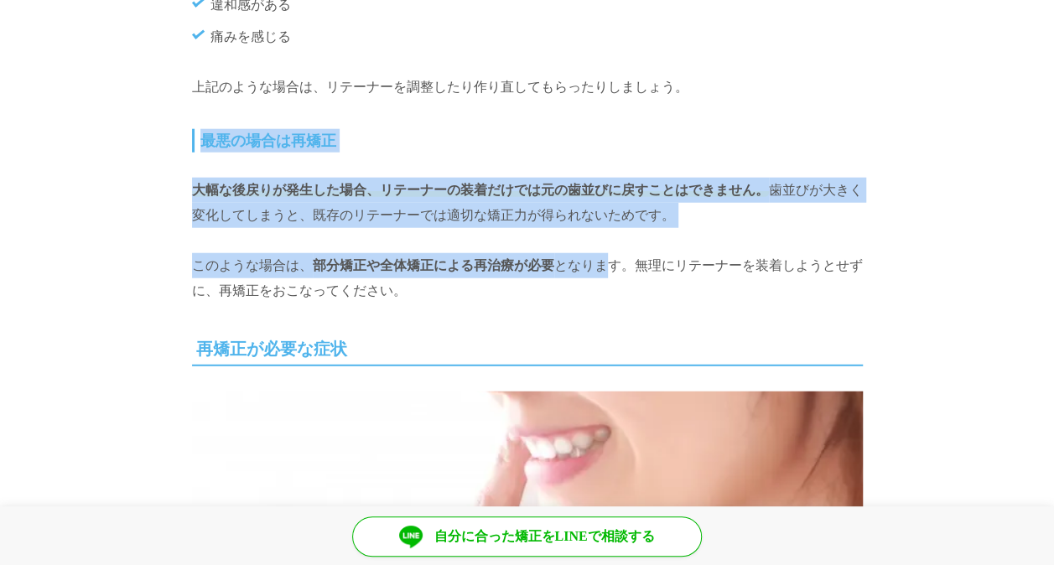
drag, startPoint x: 176, startPoint y: 157, endPoint x: 598, endPoint y: 252, distance: 433.1
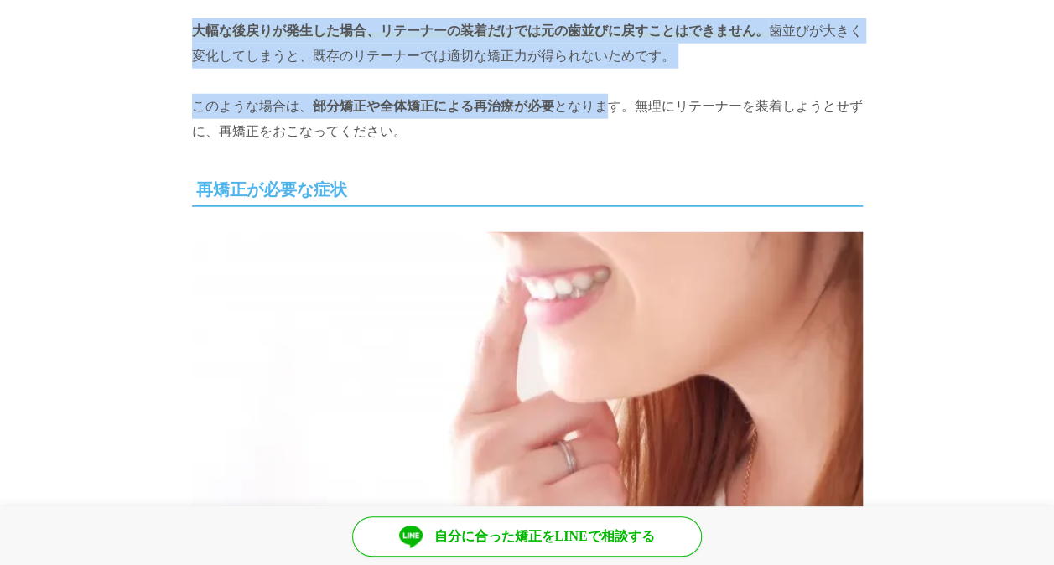
scroll to position [5448, 0]
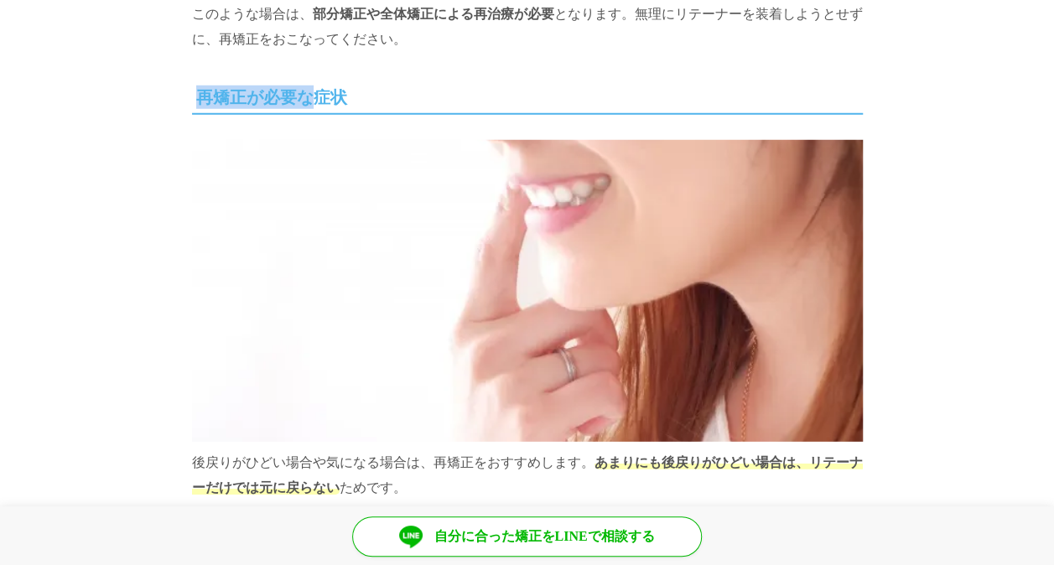
drag, startPoint x: 174, startPoint y: 116, endPoint x: 317, endPoint y: 116, distance: 142.5
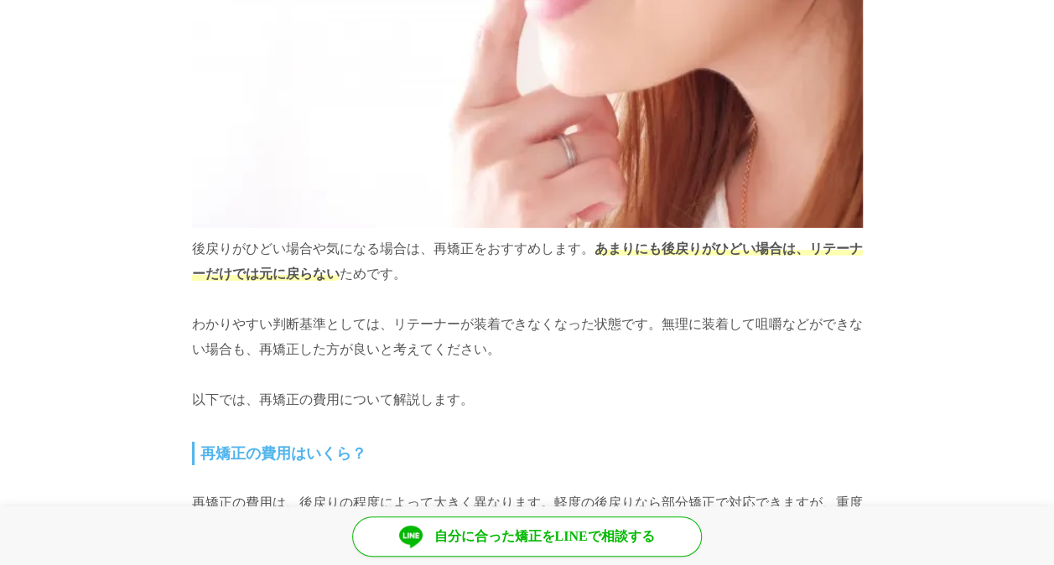
scroll to position [5699, 0]
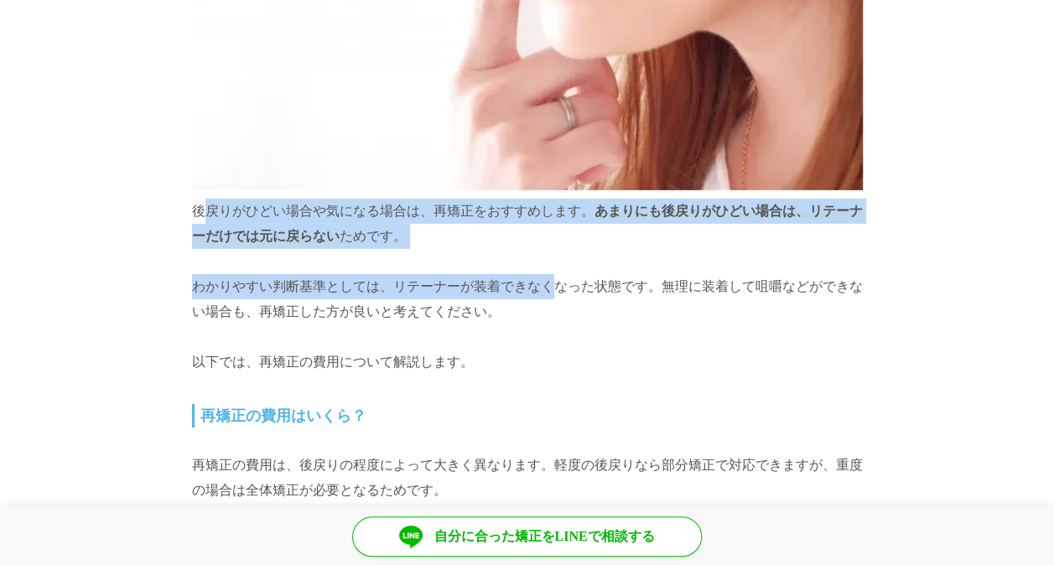
drag, startPoint x: 184, startPoint y: 223, endPoint x: 557, endPoint y: 291, distance: 379.9
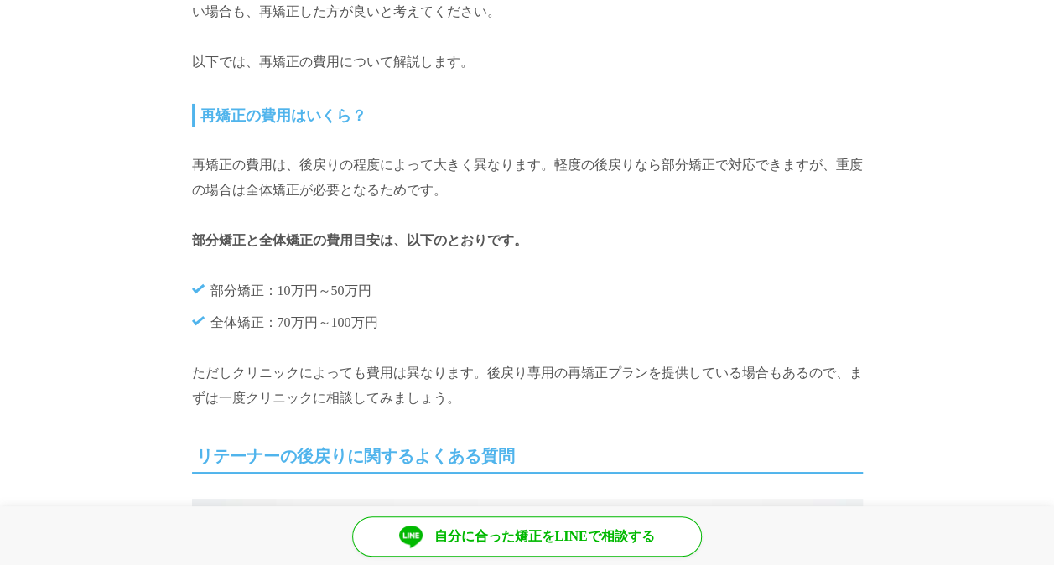
scroll to position [6035, 0]
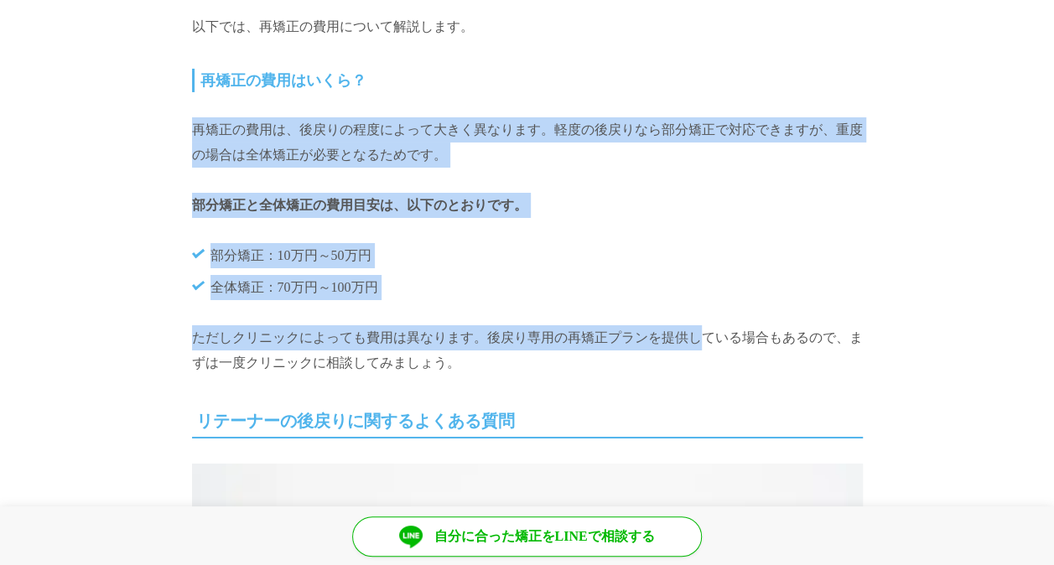
drag, startPoint x: 230, startPoint y: 149, endPoint x: 696, endPoint y: 349, distance: 506.1
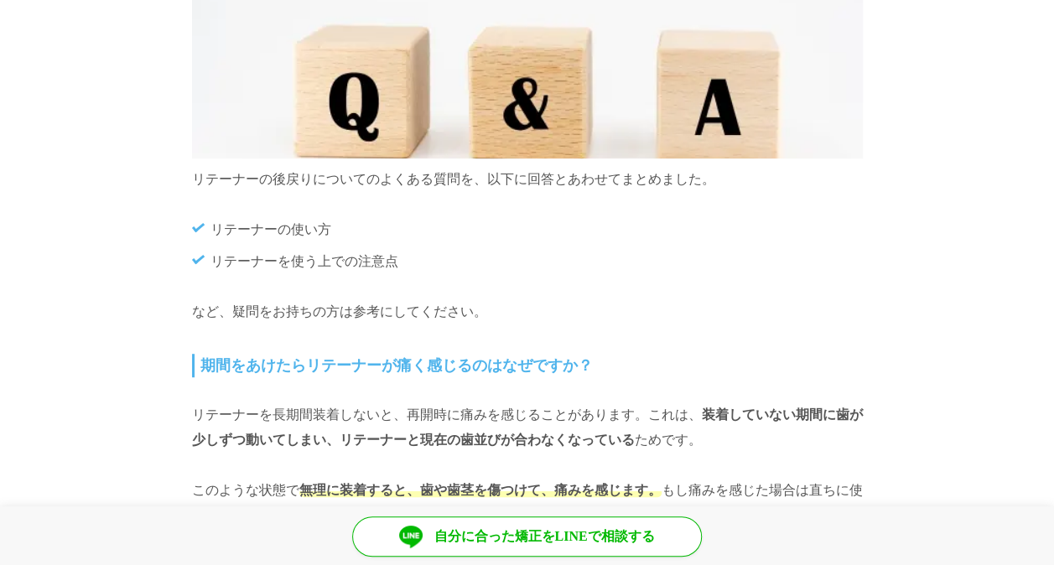
scroll to position [6705, 0]
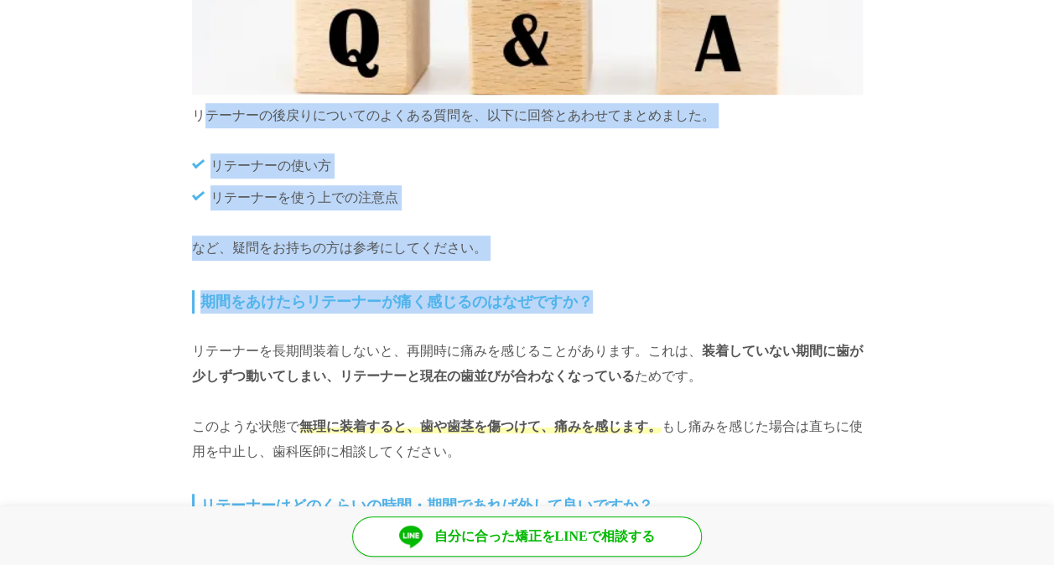
drag, startPoint x: 184, startPoint y: 131, endPoint x: 669, endPoint y: 284, distance: 508.2
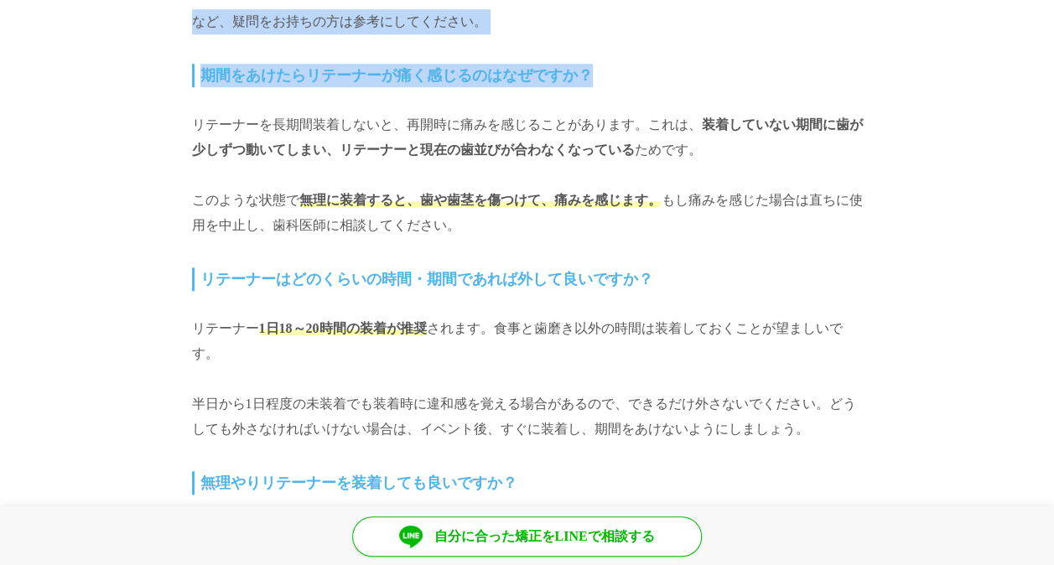
scroll to position [6957, 0]
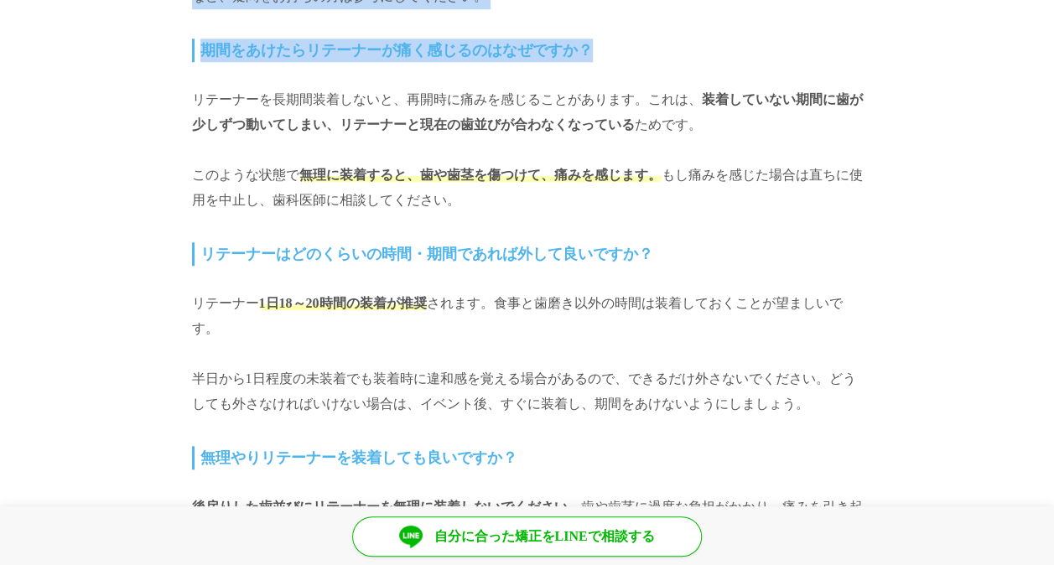
drag, startPoint x: 181, startPoint y: 101, endPoint x: 593, endPoint y: 350, distance: 481.7
click at [593, 341] on p "リテーナー 1日18～20時間の装着が推奨 されます。食事と歯磨き以外の時間は装着しておくことが望ましいです。" at bounding box center [527, 316] width 671 height 50
click at [525, 341] on p "リテーナー 1日18～20時間の装着が推奨 されます。食事と歯磨き以外の時間は装着しておくことが望ましいです。" at bounding box center [527, 316] width 671 height 50
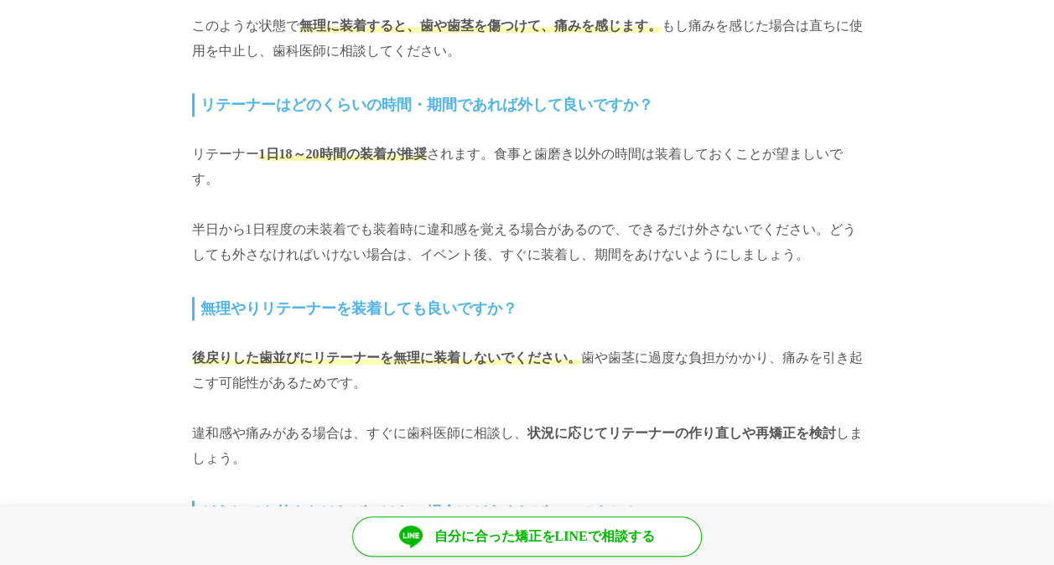
scroll to position [7208, 0]
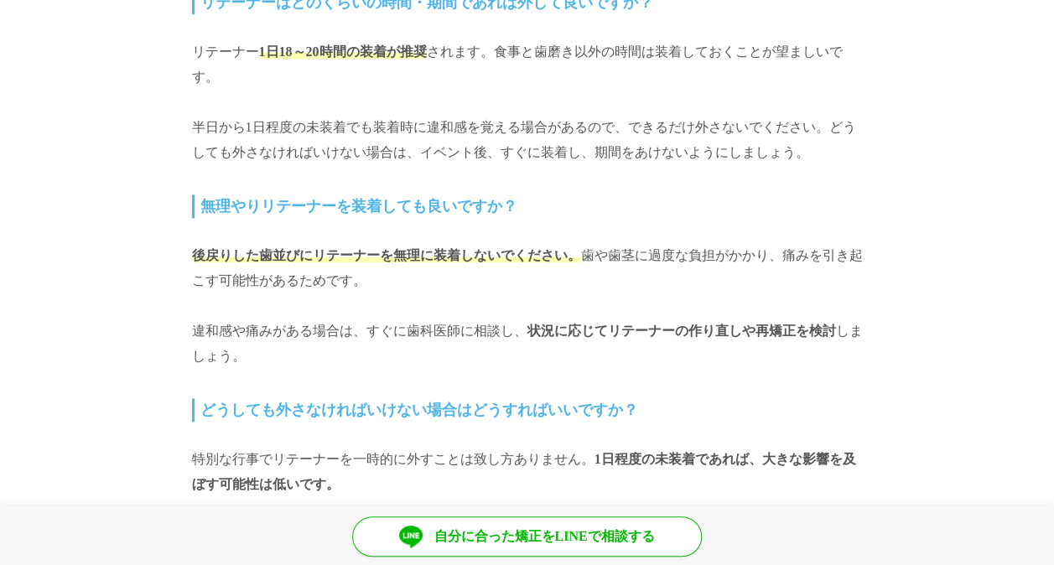
drag, startPoint x: 237, startPoint y: 148, endPoint x: 537, endPoint y: 286, distance: 330.4
drag, startPoint x: 537, startPoint y: 286, endPoint x: 489, endPoint y: 289, distance: 48.7
click at [489, 289] on p "後戻りした歯並びにリテーナーを無理に装着しないでください。 歯や歯茎に過度な負担がかかり、痛みを引き起こす可能性があるためです。" at bounding box center [527, 268] width 671 height 50
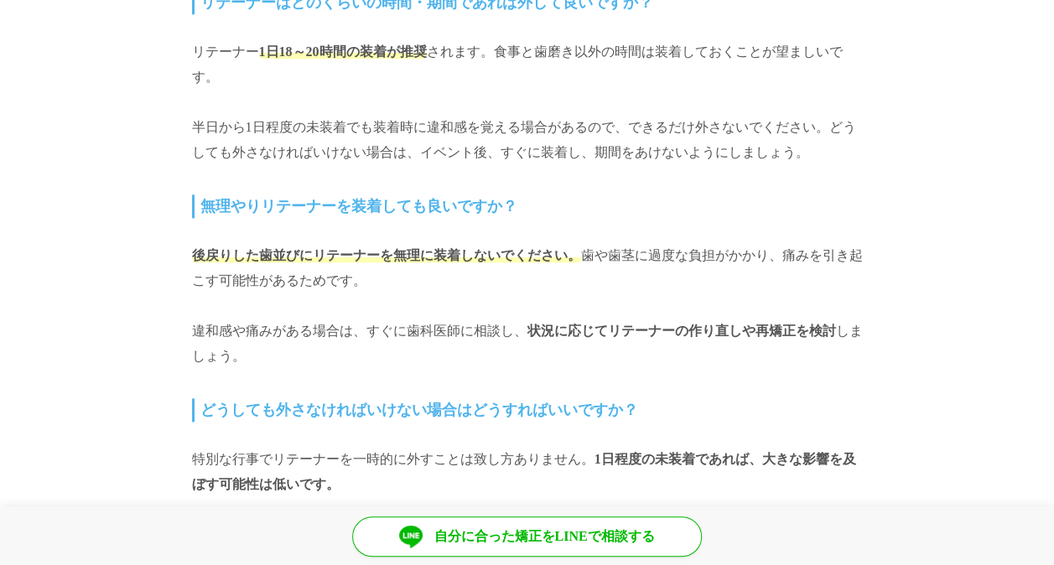
drag, startPoint x: 489, startPoint y: 289, endPoint x: 391, endPoint y: 261, distance: 101.3
click at [391, 261] on p "後戻りした歯並びにリテーナーを無理に装着しないでください。 歯や歯茎に過度な負担がかかり、痛みを引き起こす可能性があるためです。" at bounding box center [527, 268] width 671 height 50
drag, startPoint x: 186, startPoint y: 152, endPoint x: 720, endPoint y: 293, distance: 552.4
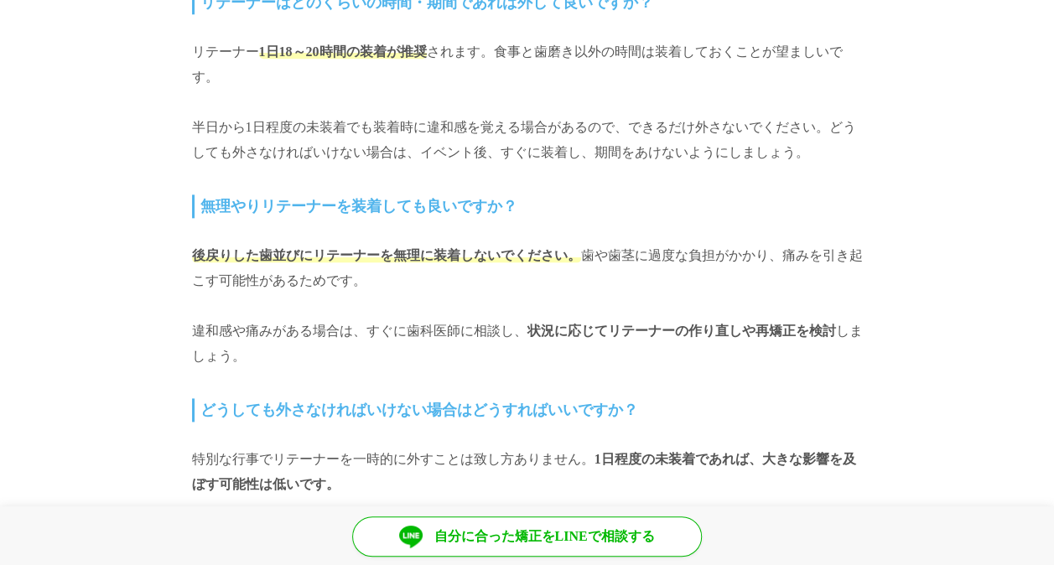
drag, startPoint x: 720, startPoint y: 293, endPoint x: 581, endPoint y: 307, distance: 139.8
click at [581, 293] on p "後戻りした歯並びにリテーナーを無理に装着しないでください。 歯や歯茎に過度な負担がかかり、痛みを引き起こす可能性があるためです。" at bounding box center [527, 268] width 671 height 50
drag, startPoint x: 581, startPoint y: 307, endPoint x: 533, endPoint y: 307, distance: 47.8
click at [533, 293] on p "後戻りした歯並びにリテーナーを無理に装着しないでください。 歯や歯茎に過度な負担がかかり、痛みを引き起こす可能性があるためです。" at bounding box center [527, 268] width 671 height 50
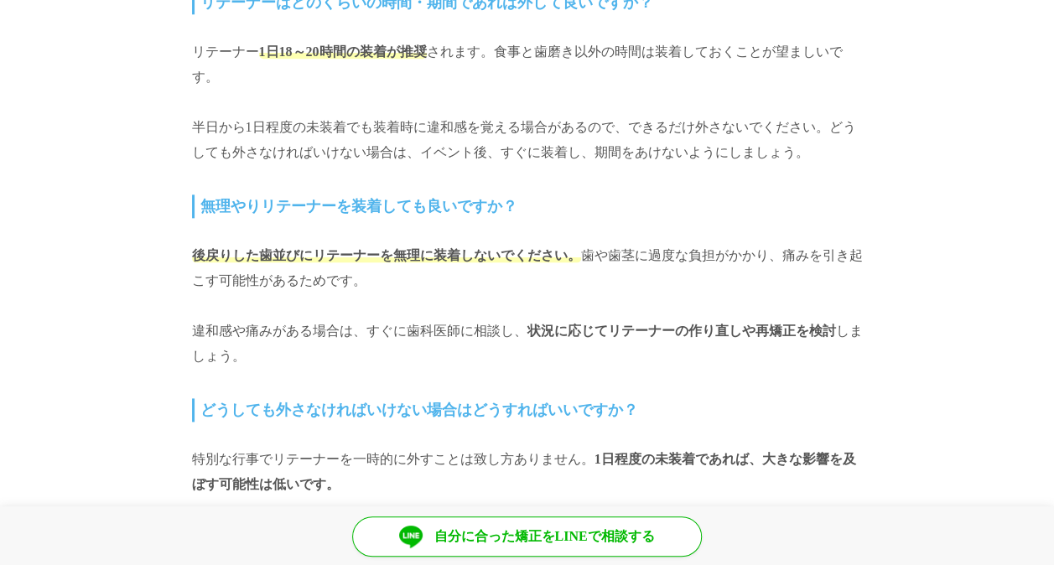
click at [498, 293] on p "後戻りした歯並びにリテーナーを無理に装着しないでください。 歯や歯茎に過度な負担がかかり、痛みを引き起こす可能性があるためです。" at bounding box center [527, 268] width 671 height 50
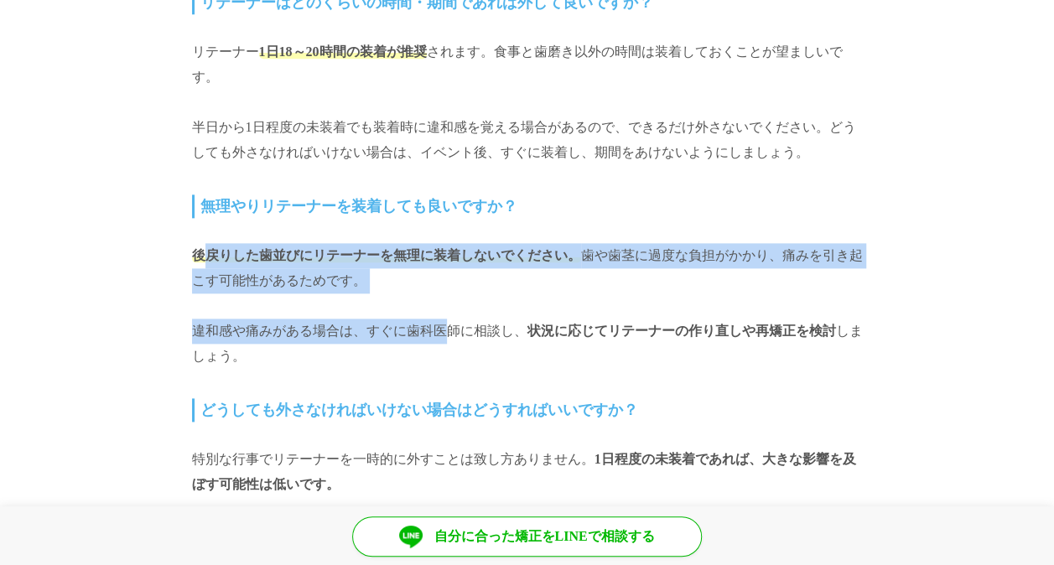
drag, startPoint x: 206, startPoint y: 252, endPoint x: 453, endPoint y: 354, distance: 266.5
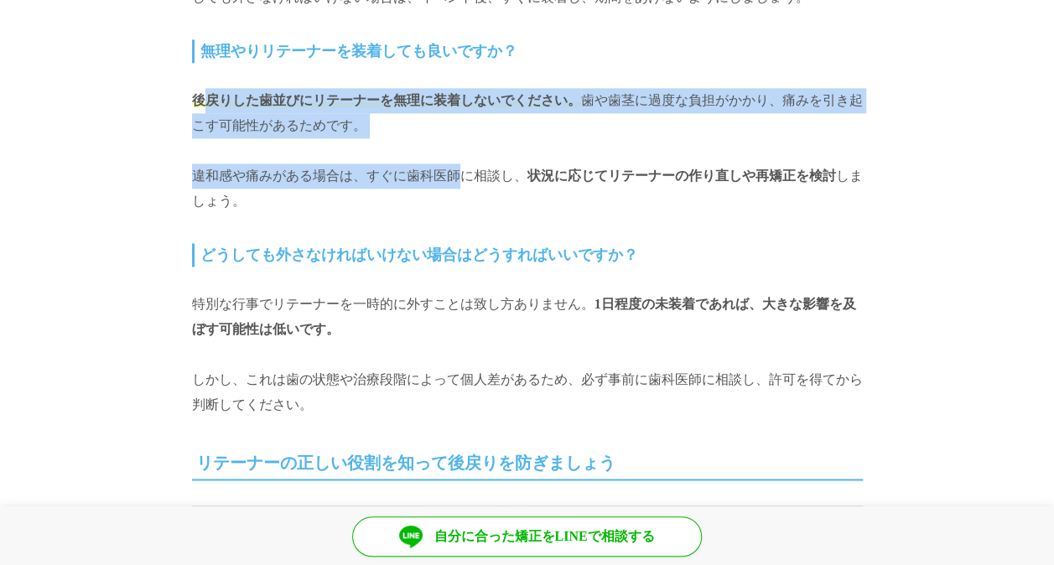
scroll to position [7376, 0]
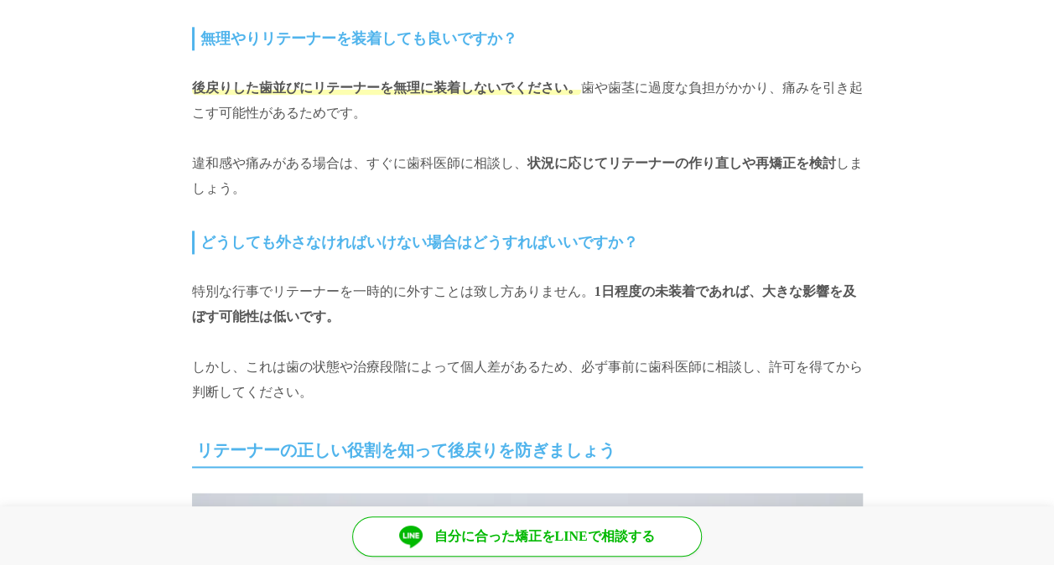
click at [277, 318] on p "特別な行事でリテーナーを一時的に外すことは致し方ありません。 1日程度の未装着であれば、大きな影響を及ぼす可能性は低いです。" at bounding box center [527, 304] width 671 height 50
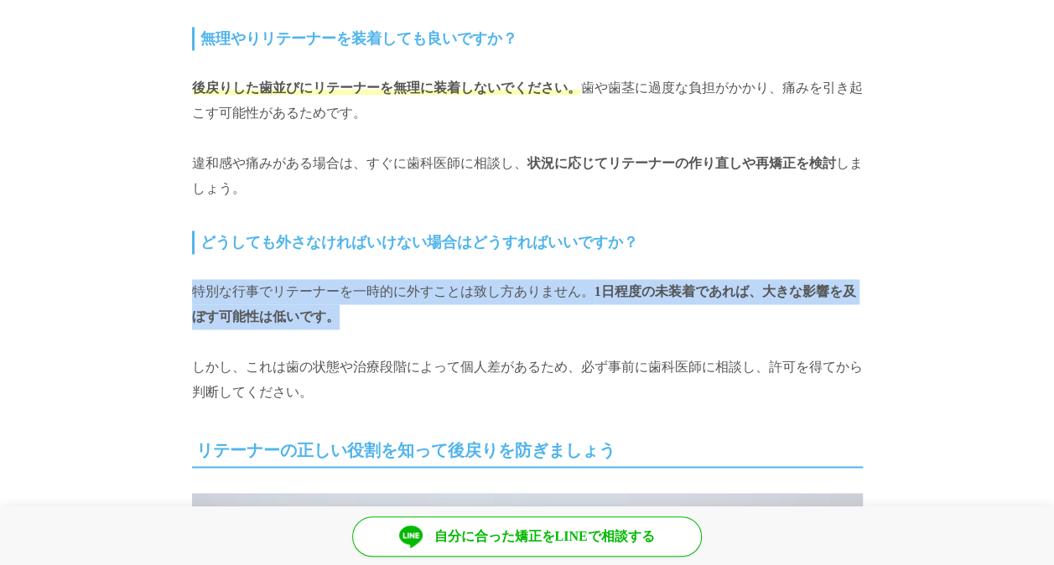
drag, startPoint x: 159, startPoint y: 300, endPoint x: 444, endPoint y: 340, distance: 287.8
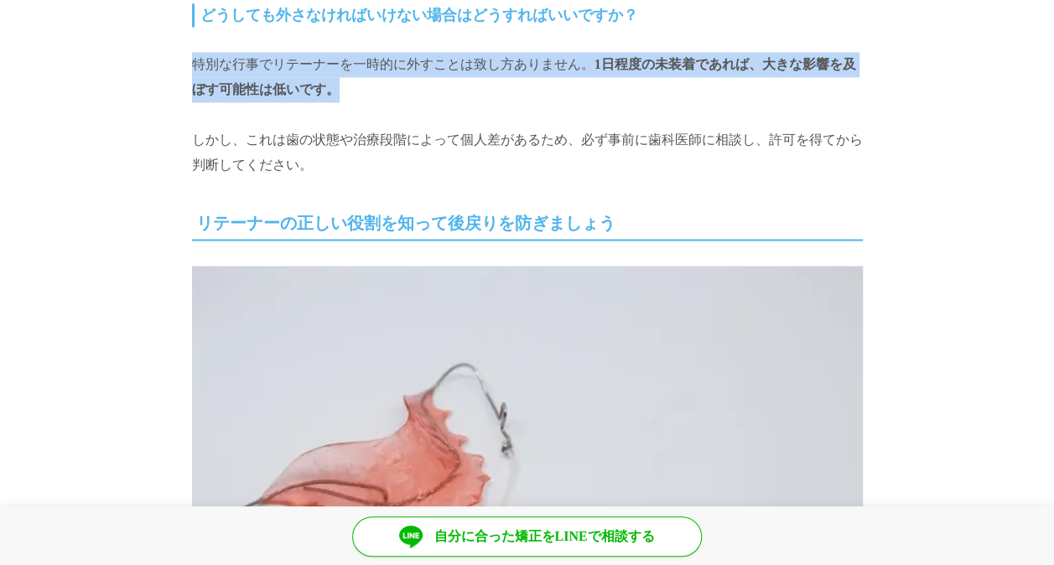
scroll to position [7627, 0]
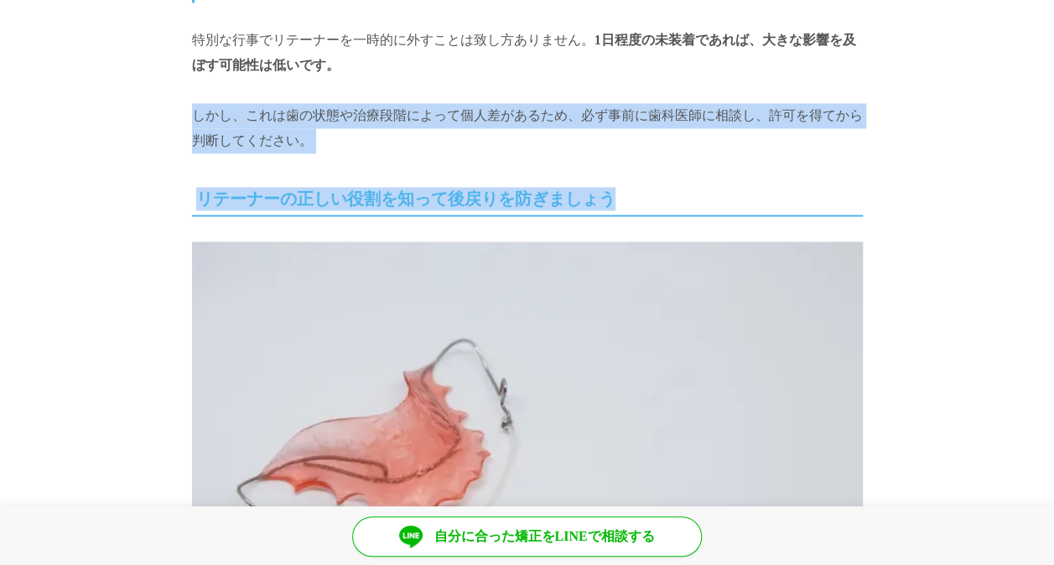
drag, startPoint x: 231, startPoint y: 147, endPoint x: 806, endPoint y: 190, distance: 576.6
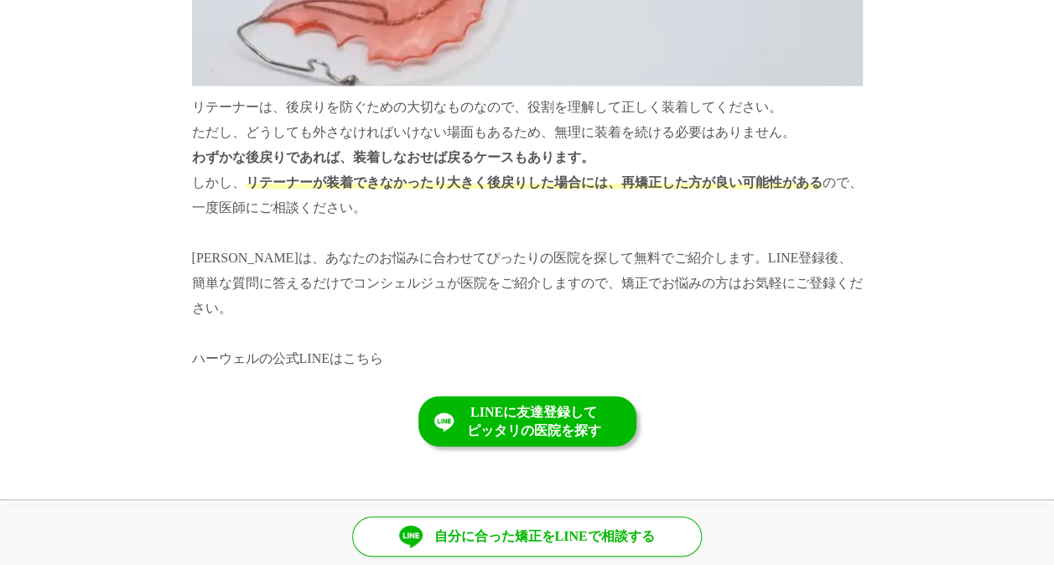
scroll to position [8130, 0]
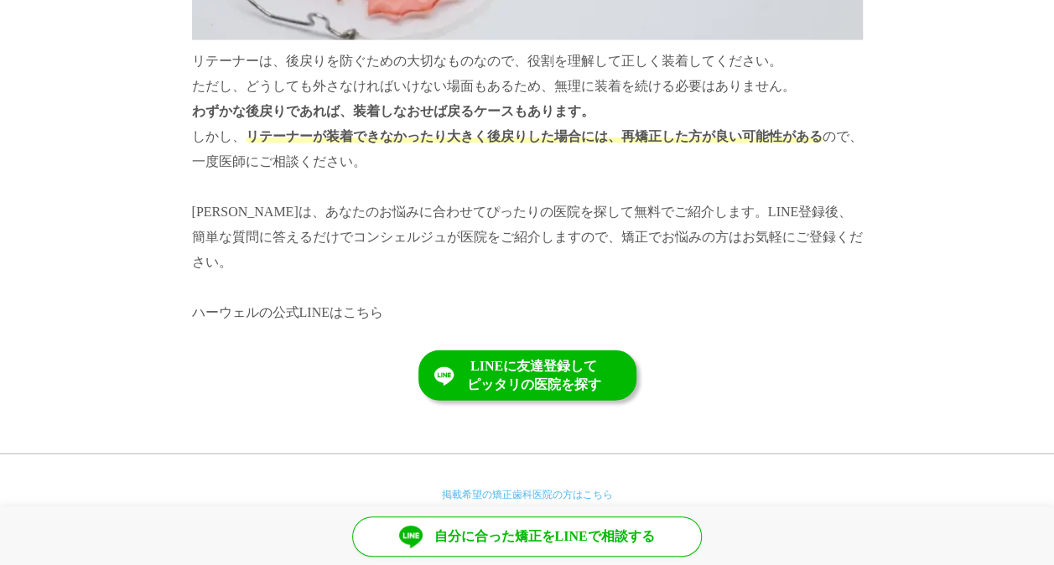
drag, startPoint x: 179, startPoint y: 77, endPoint x: 815, endPoint y: 170, distance: 642.9
drag, startPoint x: 815, startPoint y: 170, endPoint x: 733, endPoint y: 184, distance: 83.4
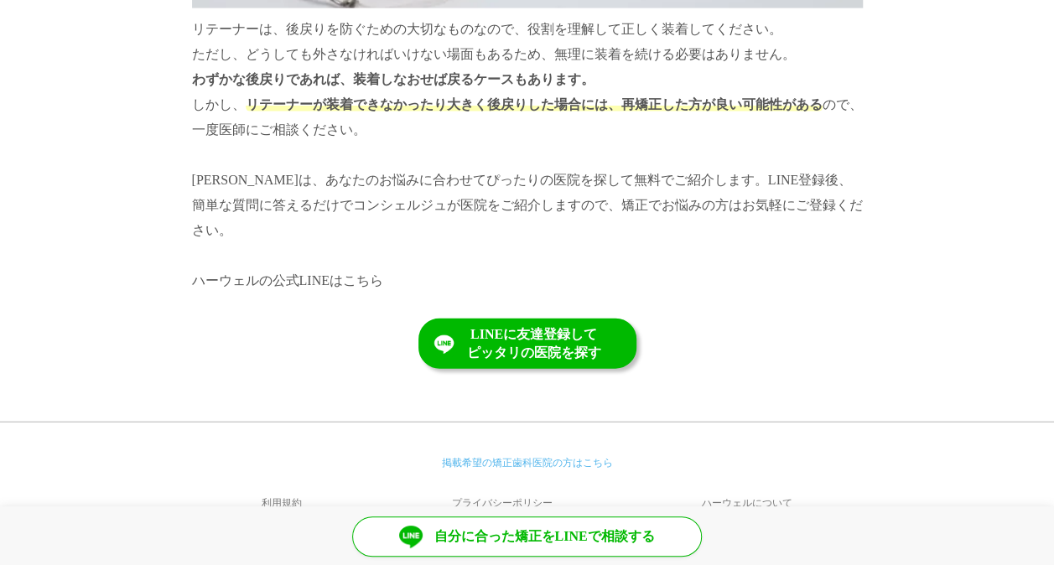
scroll to position [8187, 0]
